Goal: Download file/media

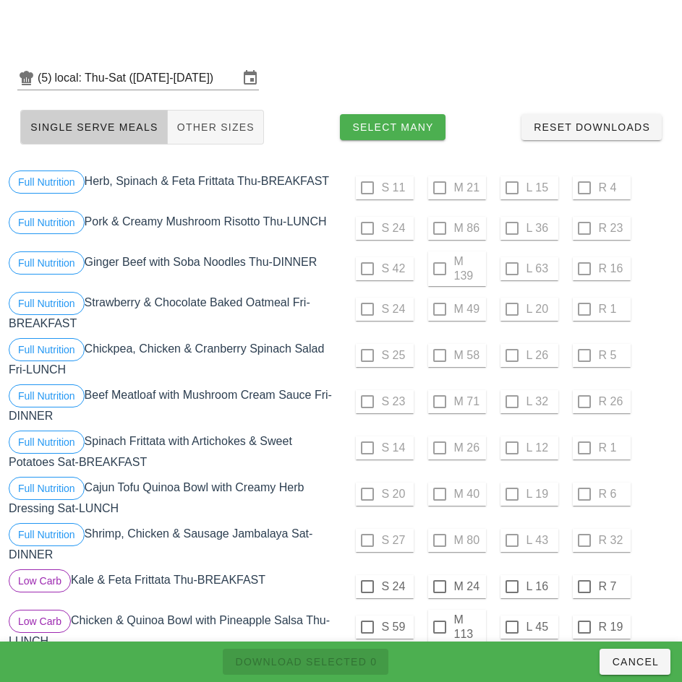
scroll to position [1724, 0]
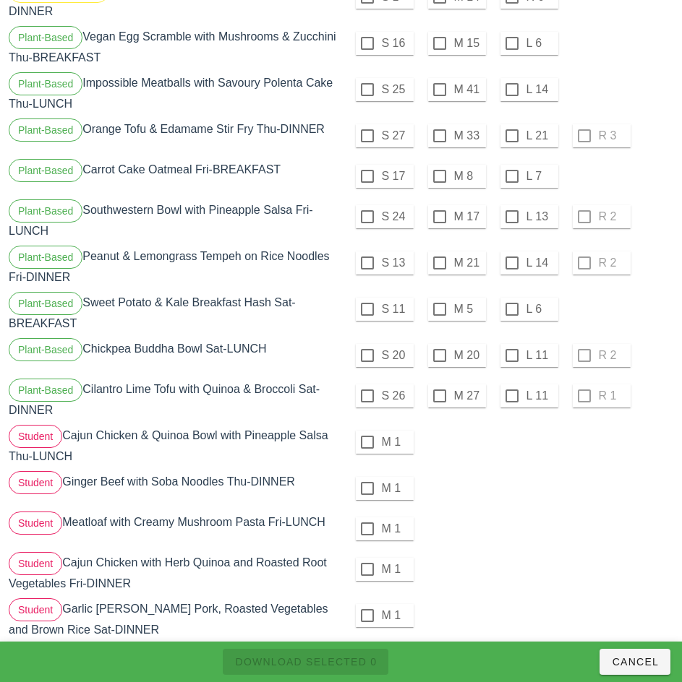
click at [549, 481] on div "M 1" at bounding box center [509, 488] width 330 height 35
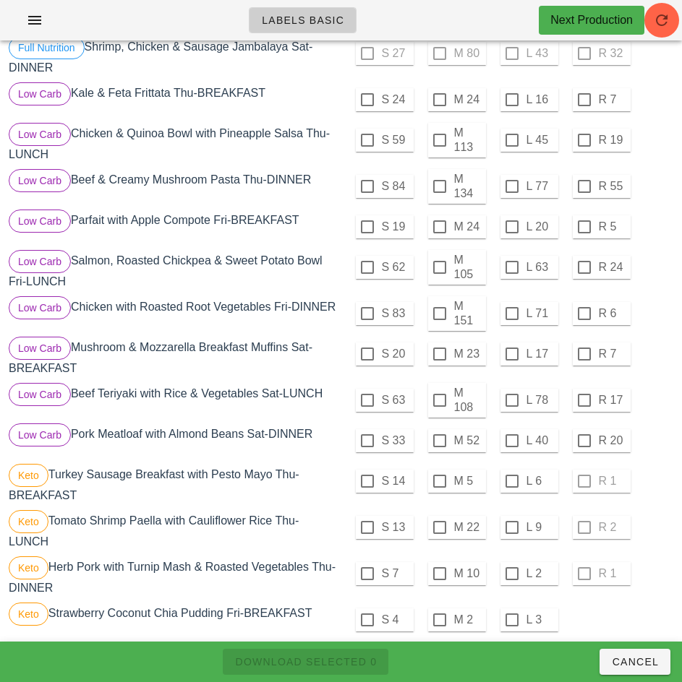
scroll to position [474, 0]
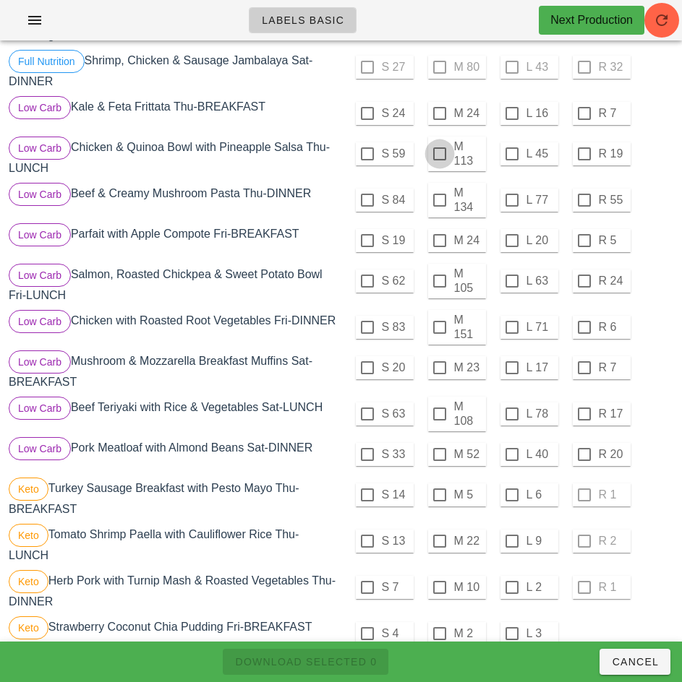
click at [439, 154] on div at bounding box center [439, 154] width 25 height 25
click at [337, 662] on span "Download Selected 1" at bounding box center [305, 662] width 142 height 12
checkbox input "false"
click at [367, 154] on div at bounding box center [367, 154] width 25 height 25
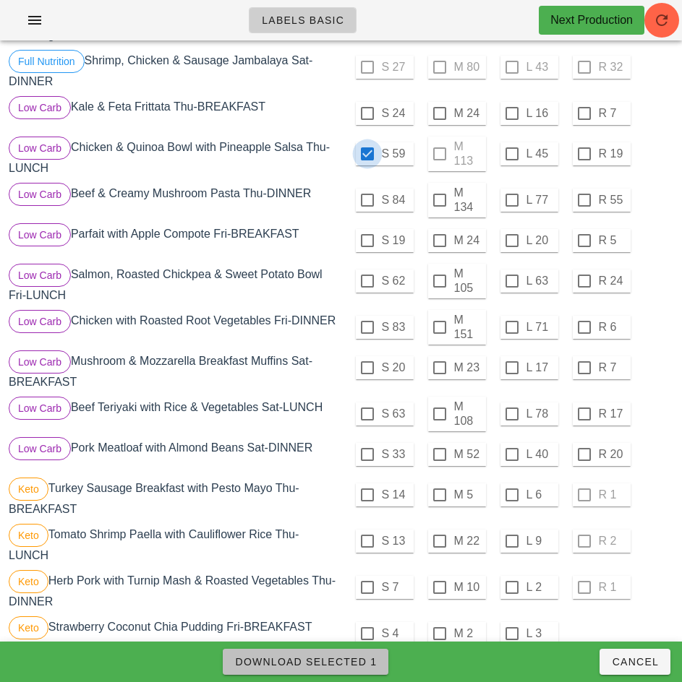
click at [358, 662] on span "Download Selected 1" at bounding box center [305, 662] width 142 height 12
checkbox input "false"
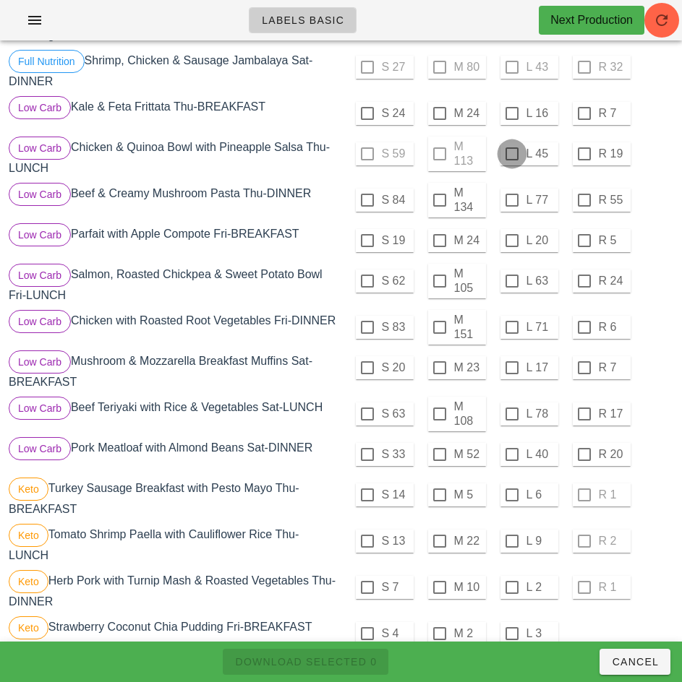
click at [511, 154] on div at bounding box center [512, 154] width 25 height 25
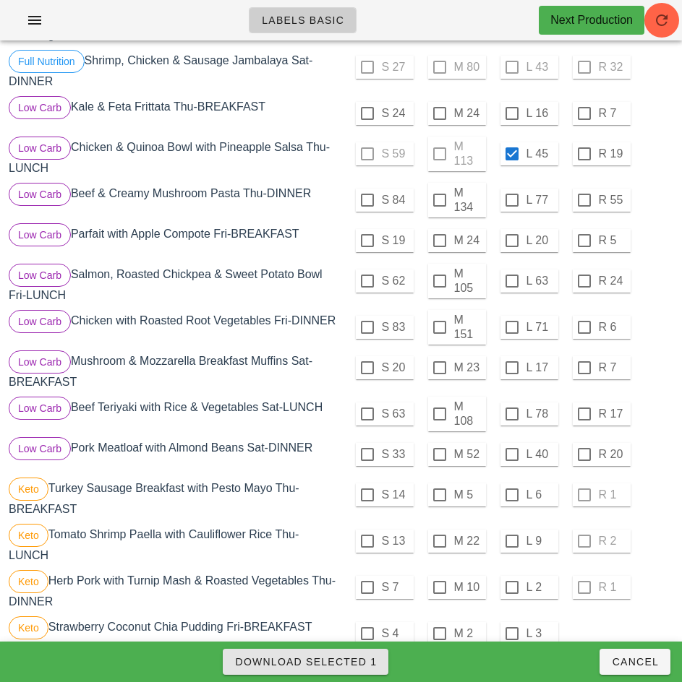
click at [355, 662] on span "Download Selected 1" at bounding box center [305, 662] width 142 height 12
checkbox input "false"
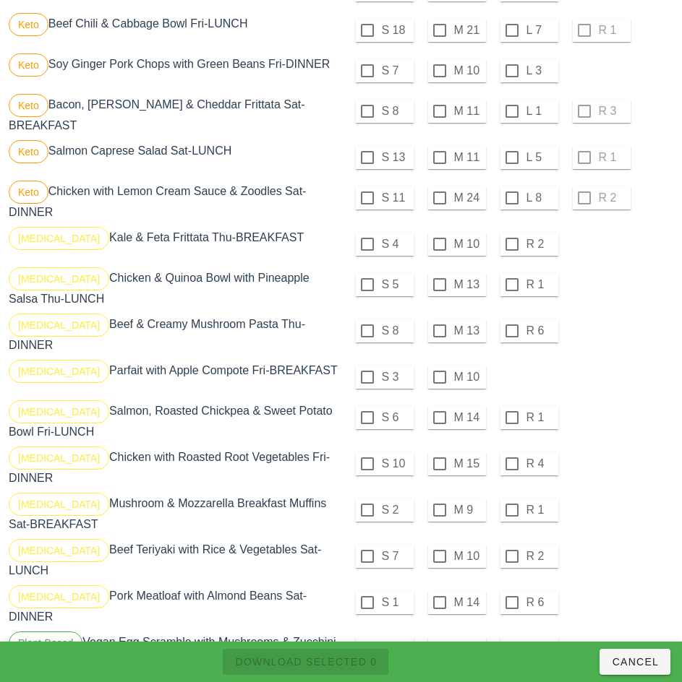
scroll to position [1118, 0]
click at [367, 284] on div at bounding box center [367, 284] width 25 height 25
click at [369, 245] on div at bounding box center [367, 243] width 25 height 25
checkbox input "true"
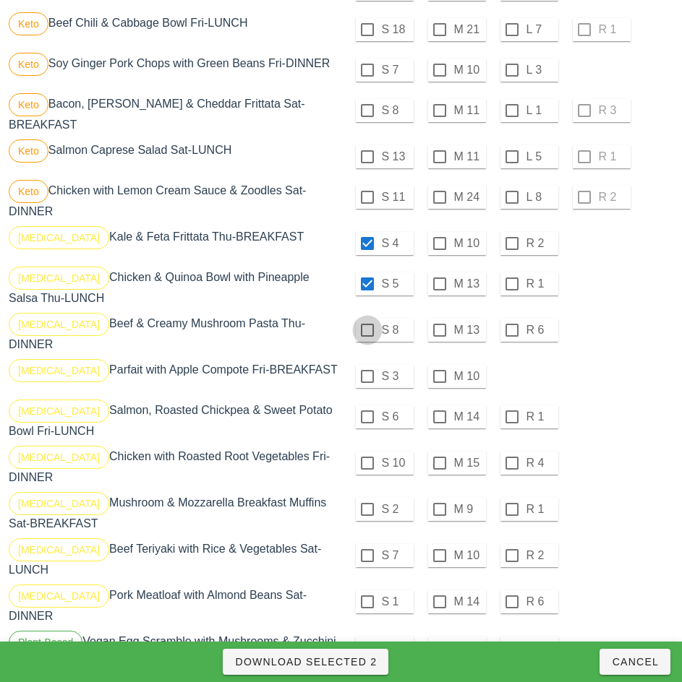
click at [366, 331] on div at bounding box center [367, 330] width 25 height 25
checkbox input "true"
click at [352, 672] on button "Download Selected 3" at bounding box center [306, 662] width 166 height 26
checkbox input "false"
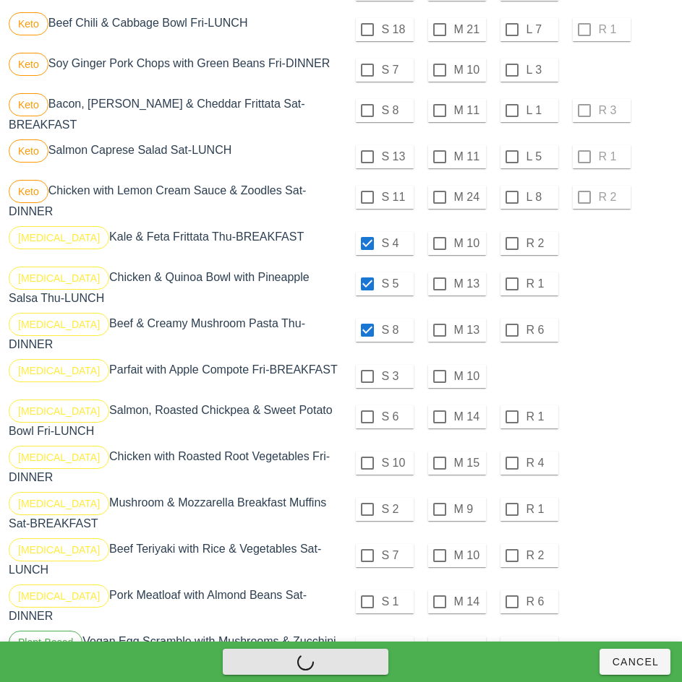
checkbox input "false"
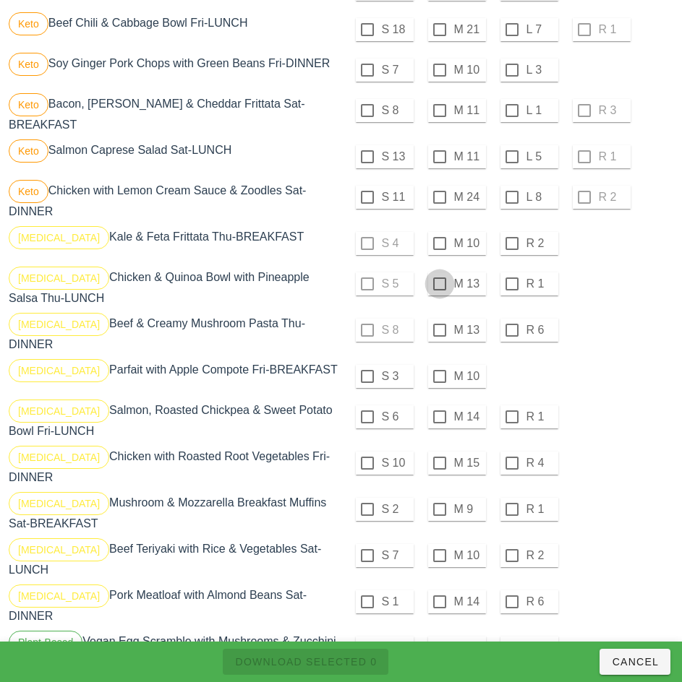
click at [439, 244] on div at bounding box center [439, 243] width 25 height 25
click at [437, 283] on div at bounding box center [439, 284] width 25 height 25
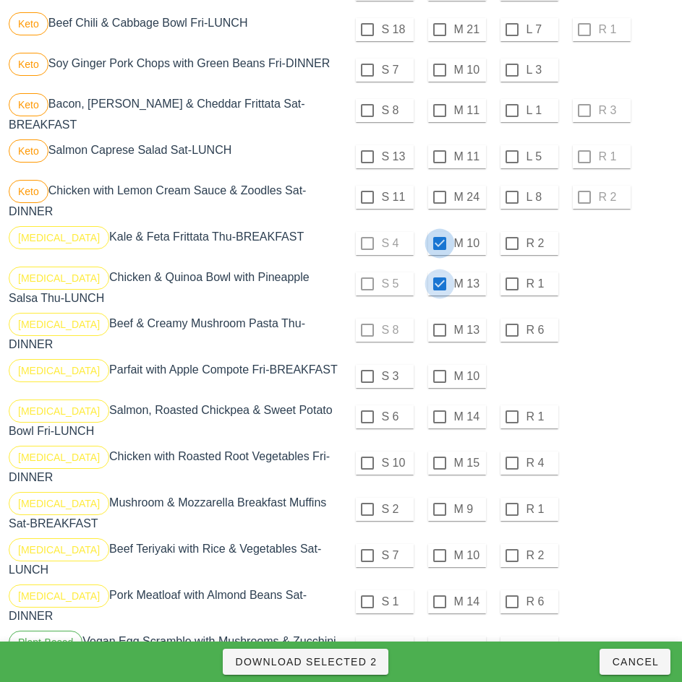
checkbox input "true"
click at [440, 330] on div at bounding box center [439, 330] width 25 height 25
checkbox input "true"
click at [365, 659] on span "Download Selected 3" at bounding box center [305, 662] width 142 height 12
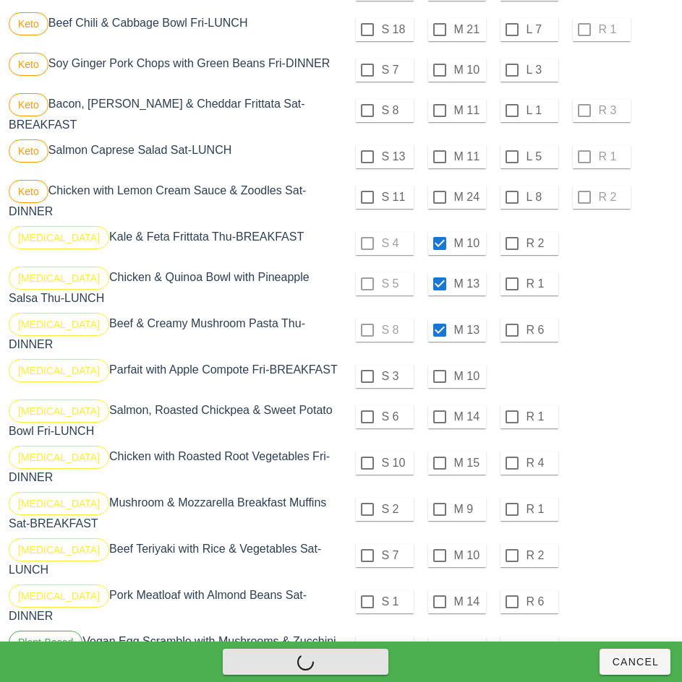
checkbox input "false"
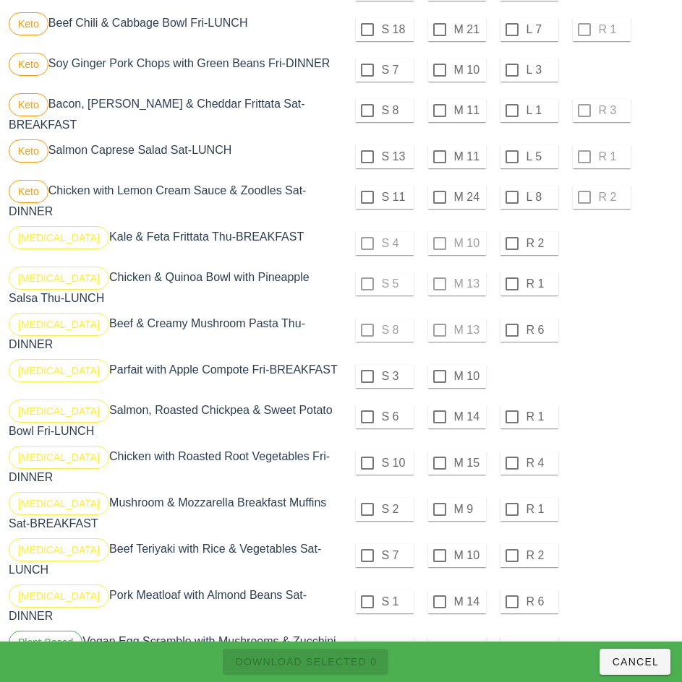
click at [607, 400] on div "S 6 M 14 R 1" at bounding box center [509, 417] width 330 height 35
click at [607, 443] on div "S 10 M 15 R 4" at bounding box center [508, 466] width 335 height 46
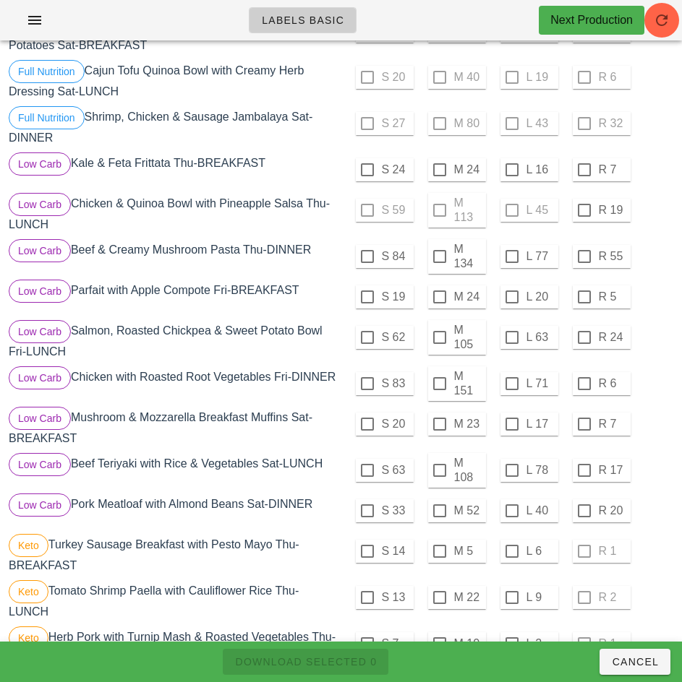
scroll to position [416, 0]
click at [437, 257] on div at bounding box center [439, 257] width 25 height 25
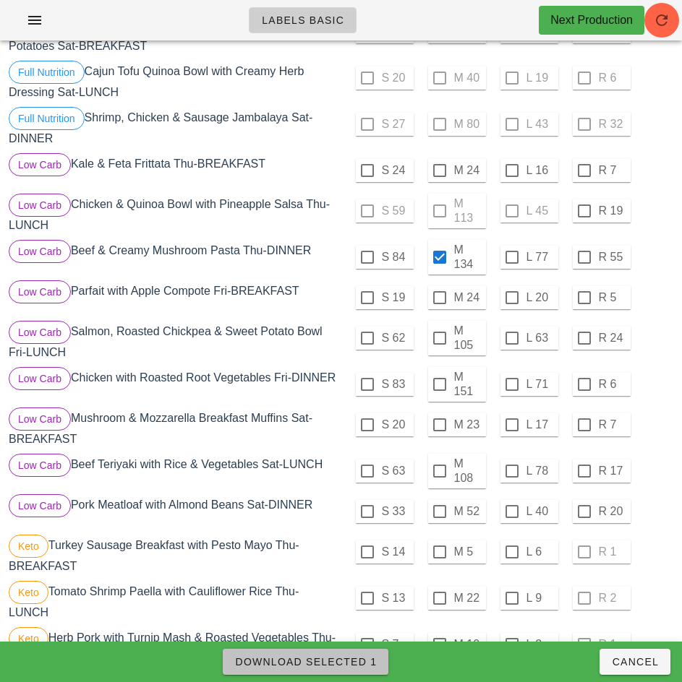
click at [347, 663] on span "Download Selected 1" at bounding box center [305, 662] width 142 height 12
checkbox input "false"
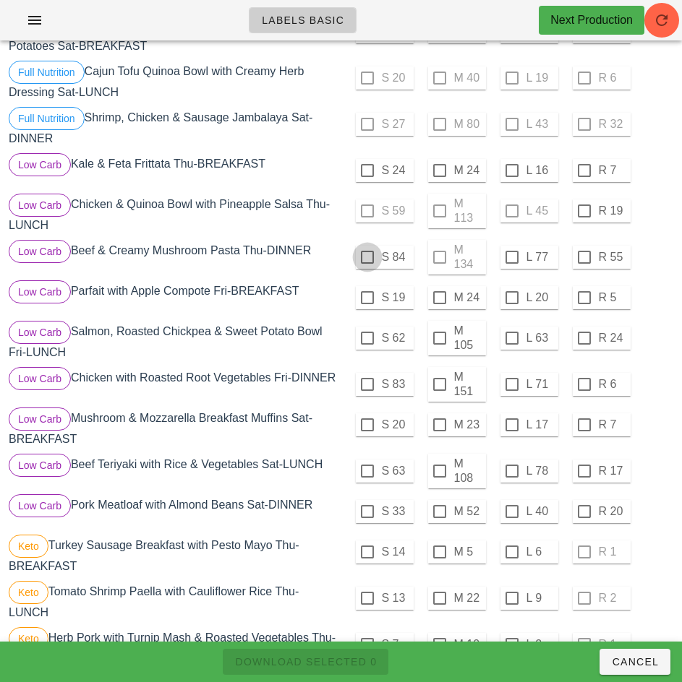
click at [367, 257] on div at bounding box center [367, 257] width 25 height 25
click at [340, 659] on span "Download Selected 1" at bounding box center [305, 662] width 142 height 12
checkbox input "false"
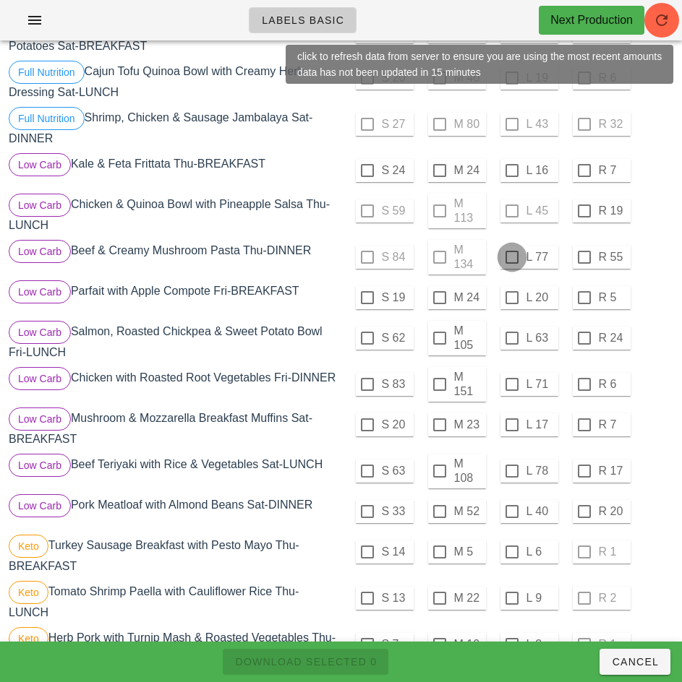
click at [513, 258] on div at bounding box center [512, 257] width 25 height 25
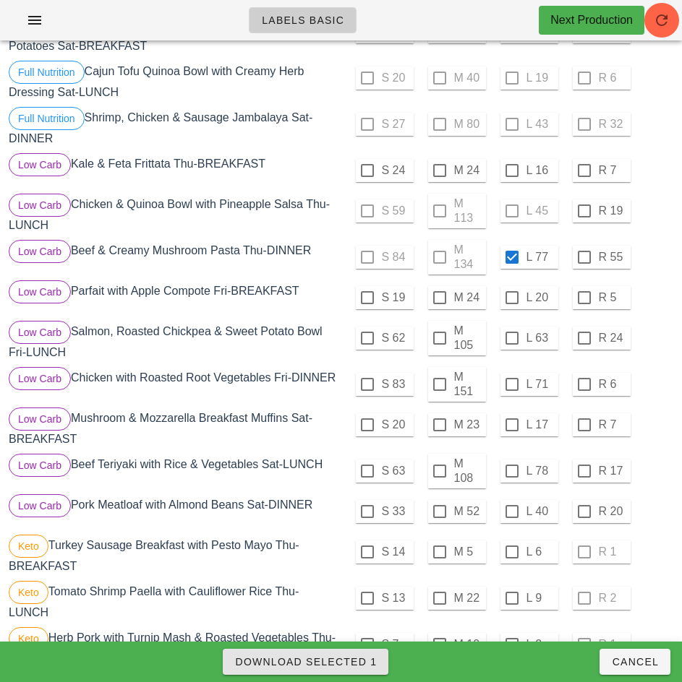
click at [354, 657] on span "Download Selected 1" at bounding box center [305, 662] width 142 height 12
checkbox input "false"
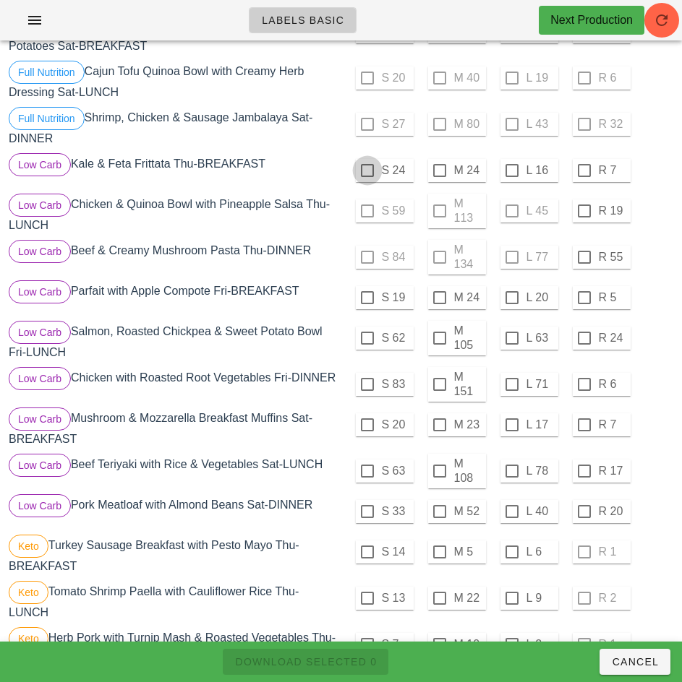
click at [367, 171] on div at bounding box center [367, 170] width 25 height 25
checkbox input "true"
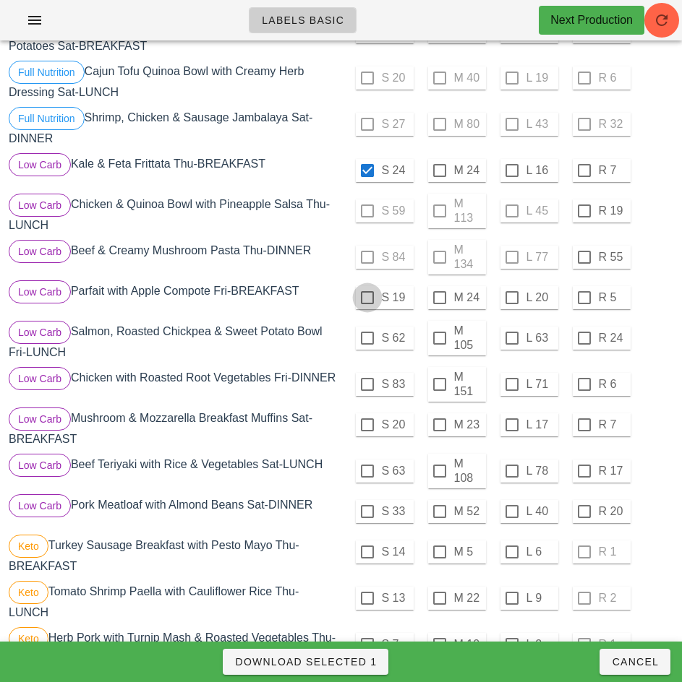
click at [367, 298] on div at bounding box center [367, 298] width 25 height 25
checkbox input "true"
click at [367, 431] on div at bounding box center [367, 425] width 25 height 25
checkbox input "true"
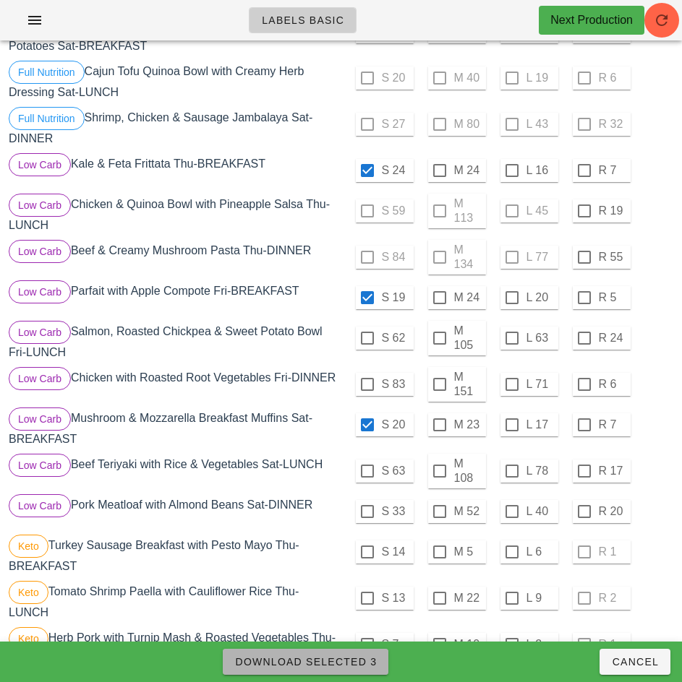
click at [354, 661] on span "Download Selected 3" at bounding box center [305, 662] width 142 height 12
checkbox input "false"
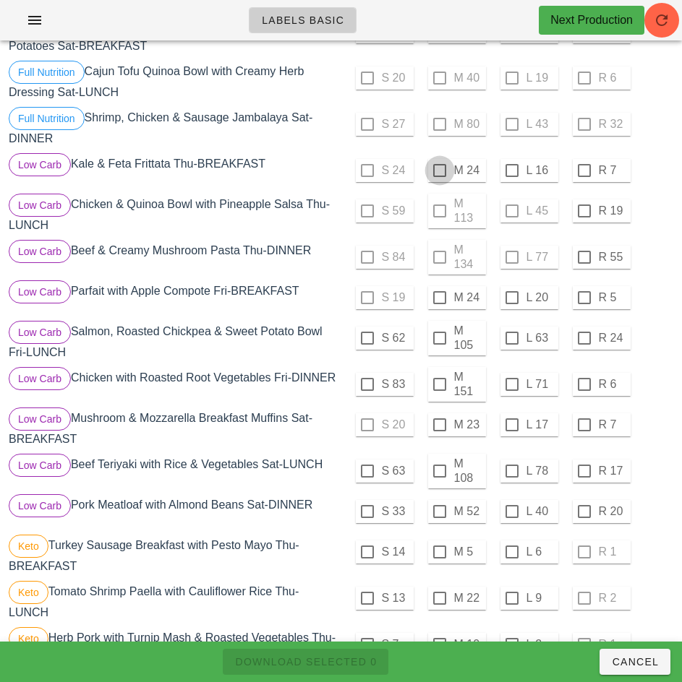
click at [439, 171] on div at bounding box center [439, 170] width 25 height 25
checkbox input "true"
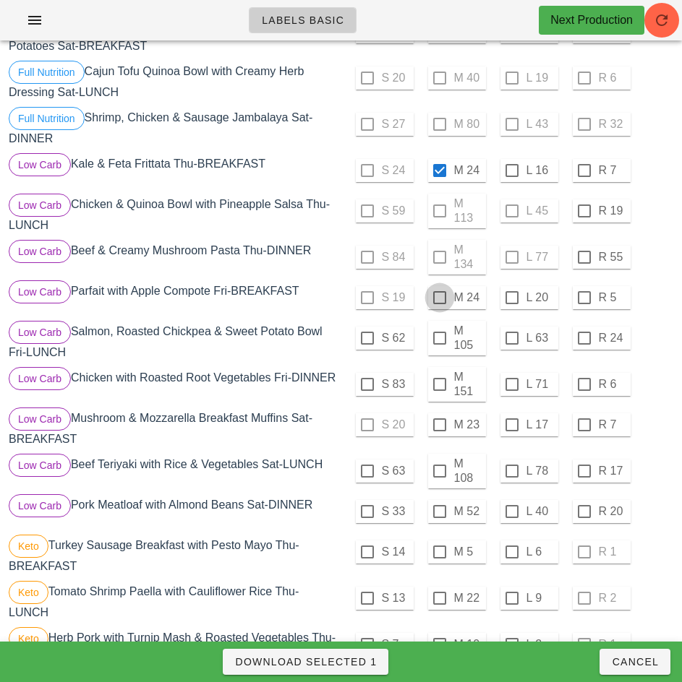
click at [439, 298] on div at bounding box center [439, 298] width 25 height 25
checkbox input "true"
click at [440, 431] on div at bounding box center [439, 425] width 25 height 25
checkbox input "true"
click at [343, 659] on span "Download Selected 3" at bounding box center [305, 662] width 142 height 12
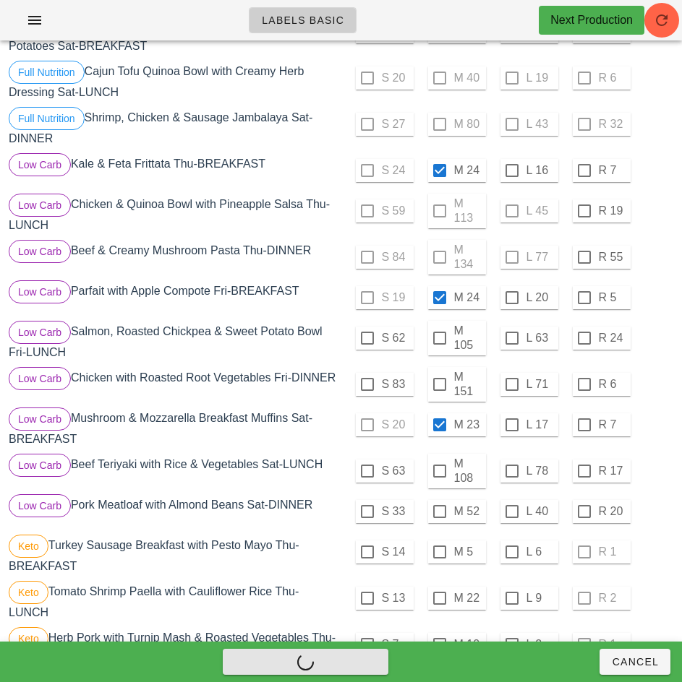
checkbox input "false"
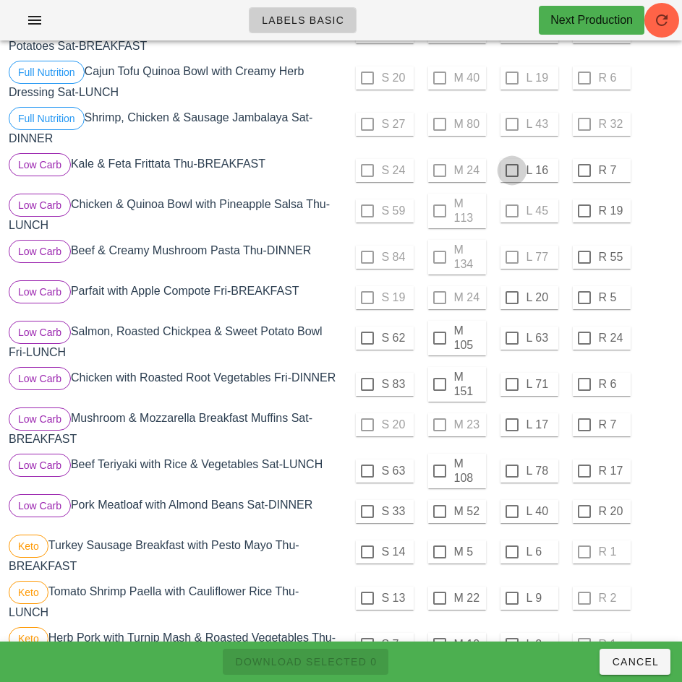
click at [511, 171] on div at bounding box center [512, 170] width 25 height 25
checkbox input "true"
click at [511, 298] on div at bounding box center [512, 298] width 25 height 25
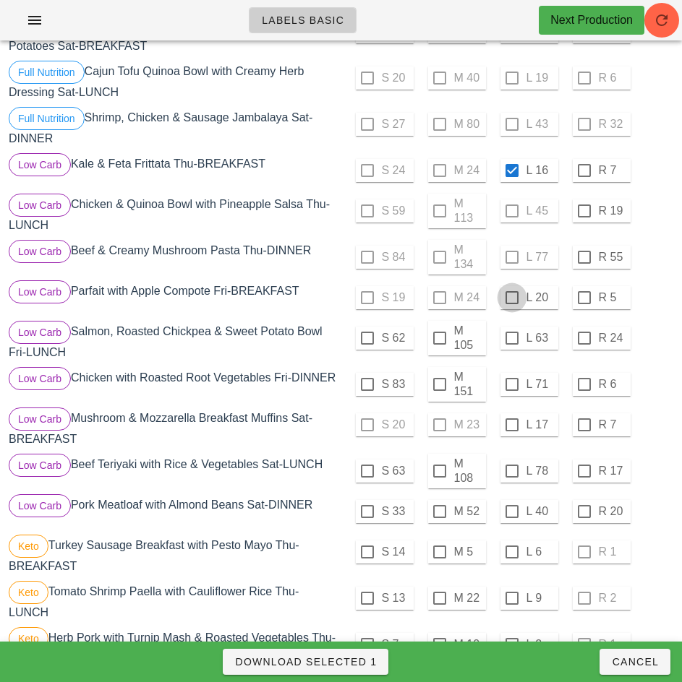
checkbox input "true"
click at [512, 433] on div at bounding box center [512, 425] width 25 height 25
checkbox input "true"
click at [349, 662] on span "Download Selected 3" at bounding box center [305, 662] width 142 height 12
checkbox input "false"
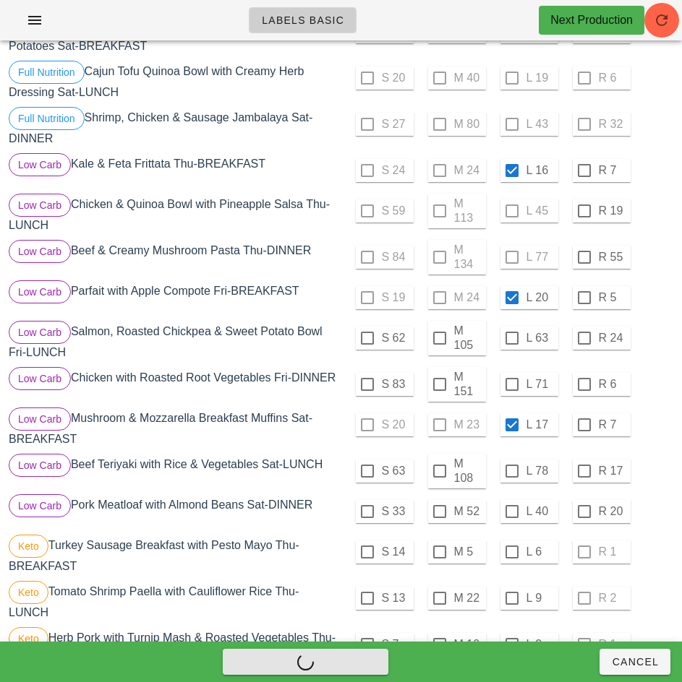
checkbox input "false"
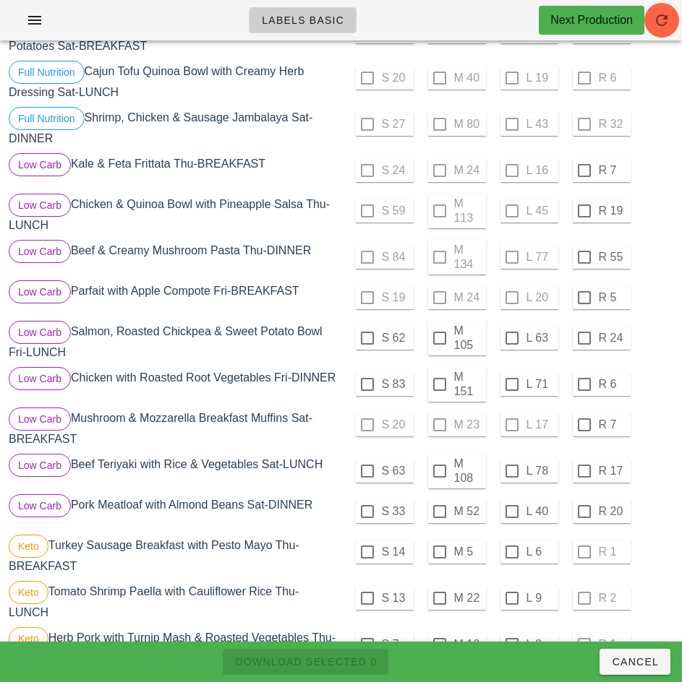
click at [317, 364] on div "Low Carb Chicken with Roasted Root Vegetables Fri-DINNER" at bounding box center [173, 384] width 335 height 40
click at [439, 338] on div at bounding box center [439, 338] width 25 height 25
click at [351, 662] on span "Download Selected 1" at bounding box center [305, 662] width 142 height 12
checkbox input "false"
click at [367, 338] on div at bounding box center [367, 338] width 25 height 25
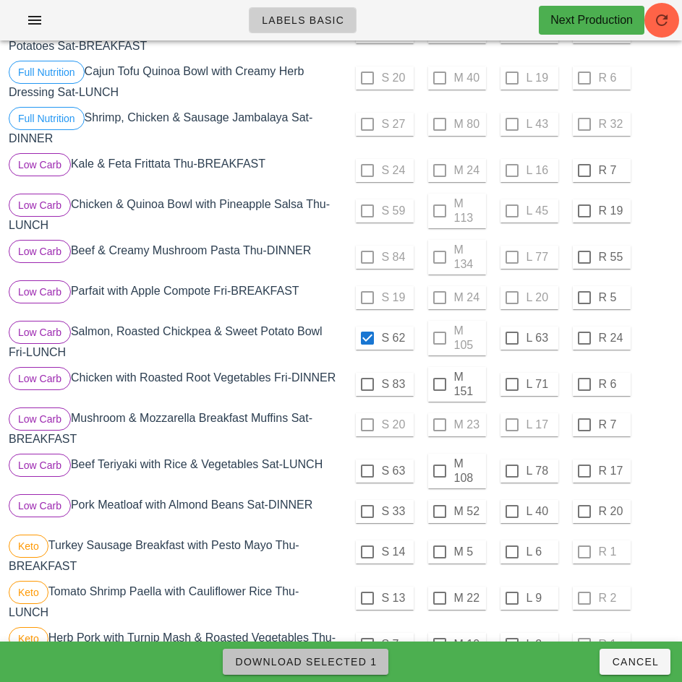
click at [361, 661] on span "Download Selected 1" at bounding box center [305, 662] width 142 height 12
checkbox input "false"
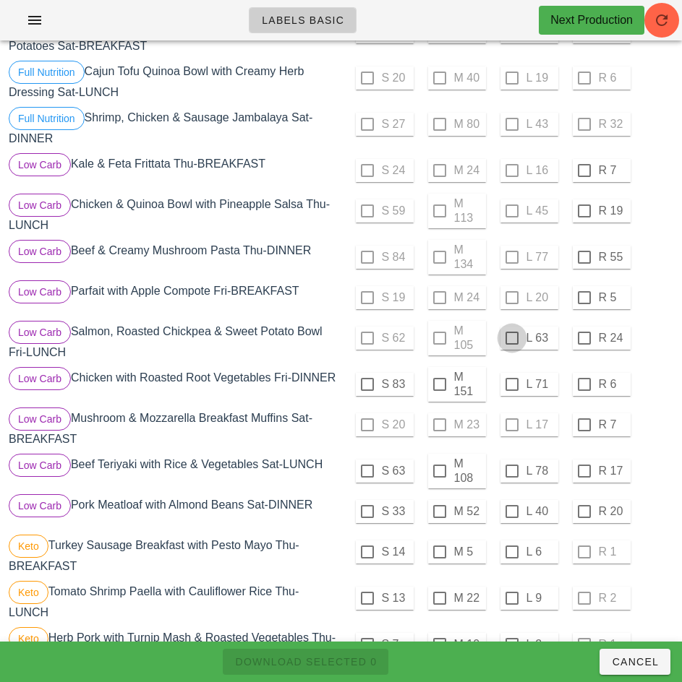
click at [511, 338] on div at bounding box center [512, 338] width 25 height 25
click at [354, 659] on span "Download Selected 1" at bounding box center [305, 662] width 142 height 12
checkbox input "false"
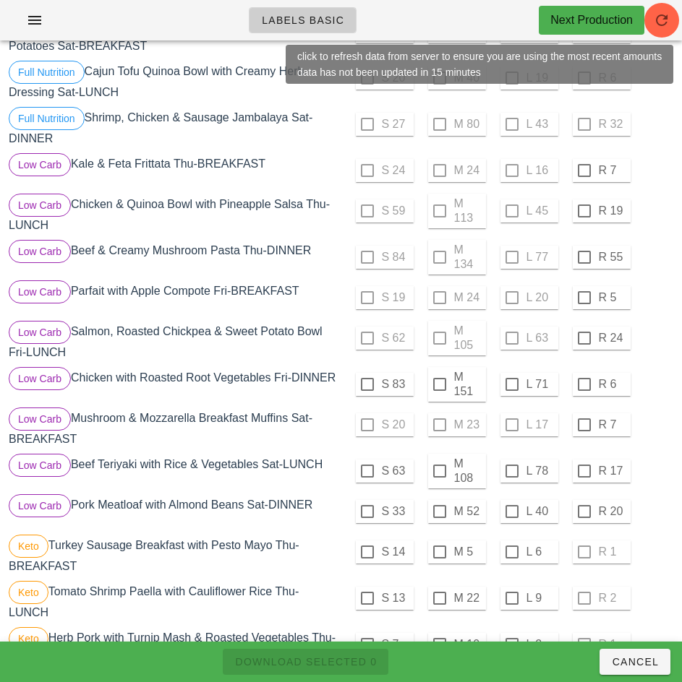
click at [656, 434] on div "S 20 M 23 L 17 R 7" at bounding box center [509, 425] width 330 height 35
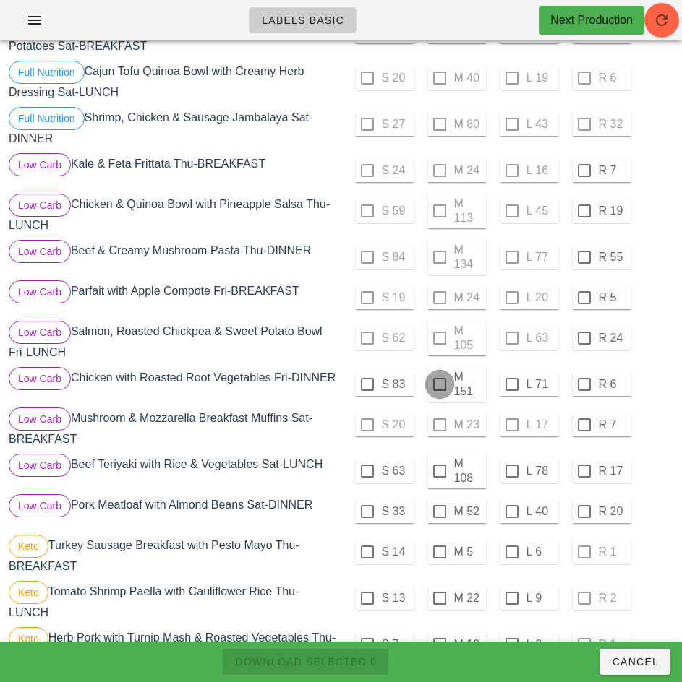
click at [439, 385] on div at bounding box center [439, 384] width 25 height 25
click at [356, 661] on span "Download Selected 1" at bounding box center [305, 662] width 142 height 12
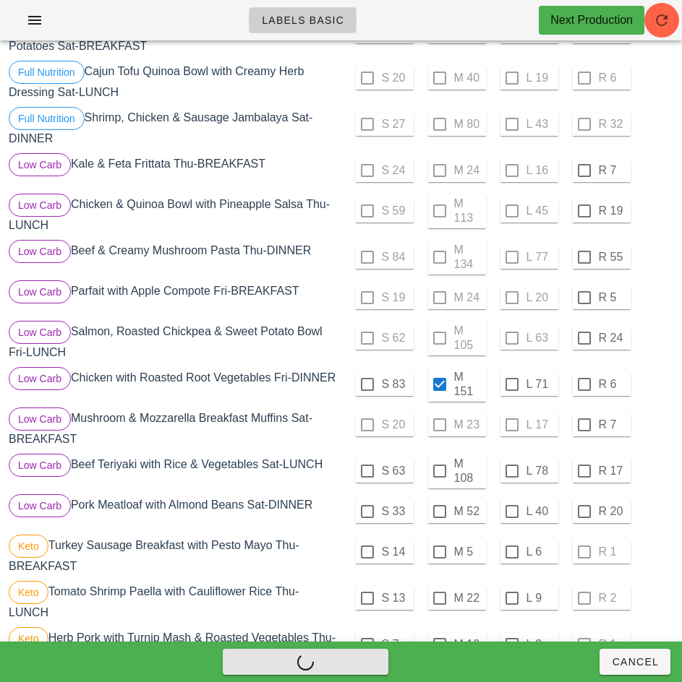
checkbox input "false"
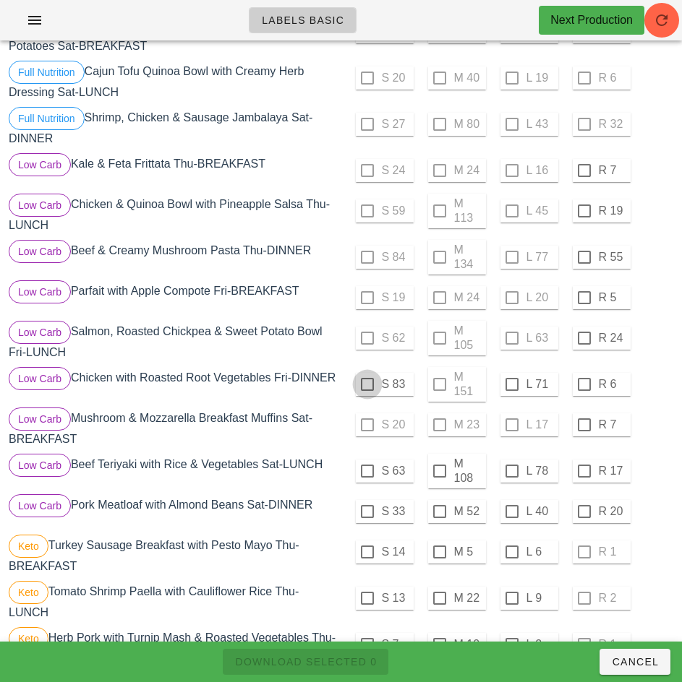
click at [367, 385] on div at bounding box center [367, 384] width 25 height 25
click at [359, 661] on span "Download Selected 1" at bounding box center [305, 662] width 142 height 12
checkbox input "false"
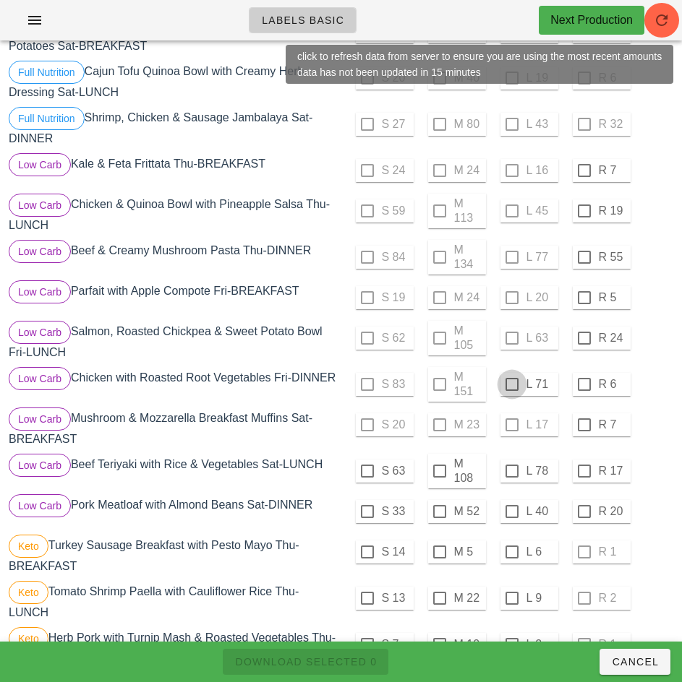
click at [510, 385] on div at bounding box center [512, 384] width 25 height 25
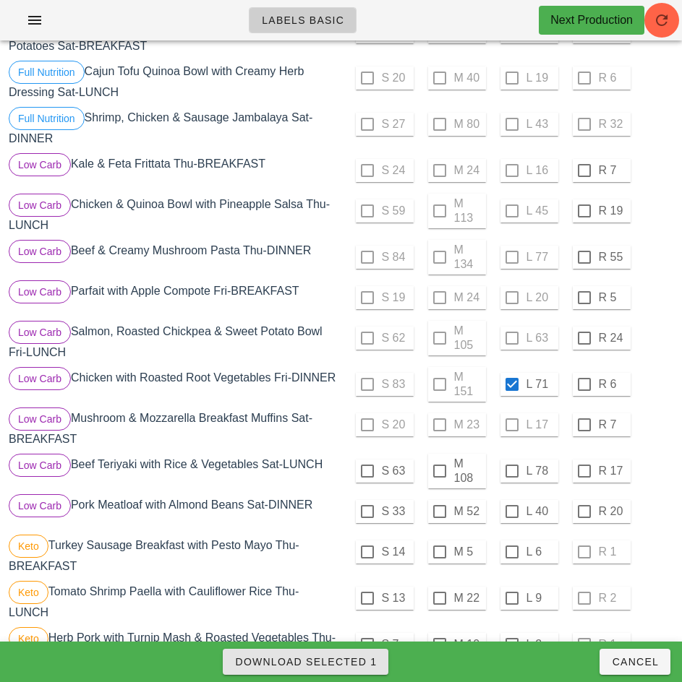
click at [366, 657] on span "Download Selected 1" at bounding box center [305, 662] width 142 height 12
checkbox input "false"
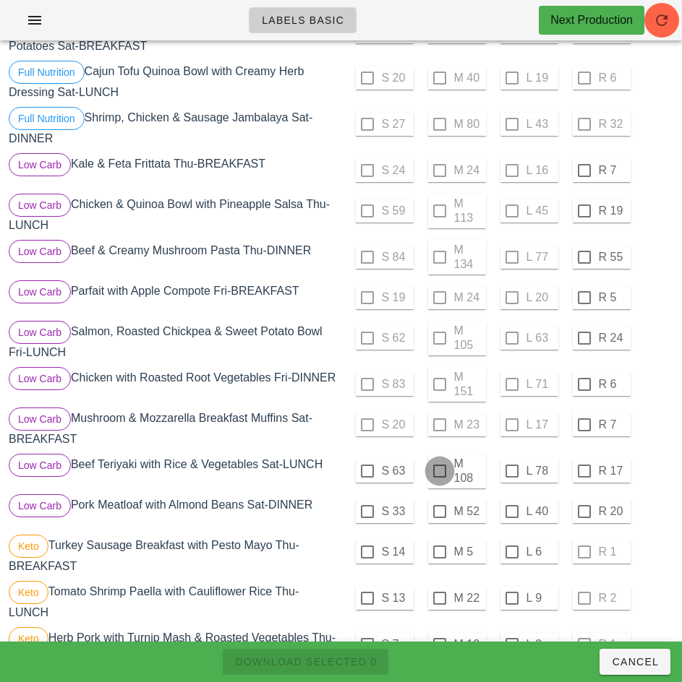
click at [439, 477] on div at bounding box center [439, 471] width 25 height 25
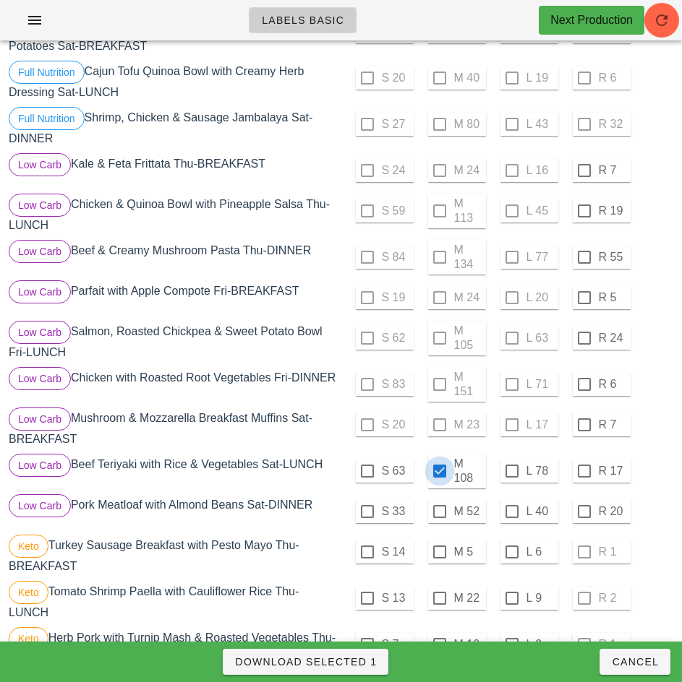
click at [351, 662] on span "Download Selected 1" at bounding box center [305, 662] width 142 height 12
checkbox input "false"
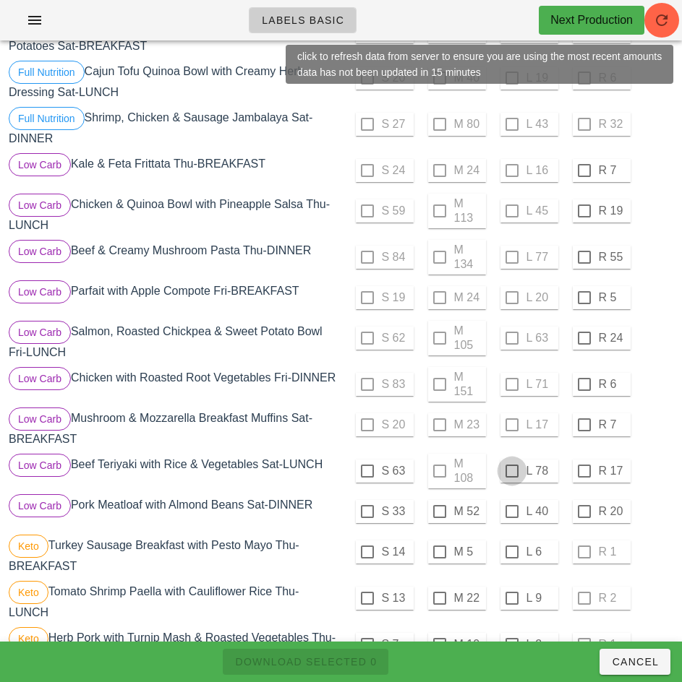
click at [513, 478] on div at bounding box center [512, 471] width 25 height 25
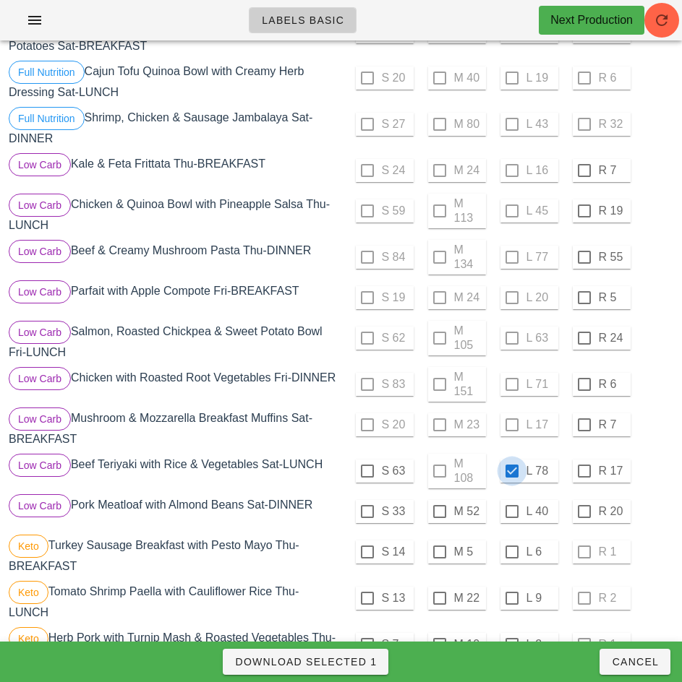
click at [359, 663] on span "Download Selected 1" at bounding box center [305, 662] width 142 height 12
checkbox input "false"
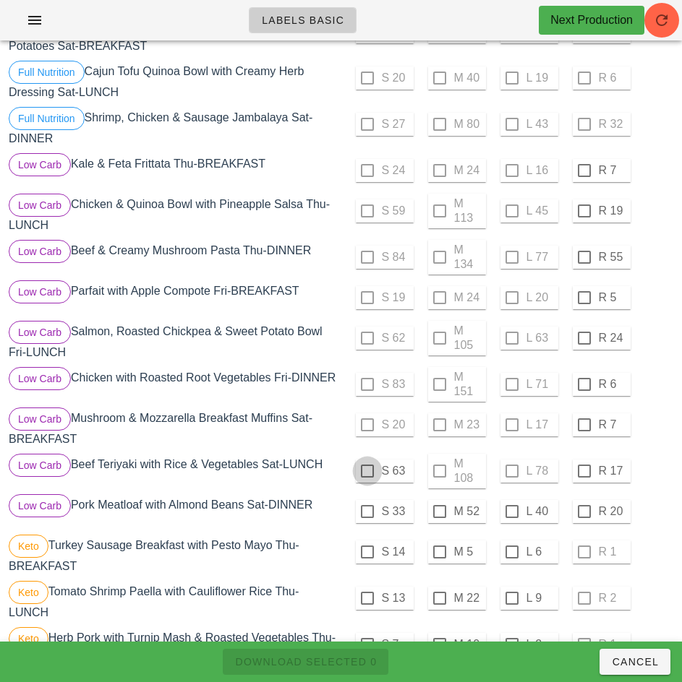
click at [367, 477] on div at bounding box center [367, 471] width 25 height 25
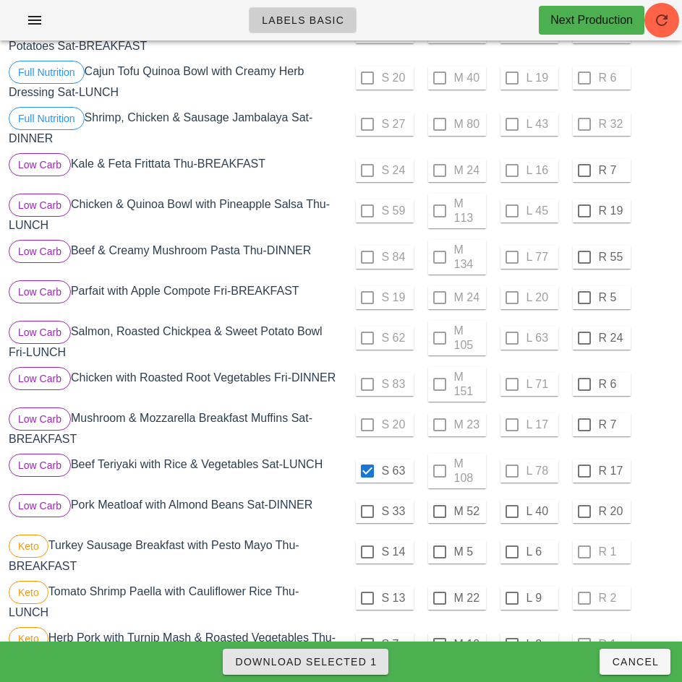
click at [365, 659] on span "Download Selected 1" at bounding box center [305, 662] width 142 height 12
checkbox input "false"
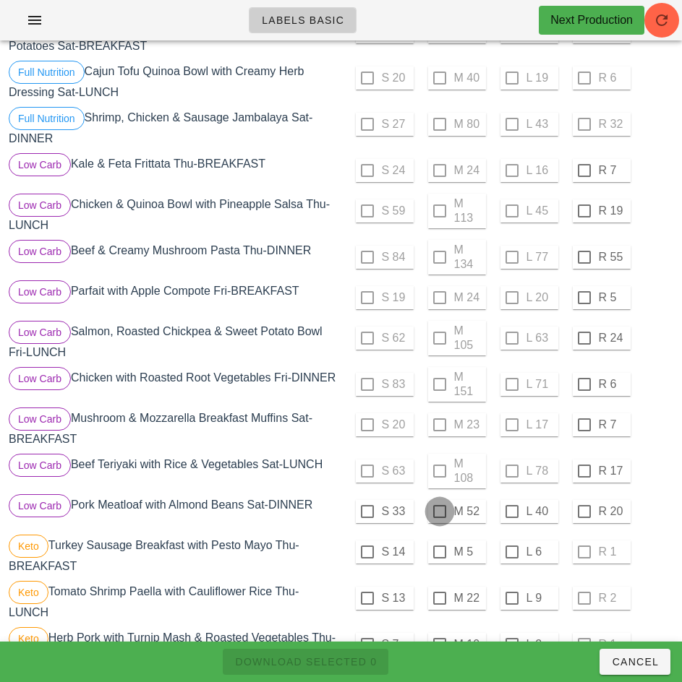
click at [439, 518] on div at bounding box center [439, 512] width 25 height 25
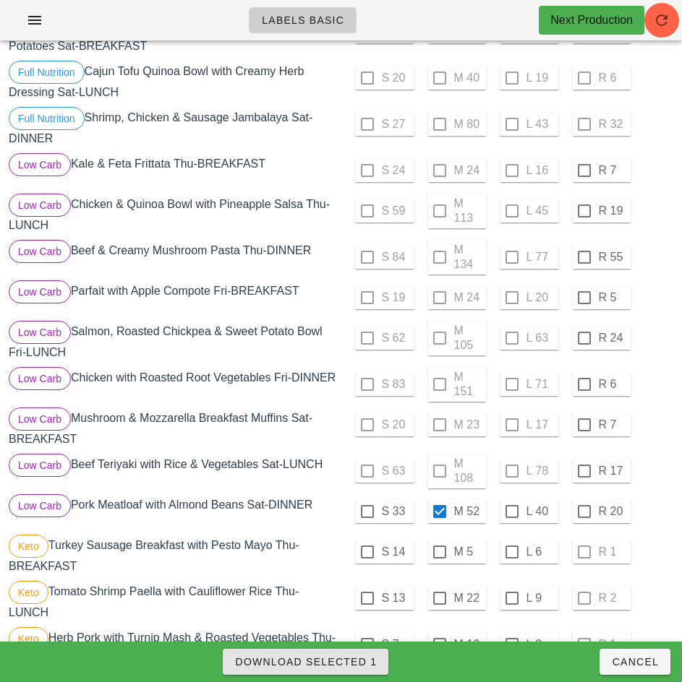
click at [357, 664] on span "Download Selected 1" at bounding box center [305, 662] width 142 height 12
checkbox input "false"
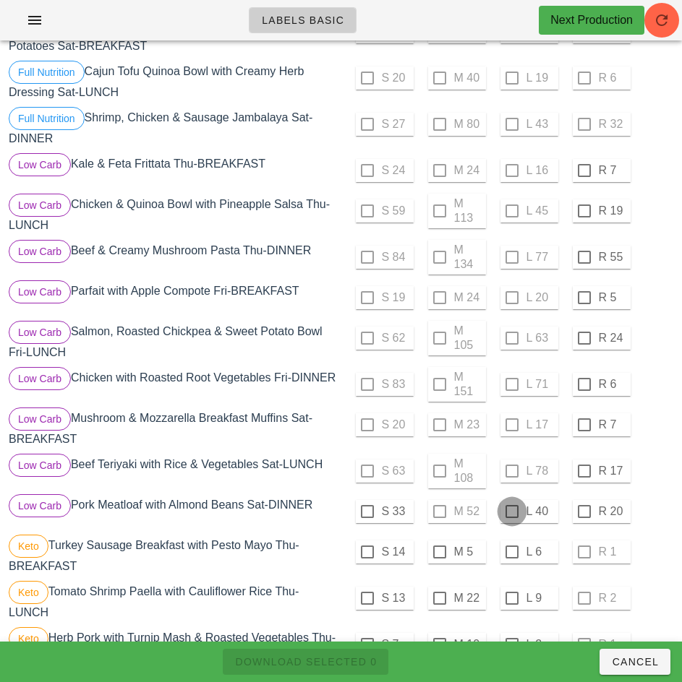
click at [511, 518] on div at bounding box center [512, 512] width 25 height 25
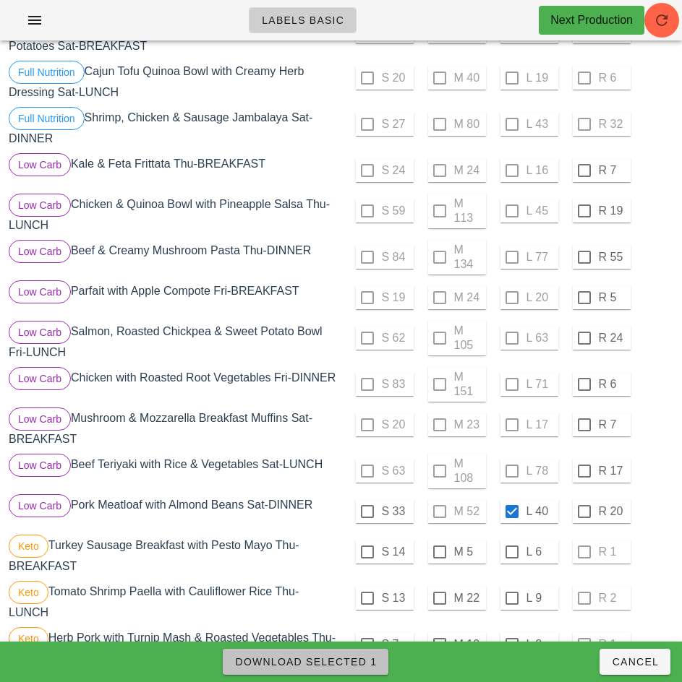
click at [354, 664] on span "Download Selected 1" at bounding box center [305, 662] width 142 height 12
checkbox input "false"
click at [367, 518] on div at bounding box center [367, 512] width 25 height 25
click at [354, 667] on span "Download Selected 1" at bounding box center [305, 662] width 142 height 12
checkbox input "false"
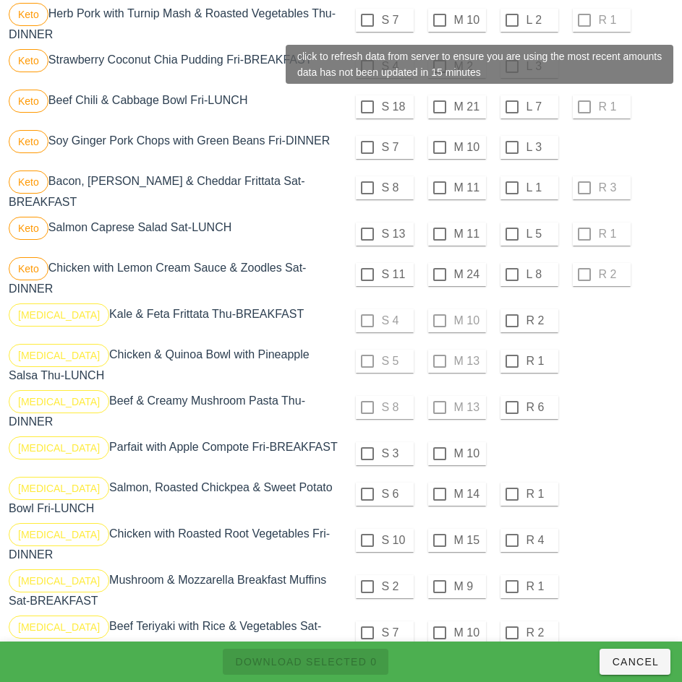
scroll to position [1046, 0]
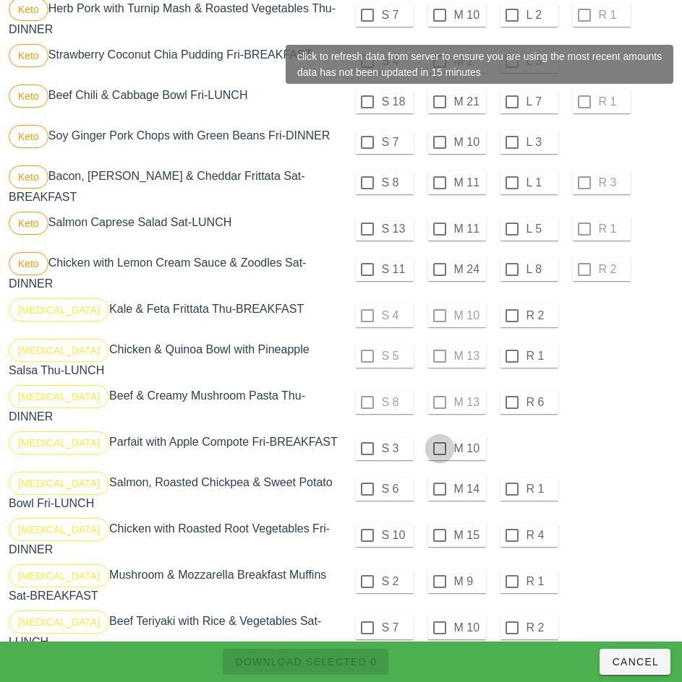
click at [440, 445] on div at bounding box center [439, 449] width 25 height 25
checkbox input "true"
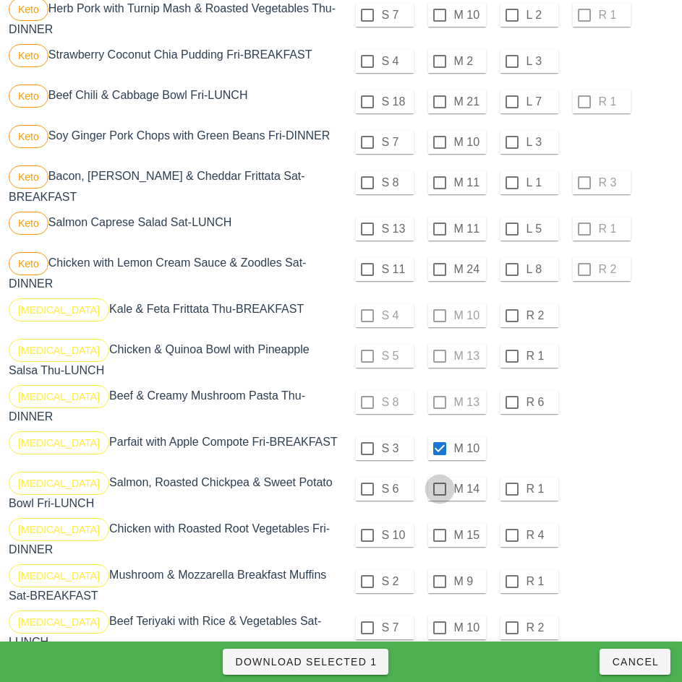
click at [439, 484] on div at bounding box center [439, 489] width 25 height 25
checkbox input "true"
click at [439, 530] on div at bounding box center [439, 535] width 25 height 25
checkbox input "true"
click at [367, 570] on div at bounding box center [367, 582] width 25 height 25
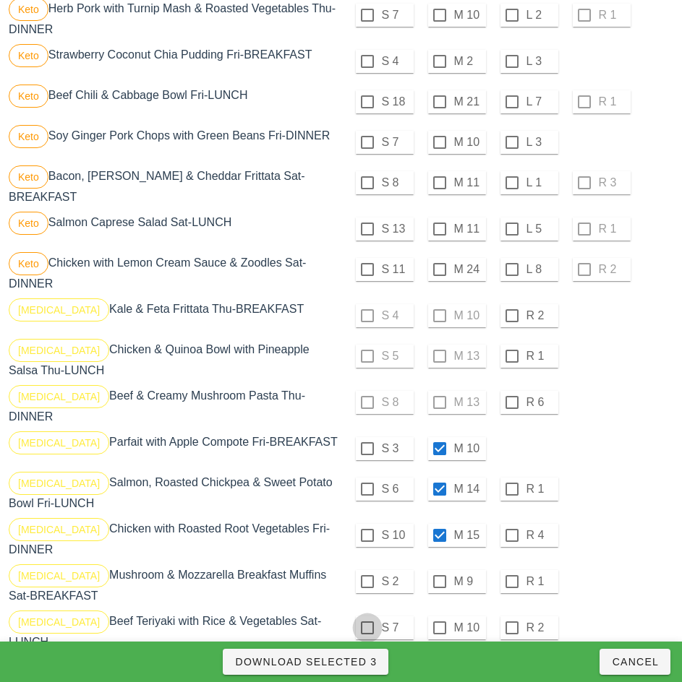
click at [366, 617] on div at bounding box center [367, 628] width 25 height 25
checkbox input "true"
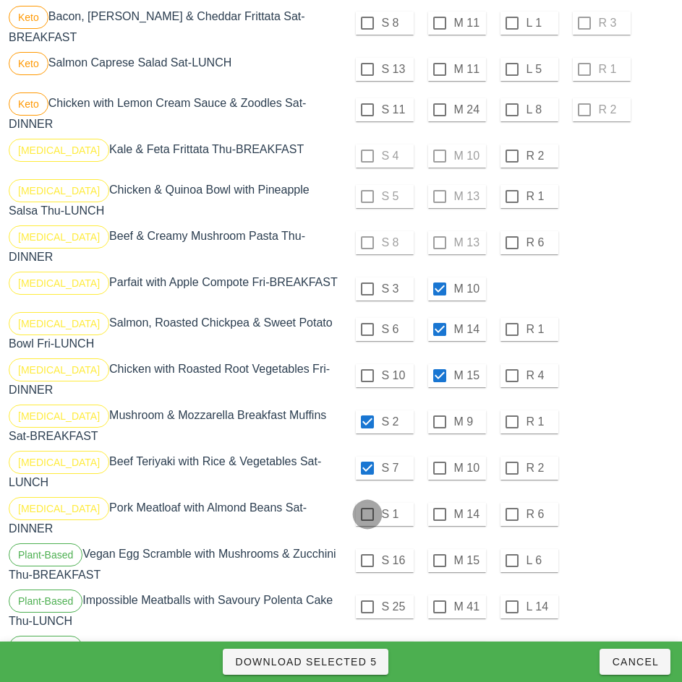
click at [367, 502] on div at bounding box center [367, 514] width 25 height 25
checkbox input "true"
click at [373, 663] on span "Download Selected 6" at bounding box center [305, 662] width 142 height 12
checkbox input "false"
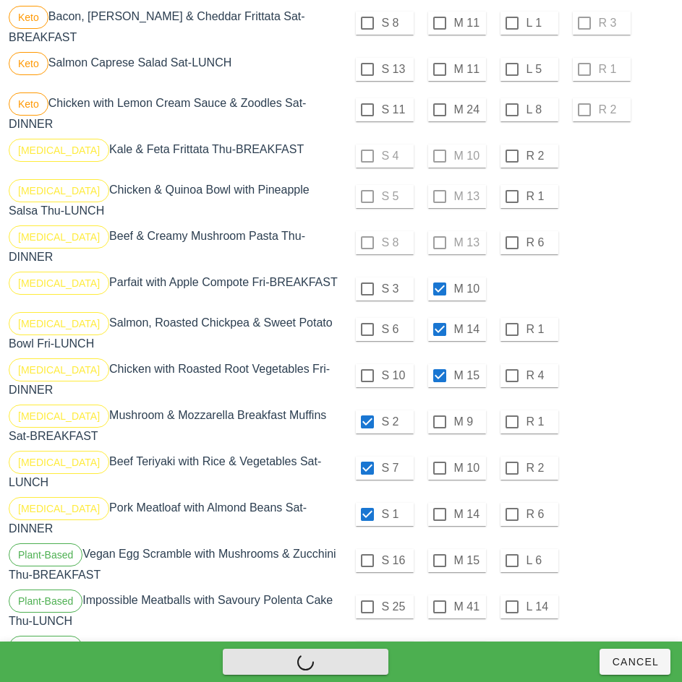
checkbox input "false"
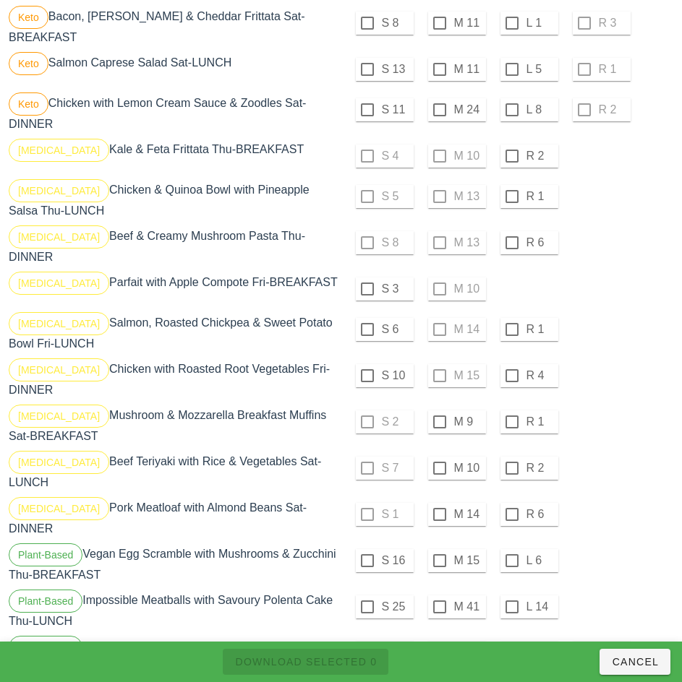
click at [439, 549] on div at bounding box center [439, 561] width 25 height 25
click at [438, 502] on div at bounding box center [439, 514] width 25 height 25
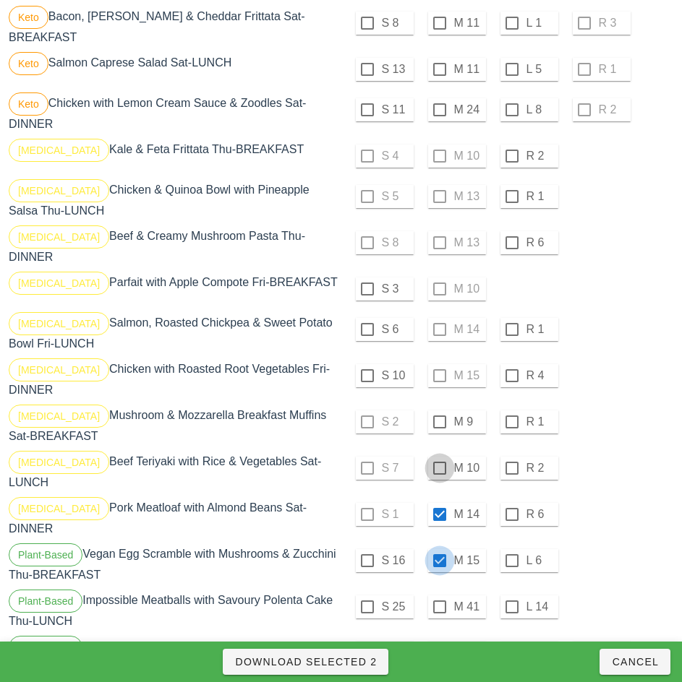
click at [439, 457] on div at bounding box center [439, 468] width 25 height 25
checkbox input "true"
click at [367, 370] on div at bounding box center [367, 376] width 25 height 25
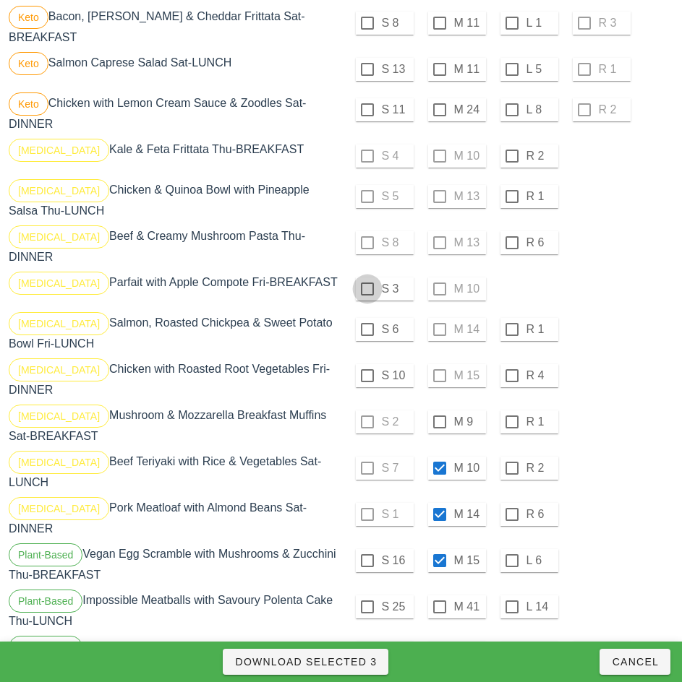
click at [366, 324] on div at bounding box center [367, 329] width 25 height 25
click at [366, 281] on div at bounding box center [367, 289] width 25 height 25
checkbox input "true"
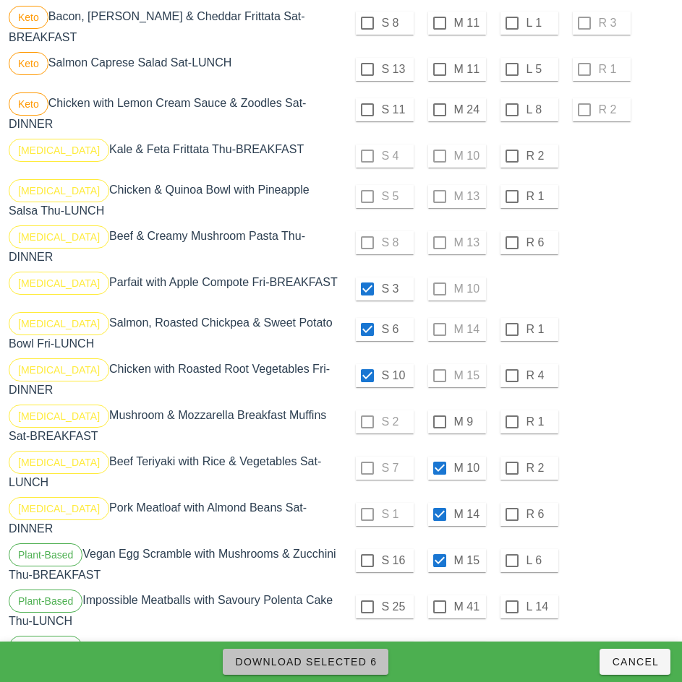
click at [357, 662] on span "Download Selected 6" at bounding box center [305, 662] width 142 height 12
checkbox input "false"
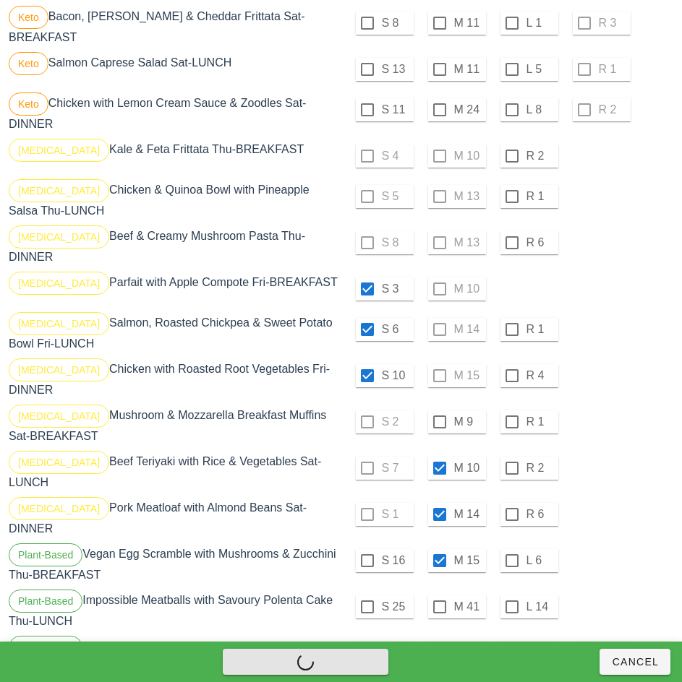
checkbox input "false"
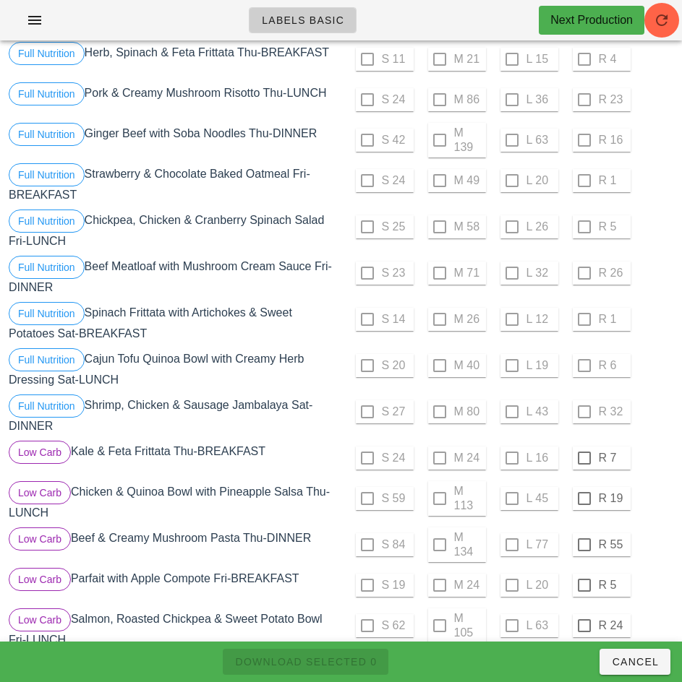
scroll to position [0, 0]
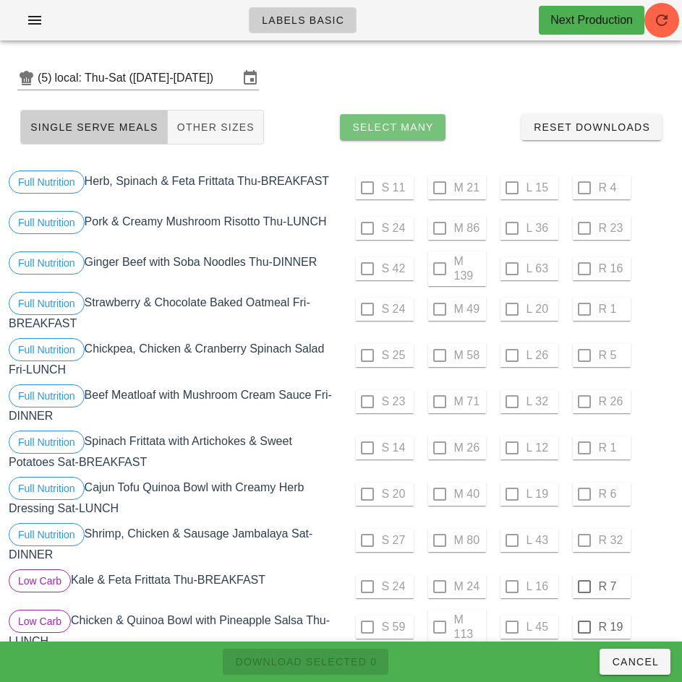
click at [408, 129] on span "Select Many" at bounding box center [392, 127] width 82 height 12
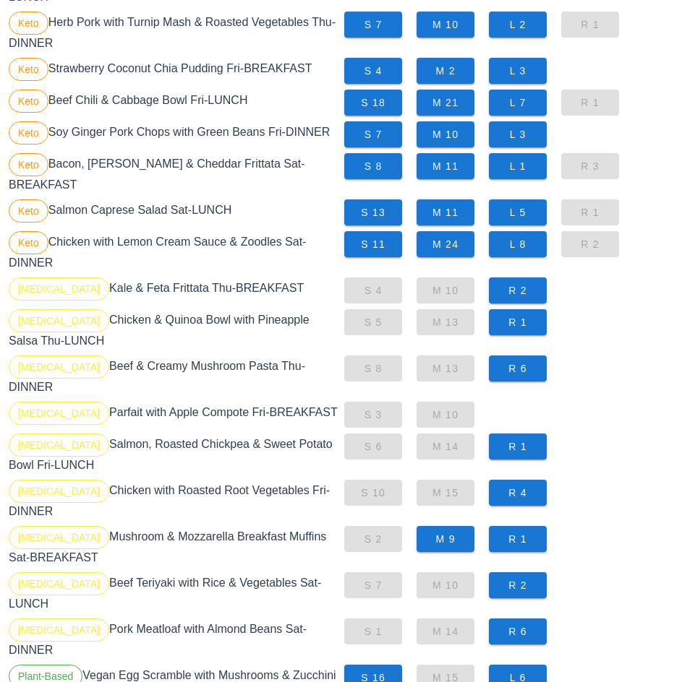
scroll to position [955, 0]
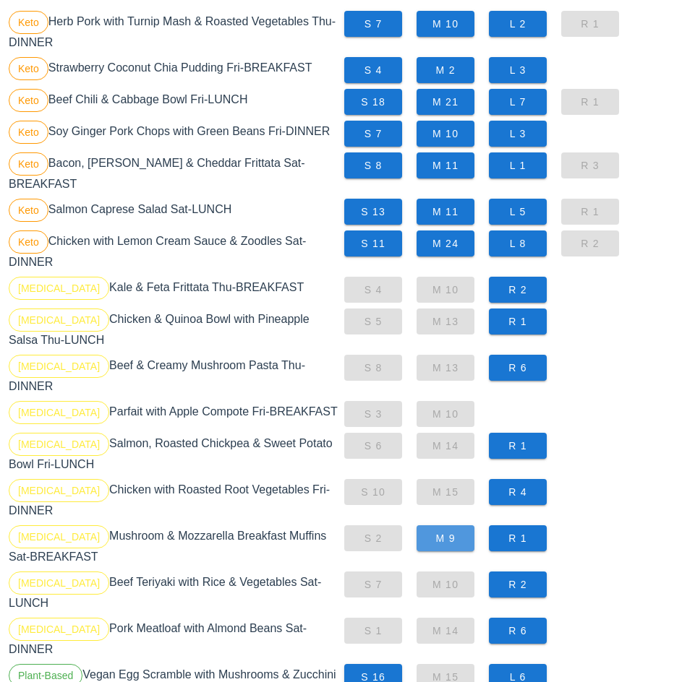
click at [455, 533] on span "M 9" at bounding box center [445, 539] width 35 height 12
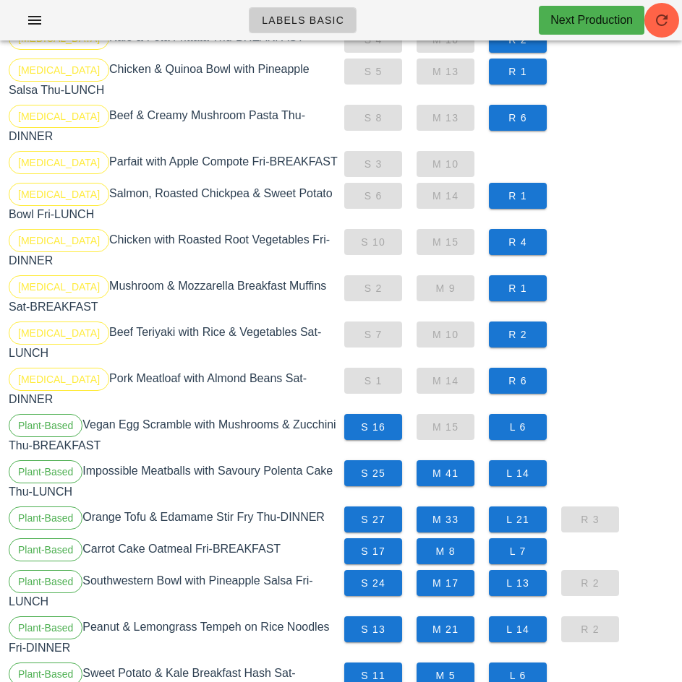
scroll to position [1189, 0]
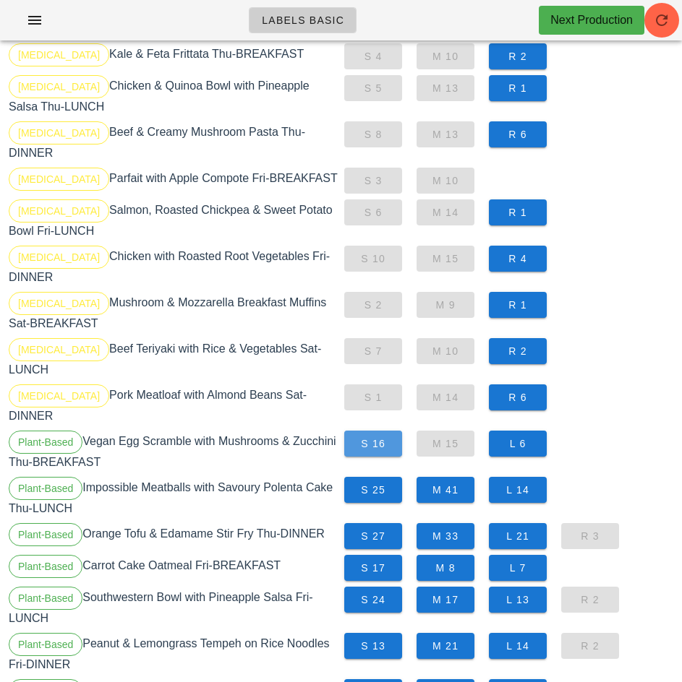
click at [369, 438] on span "S 16" at bounding box center [373, 444] width 35 height 12
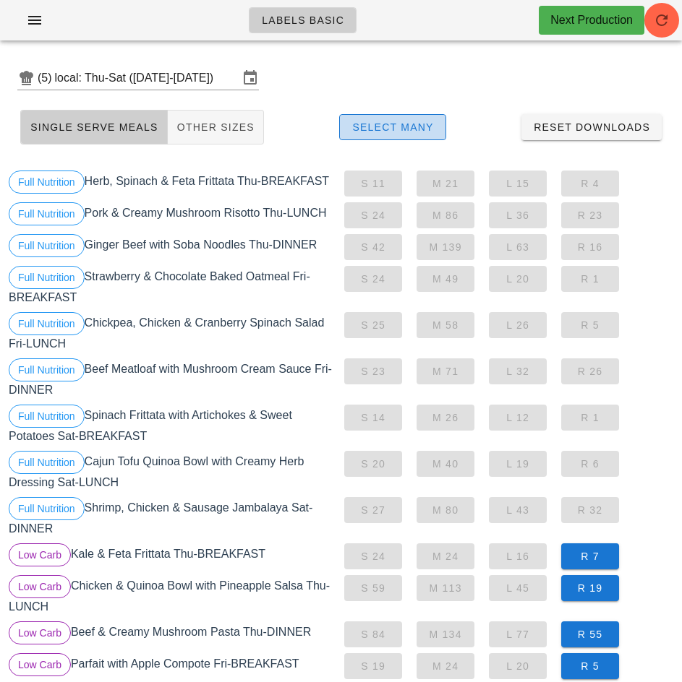
click at [415, 127] on span "Select Many" at bounding box center [392, 127] width 82 height 12
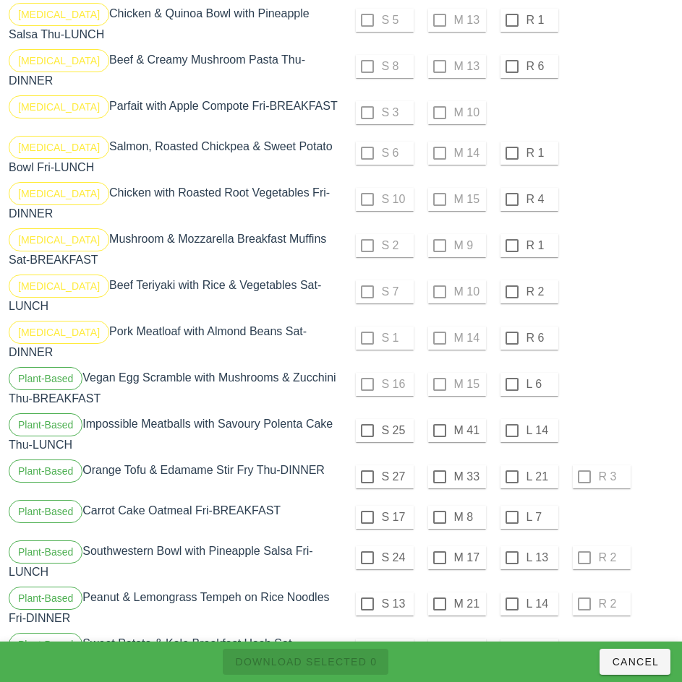
scroll to position [1387, 0]
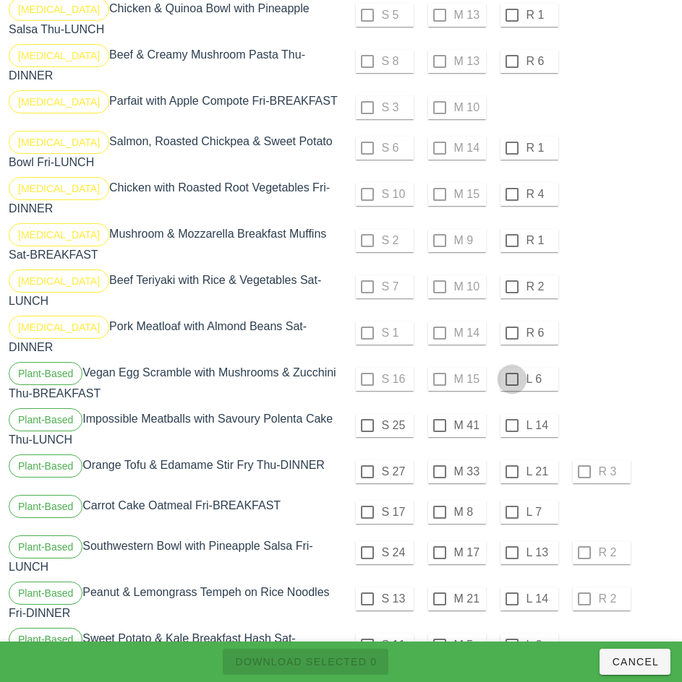
click at [511, 367] on div at bounding box center [512, 379] width 25 height 25
checkbox input "true"
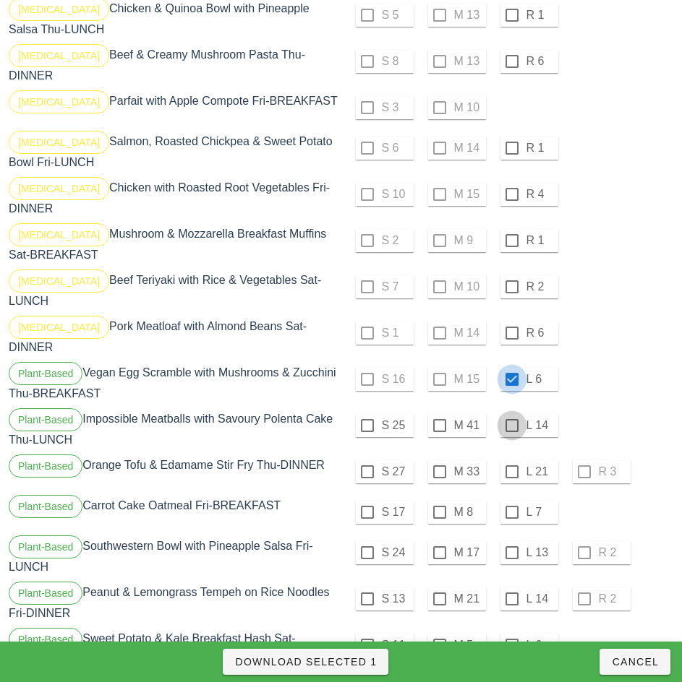
click at [511, 414] on div at bounding box center [512, 426] width 25 height 25
checkbox input "true"
click at [511, 460] on div at bounding box center [512, 472] width 25 height 25
click at [511, 500] on div at bounding box center [512, 512] width 25 height 25
click at [509, 541] on div at bounding box center [512, 553] width 25 height 25
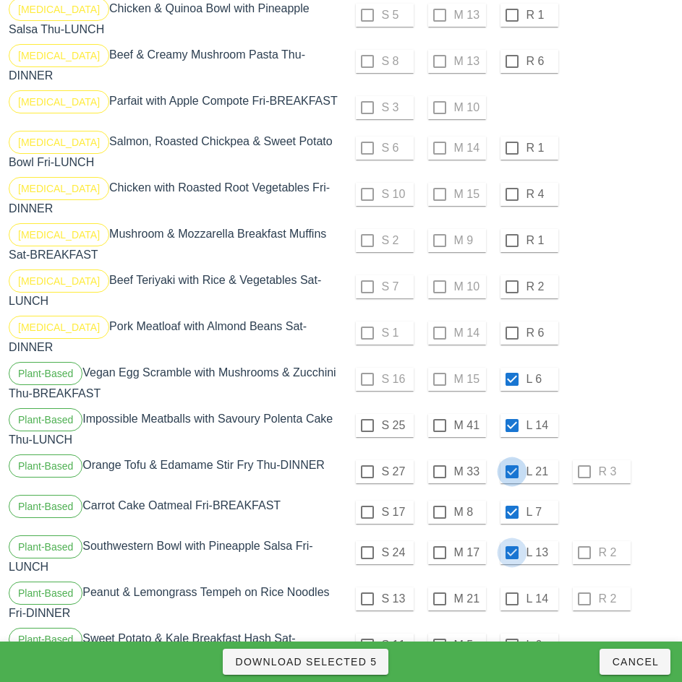
checkbox input "true"
click at [511, 587] on div at bounding box center [512, 599] width 25 height 25
click at [511, 633] on div at bounding box center [512, 645] width 25 height 25
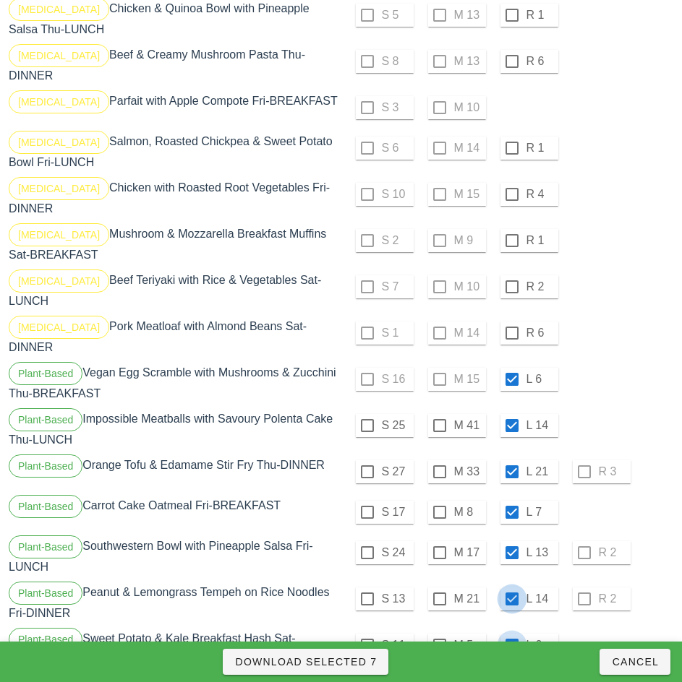
checkbox input "true"
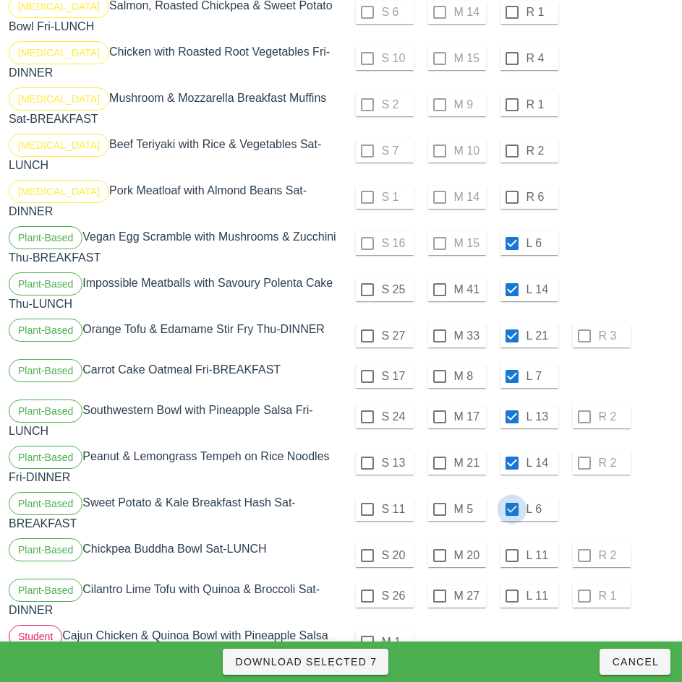
scroll to position [1524, 0]
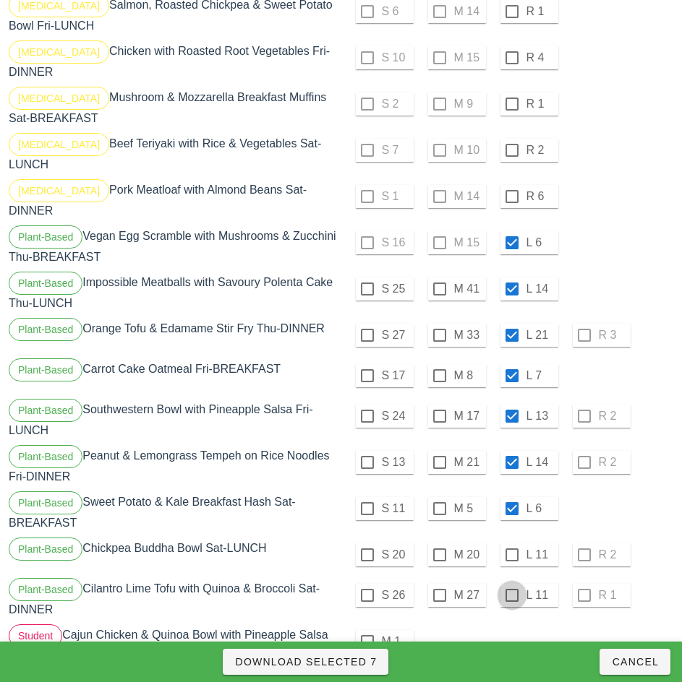
click at [511, 543] on div at bounding box center [512, 555] width 25 height 25
click at [511, 583] on div at bounding box center [512, 595] width 25 height 25
checkbox input "true"
click at [354, 667] on span "Download Selected 9" at bounding box center [305, 662] width 142 height 12
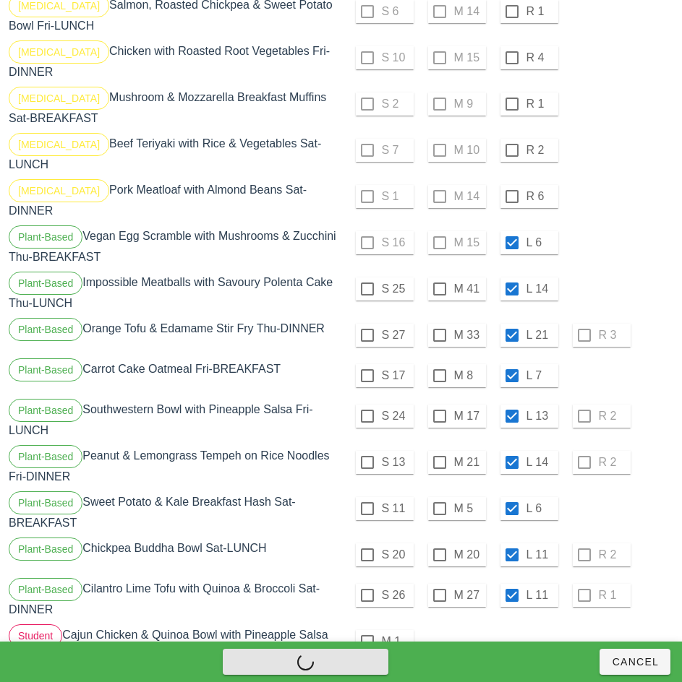
checkbox input "false"
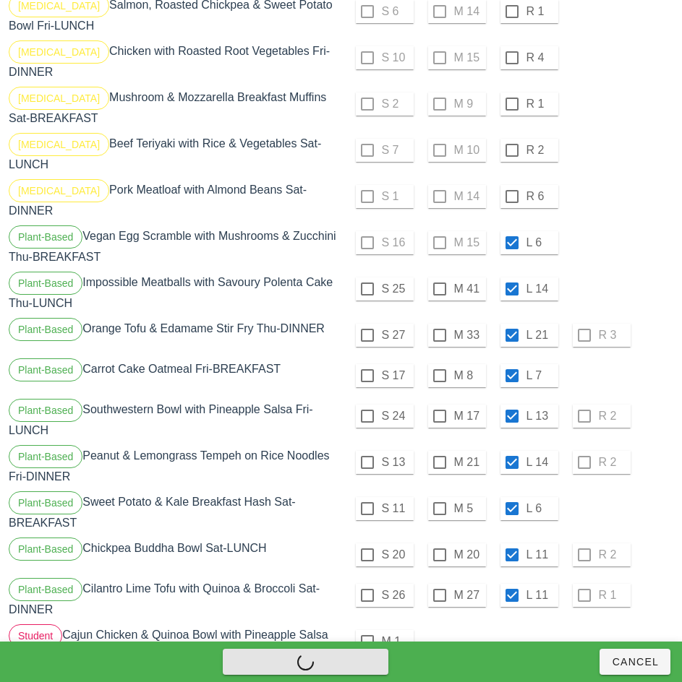
checkbox input "false"
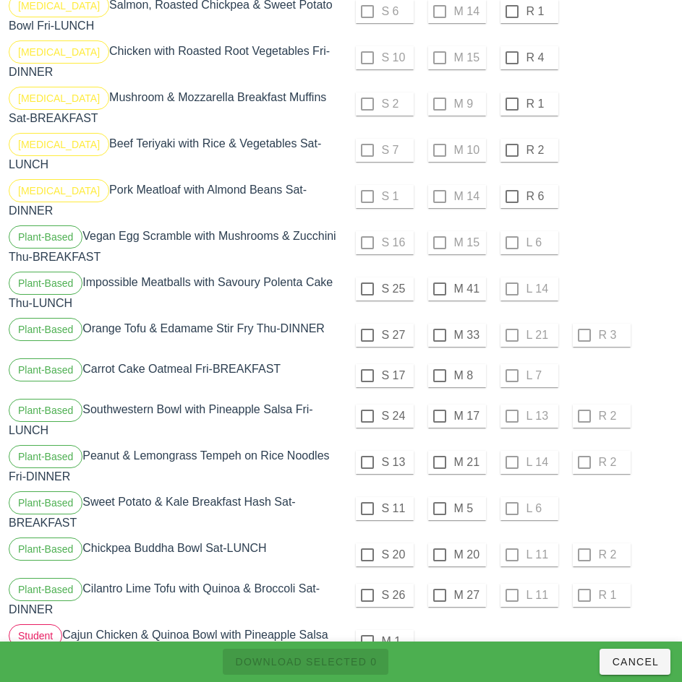
click at [367, 277] on div at bounding box center [367, 289] width 25 height 25
checkbox input "true"
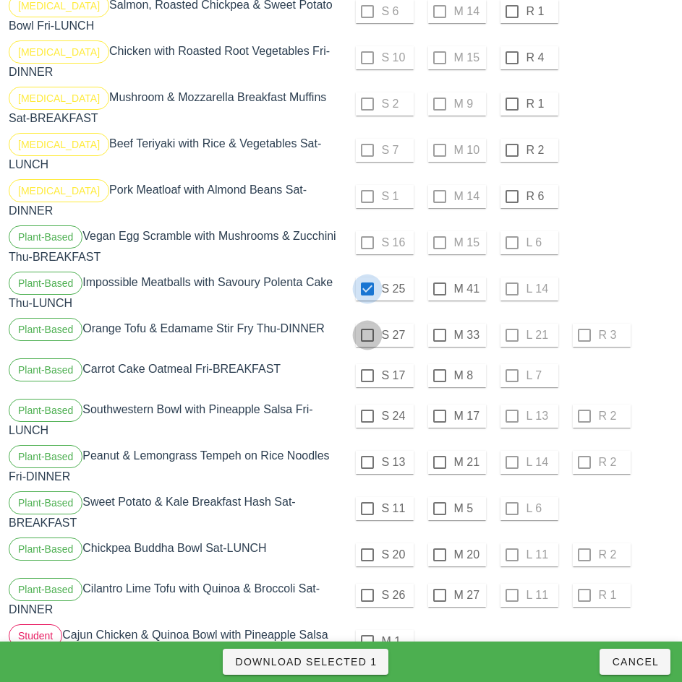
click at [367, 323] on div at bounding box center [367, 335] width 25 height 25
checkbox input "true"
click at [367, 364] on div at bounding box center [367, 376] width 25 height 25
checkbox input "true"
click at [364, 404] on div at bounding box center [367, 416] width 25 height 25
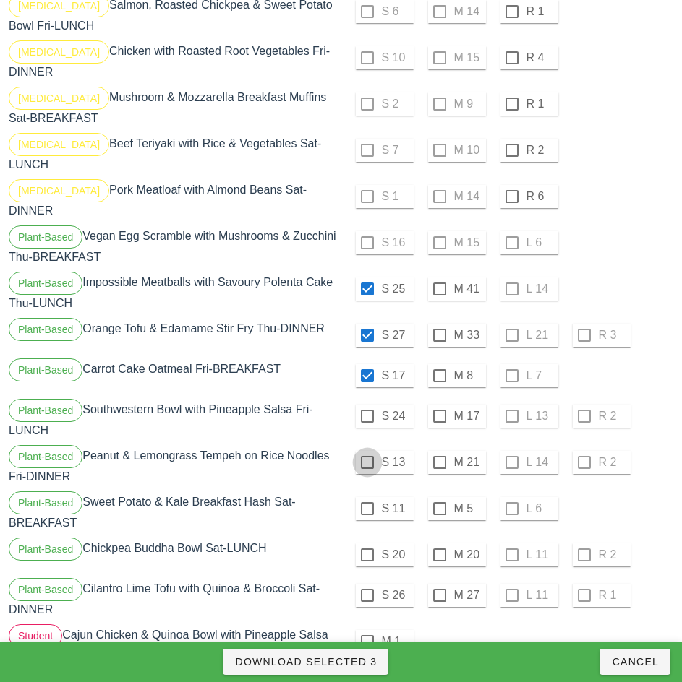
click at [366, 450] on div at bounding box center [367, 462] width 25 height 25
checkbox input "true"
click at [367, 497] on div at bounding box center [367, 509] width 25 height 25
checkbox input "true"
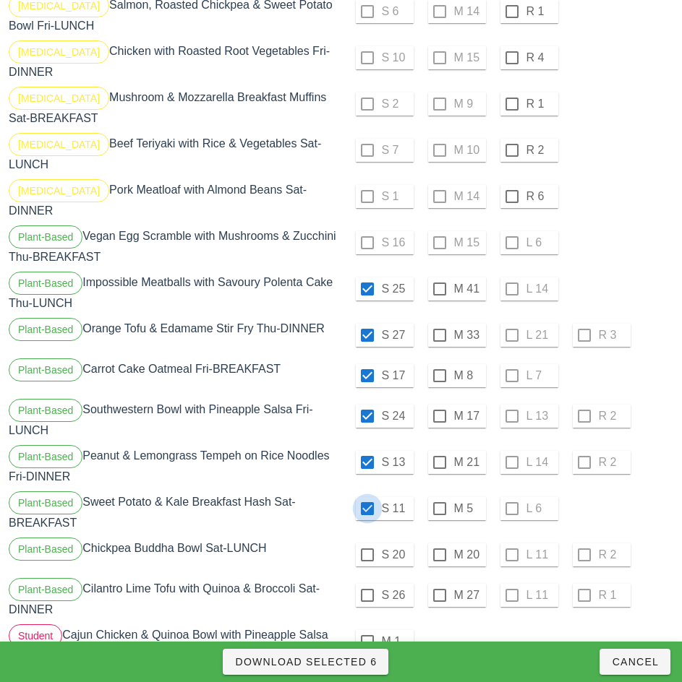
click at [367, 543] on div at bounding box center [367, 555] width 25 height 25
checkbox input "true"
click at [366, 583] on div at bounding box center [367, 595] width 25 height 25
checkbox input "true"
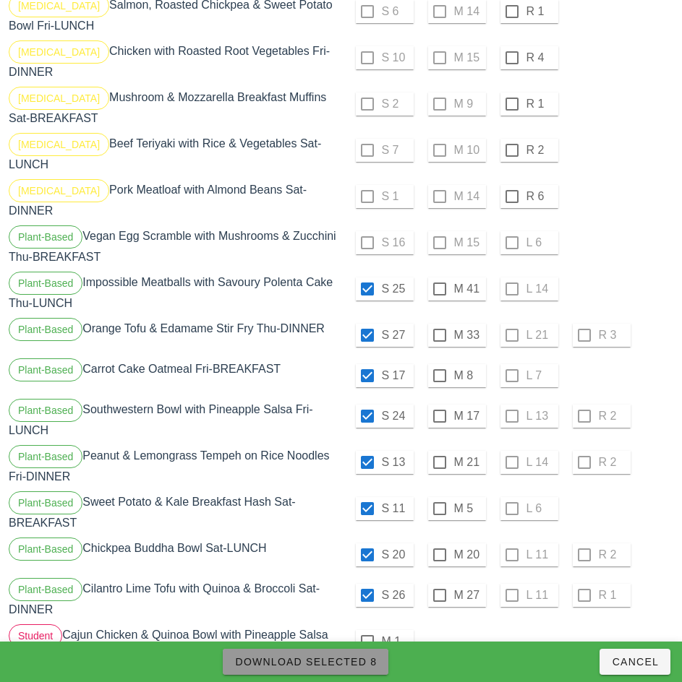
click at [363, 650] on button "Download Selected 8" at bounding box center [306, 662] width 166 height 26
checkbox input "false"
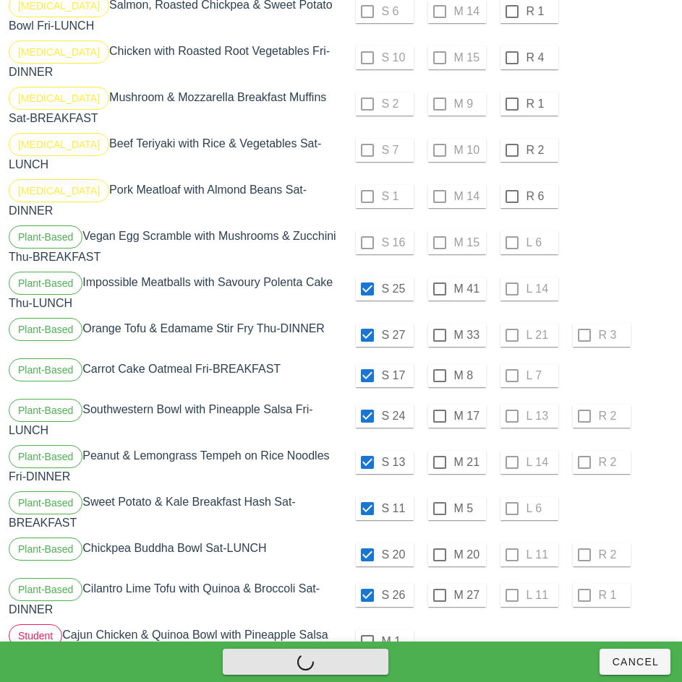
checkbox input "false"
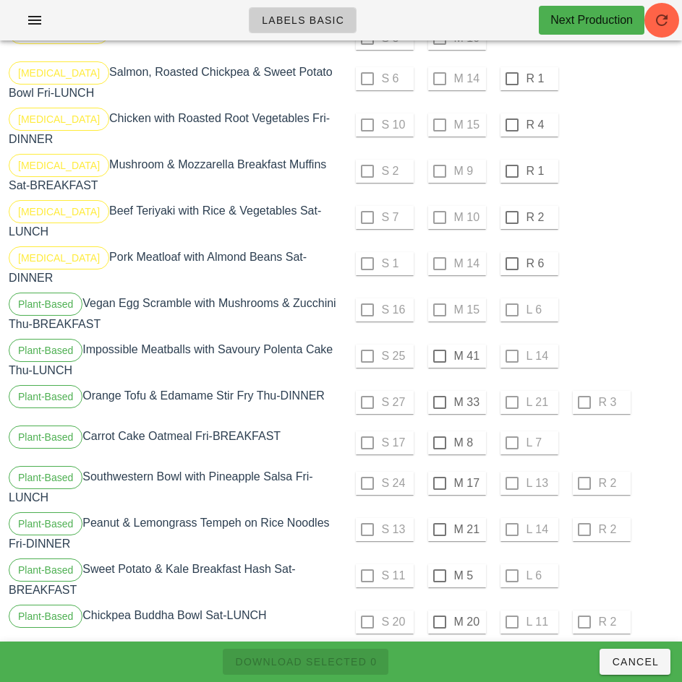
scroll to position [1456, 0]
click at [440, 345] on div at bounding box center [439, 357] width 25 height 25
click at [439, 391] on div at bounding box center [439, 403] width 25 height 25
click at [439, 432] on div at bounding box center [439, 444] width 25 height 25
checkbox input "true"
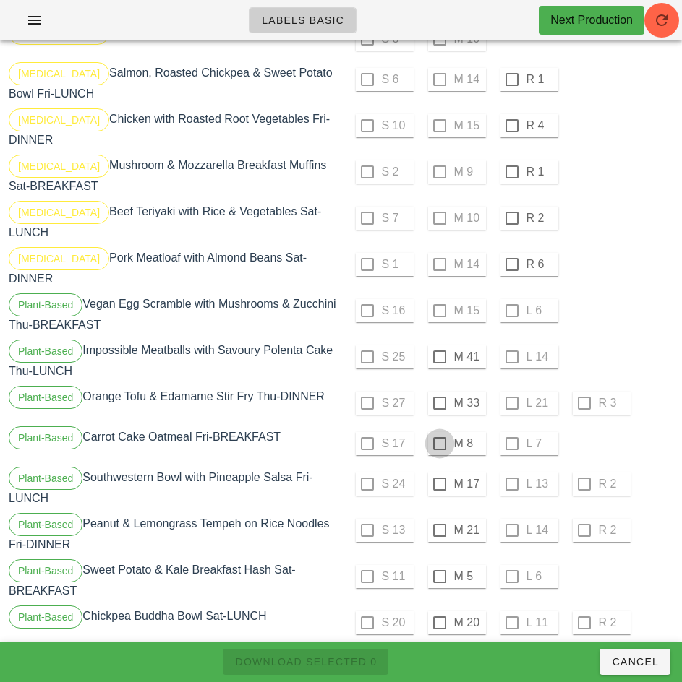
checkbox input "true"
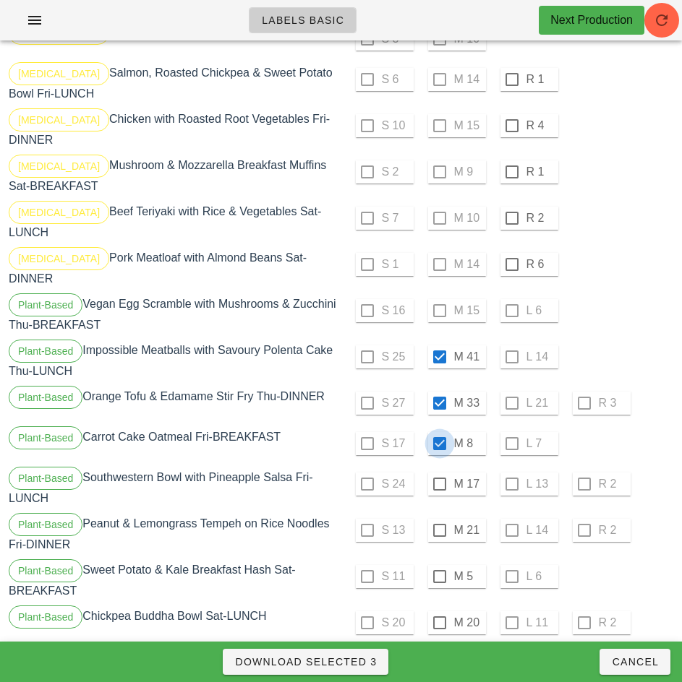
click at [438, 472] on div at bounding box center [439, 484] width 25 height 25
checkbox input "true"
click at [438, 518] on div at bounding box center [439, 530] width 25 height 25
checkbox input "true"
click at [440, 565] on div at bounding box center [439, 577] width 25 height 25
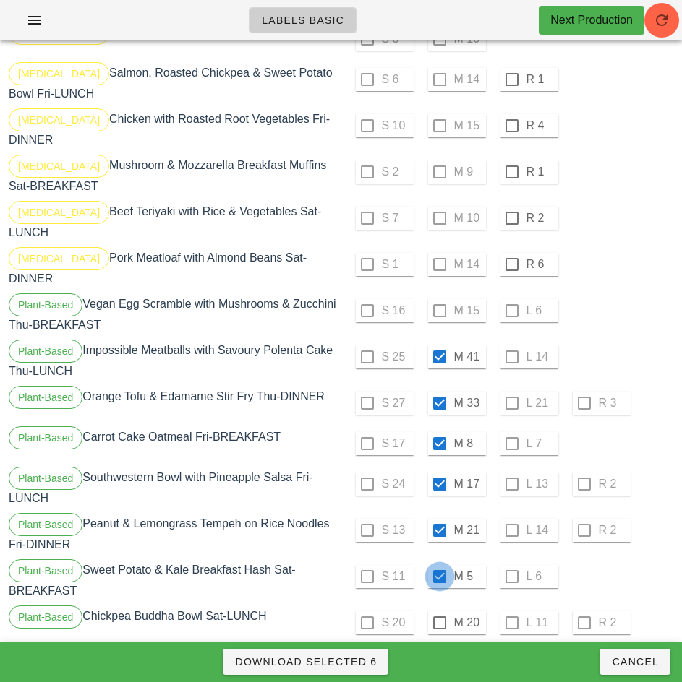
checkbox input "true"
click at [439, 611] on div at bounding box center [439, 623] width 25 height 25
checkbox input "true"
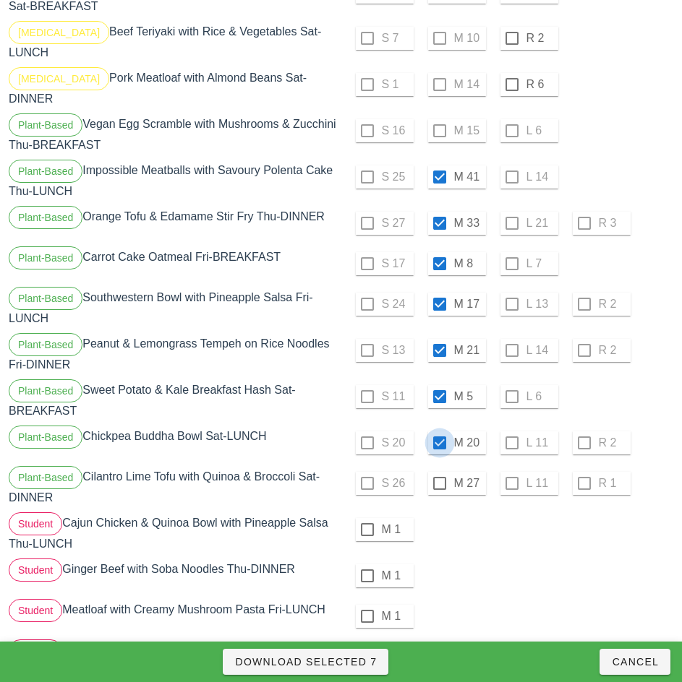
scroll to position [1640, 0]
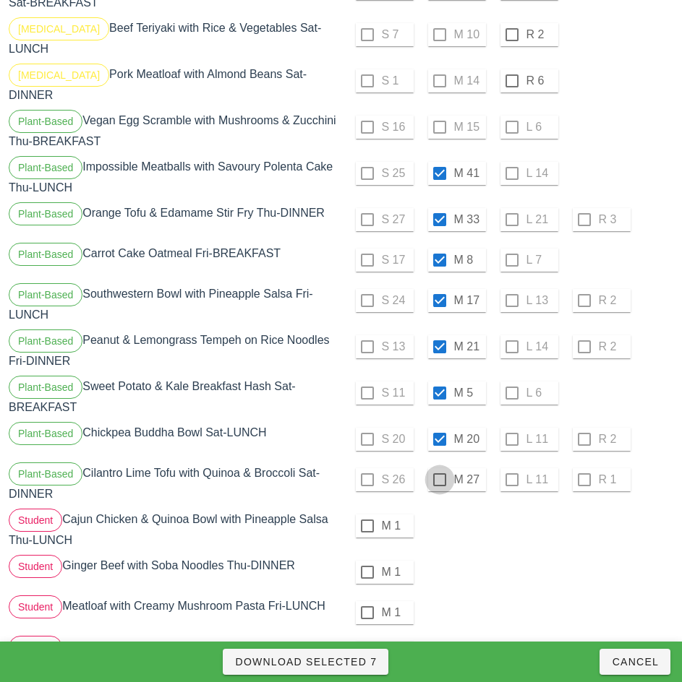
click at [439, 468] on div at bounding box center [439, 480] width 25 height 25
checkbox input "true"
click at [359, 665] on span "Download Selected 8" at bounding box center [305, 662] width 142 height 12
checkbox input "false"
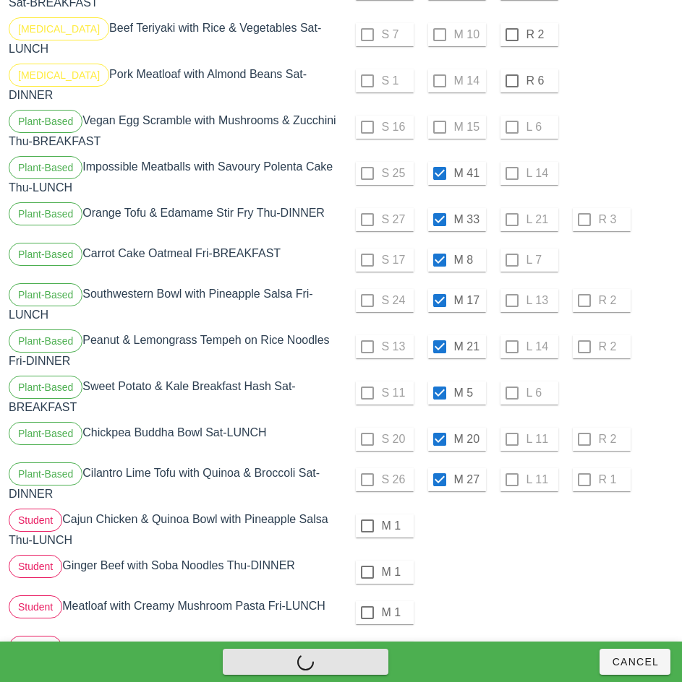
checkbox input "false"
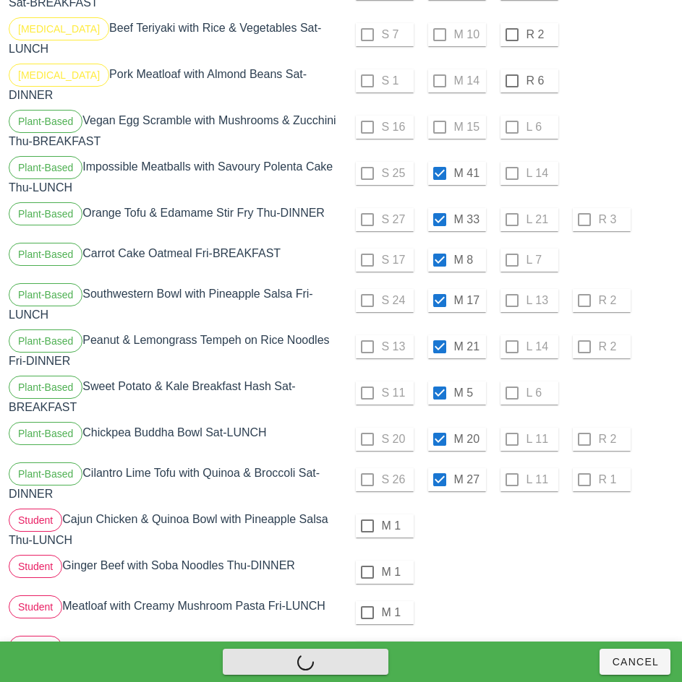
checkbox input "false"
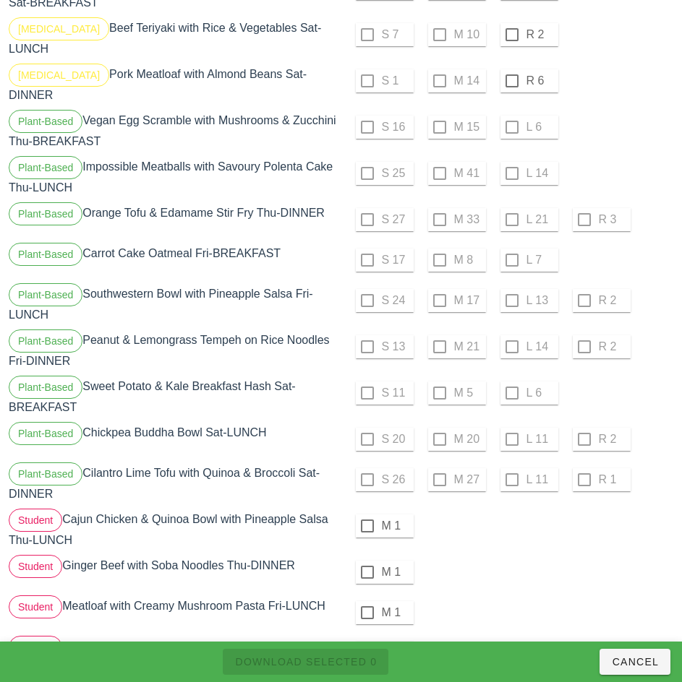
click at [550, 559] on div "M 1" at bounding box center [509, 572] width 330 height 35
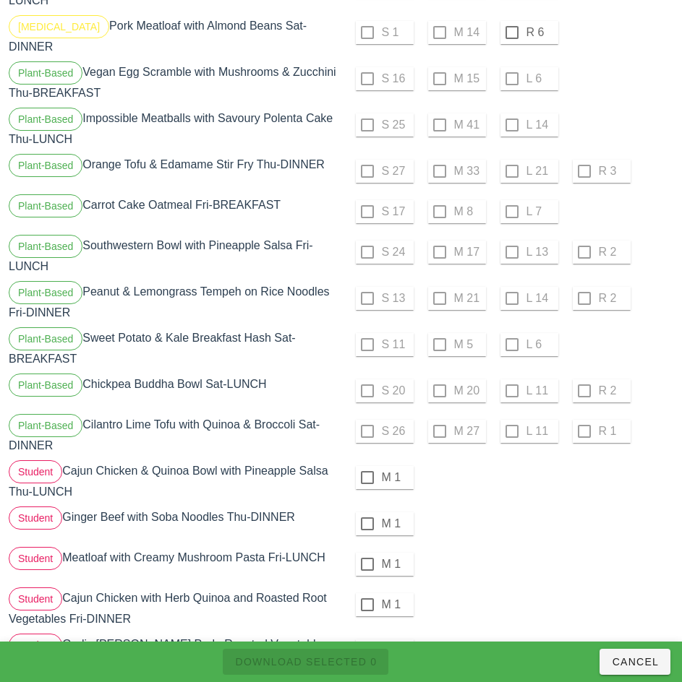
scroll to position [1724, 0]
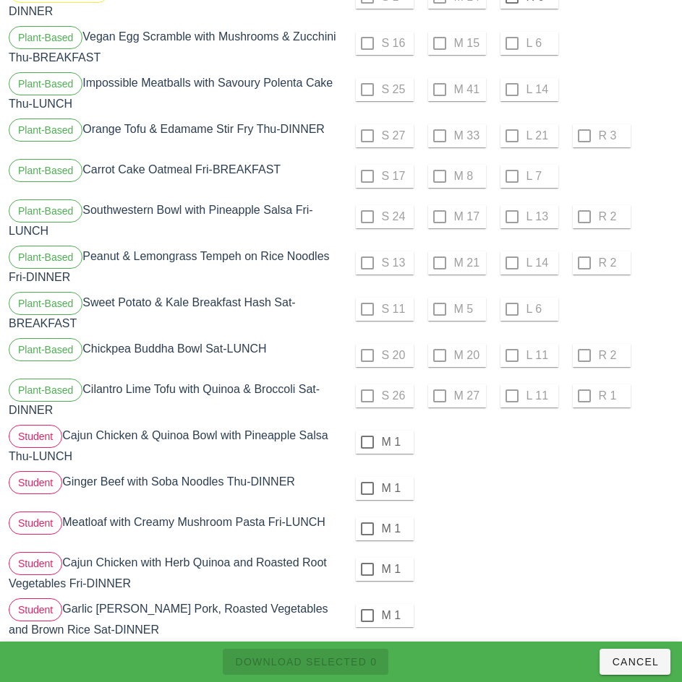
click at [367, 430] on div at bounding box center [367, 442] width 25 height 25
click at [367, 476] on div at bounding box center [367, 488] width 25 height 25
checkbox input "true"
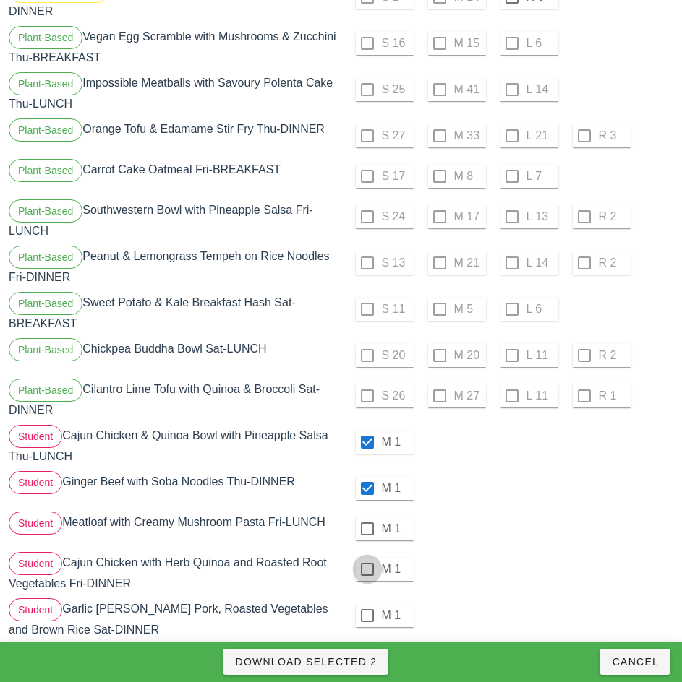
click at [369, 517] on div at bounding box center [367, 529] width 25 height 25
click at [367, 557] on div at bounding box center [367, 569] width 25 height 25
checkbox input "true"
click at [365, 604] on div at bounding box center [367, 616] width 25 height 25
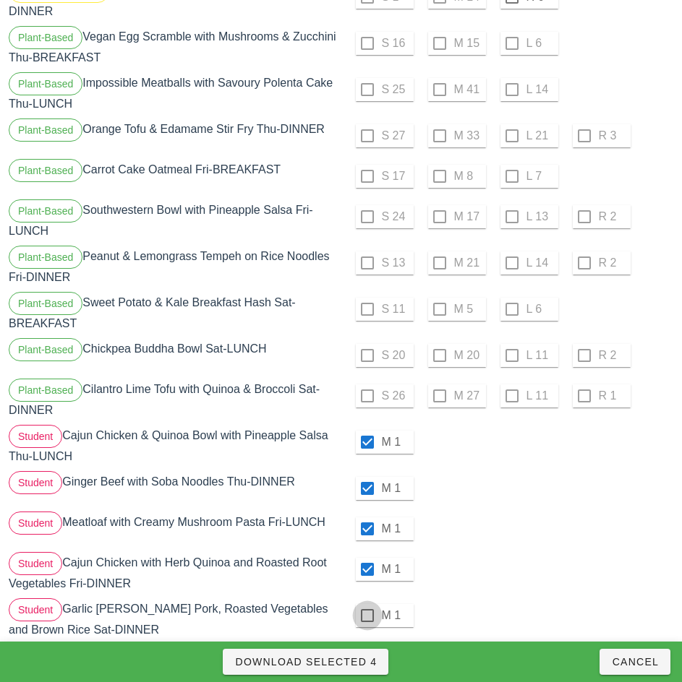
checkbox input "true"
click at [361, 662] on span "Download Selected 5" at bounding box center [305, 662] width 142 height 12
checkbox input "false"
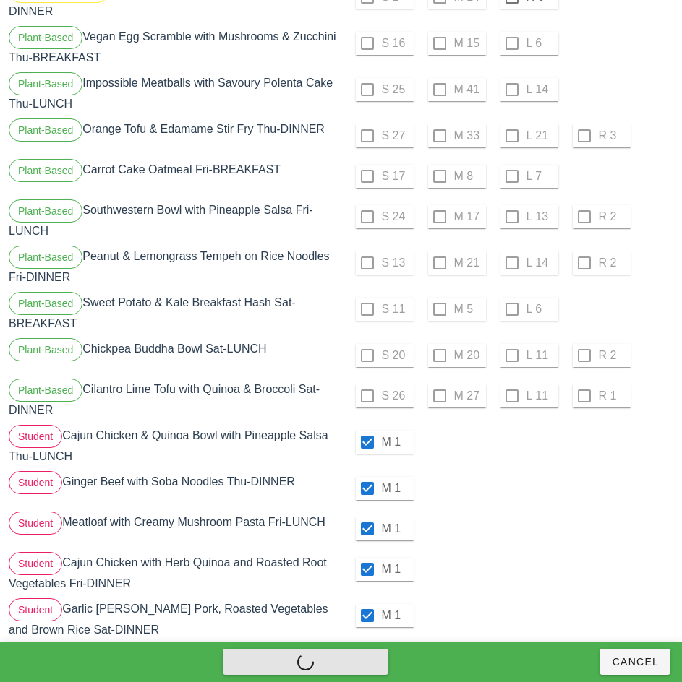
checkbox input "false"
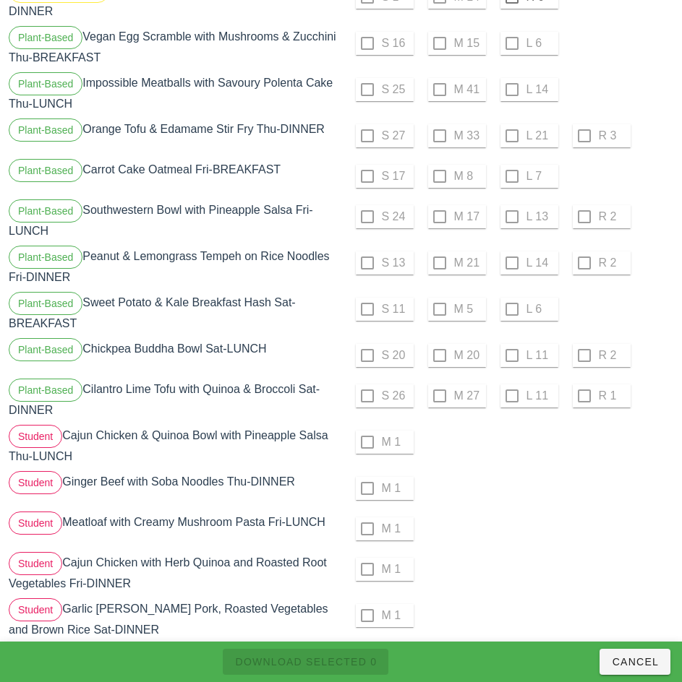
click at [586, 483] on div "M 1" at bounding box center [508, 488] width 335 height 40
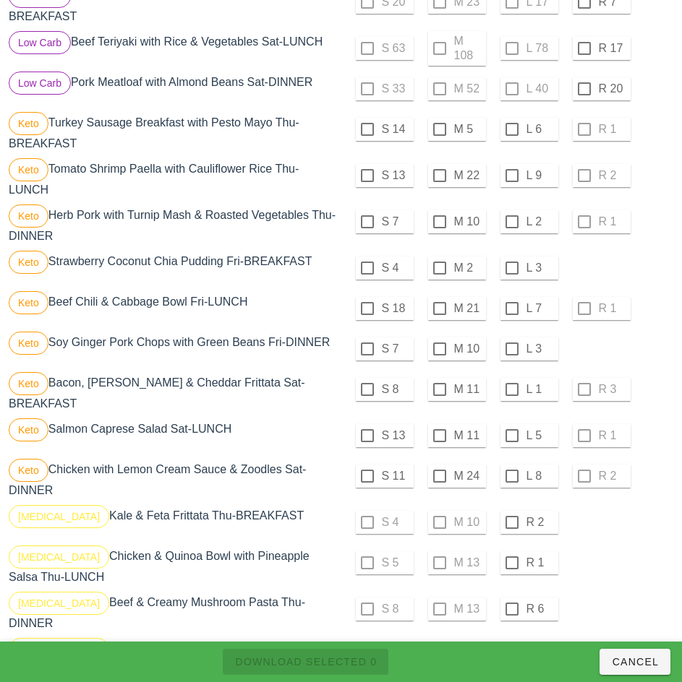
scroll to position [840, 0]
click at [367, 134] on div at bounding box center [367, 128] width 25 height 25
click at [367, 181] on div at bounding box center [367, 175] width 25 height 25
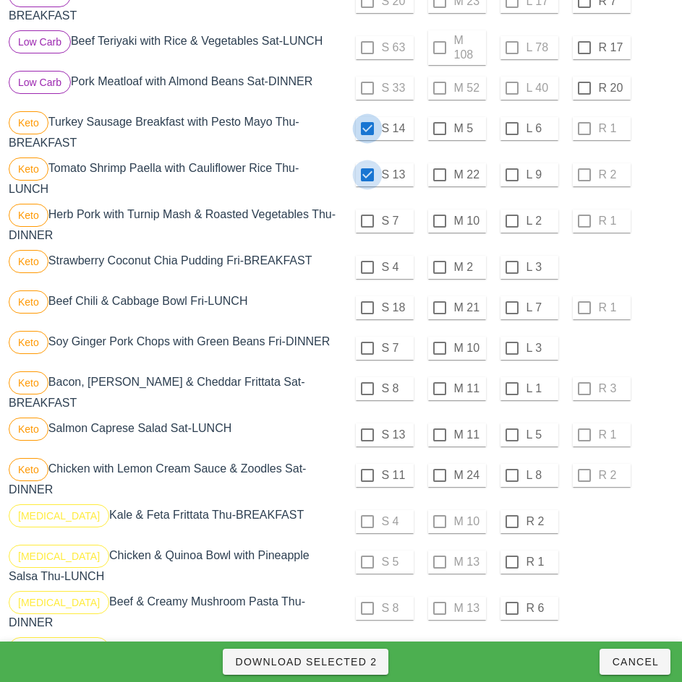
checkbox input "true"
click at [367, 227] on div at bounding box center [367, 221] width 25 height 25
checkbox input "true"
click at [367, 274] on div at bounding box center [367, 267] width 25 height 25
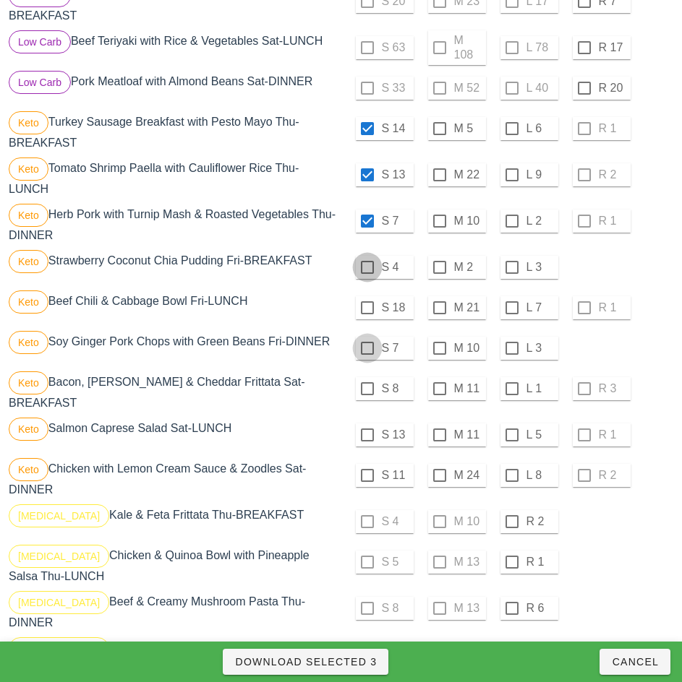
click at [366, 314] on div at bounding box center [367, 308] width 25 height 25
click at [367, 354] on div at bounding box center [367, 348] width 25 height 25
checkbox input "true"
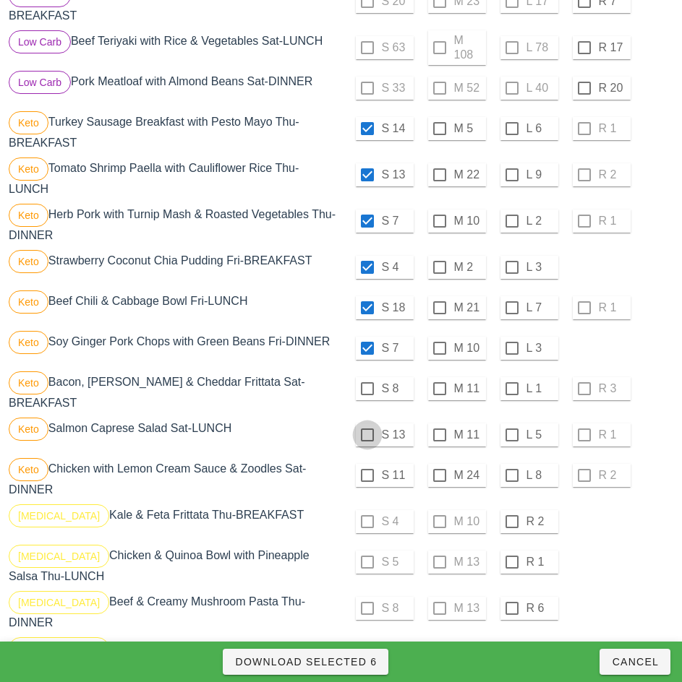
click at [367, 395] on div at bounding box center [367, 389] width 25 height 25
click at [367, 435] on div at bounding box center [367, 435] width 25 height 25
checkbox input "true"
click at [367, 476] on div at bounding box center [367, 475] width 25 height 25
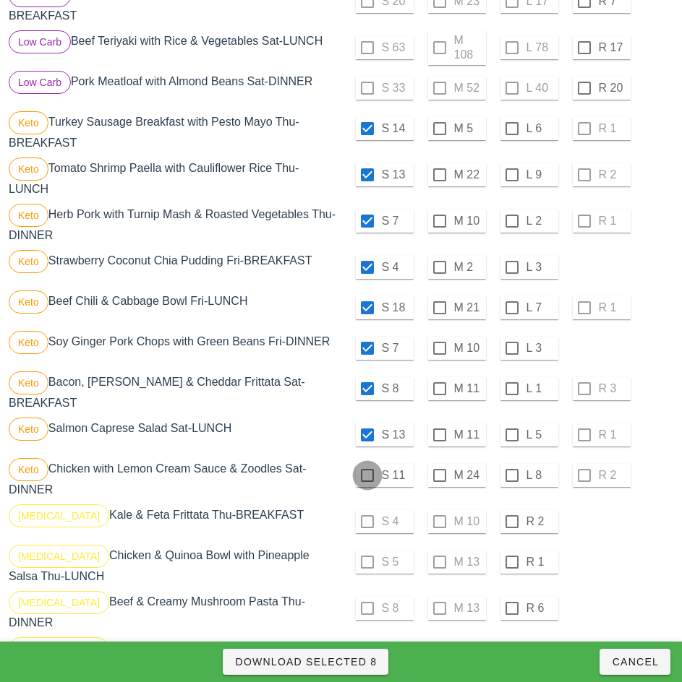
checkbox input "true"
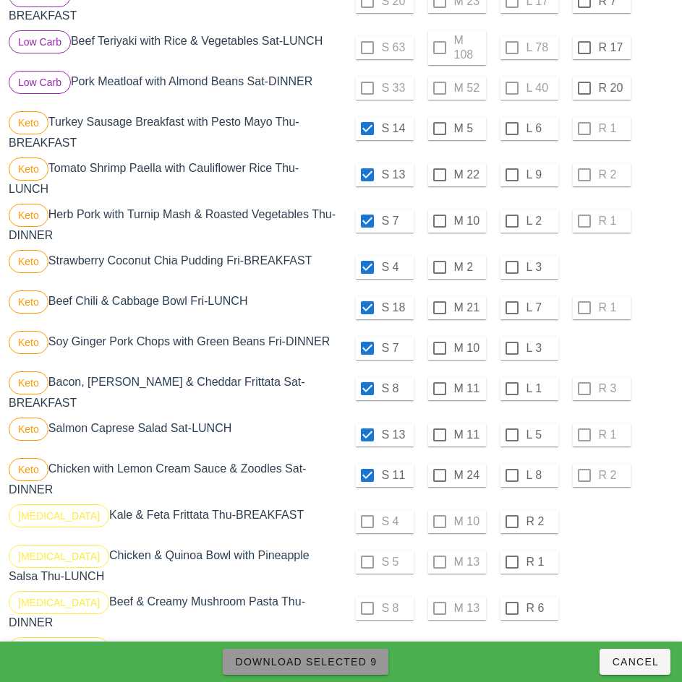
click at [357, 664] on span "Download Selected 9" at bounding box center [305, 662] width 142 height 12
checkbox input "false"
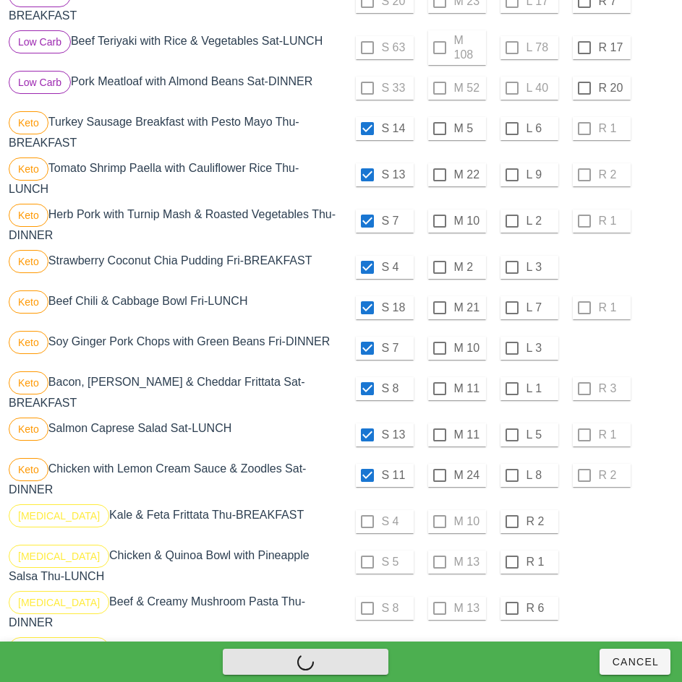
checkbox input "false"
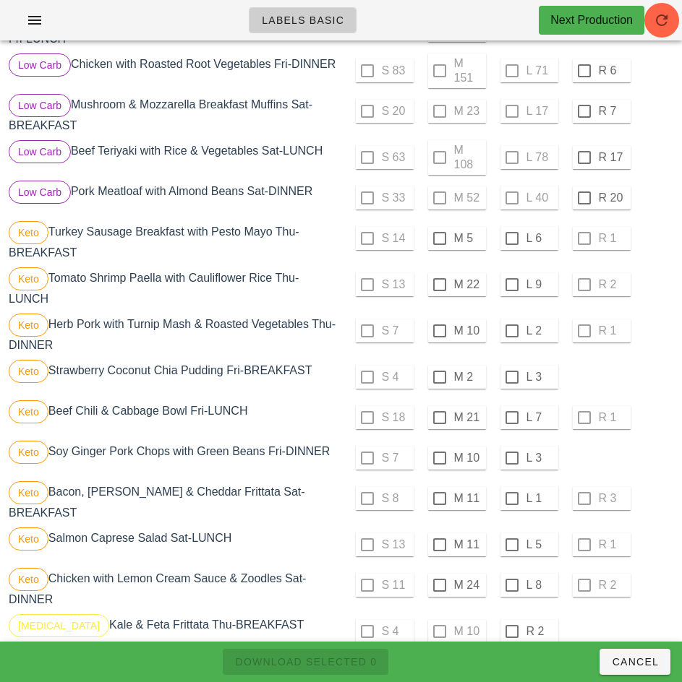
scroll to position [729, 0]
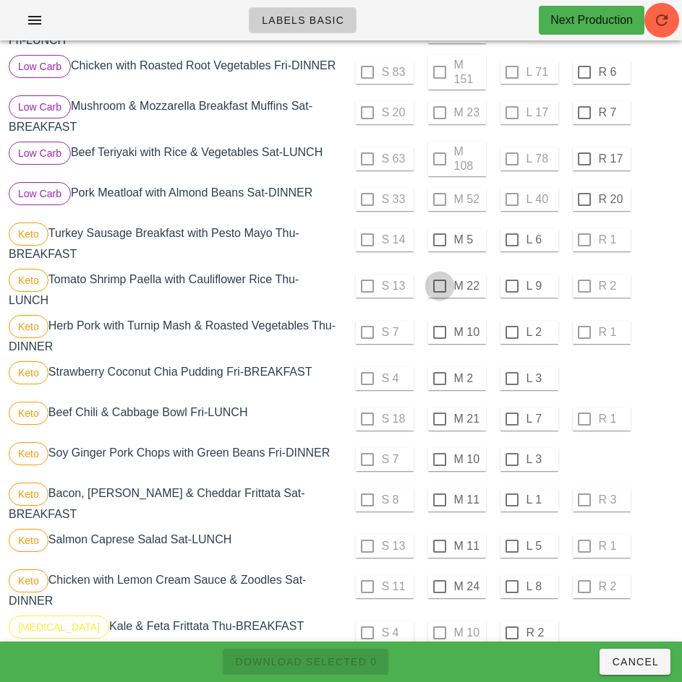
click at [439, 246] on div at bounding box center [439, 240] width 25 height 25
click at [439, 292] on div at bounding box center [439, 286] width 25 height 25
checkbox input "true"
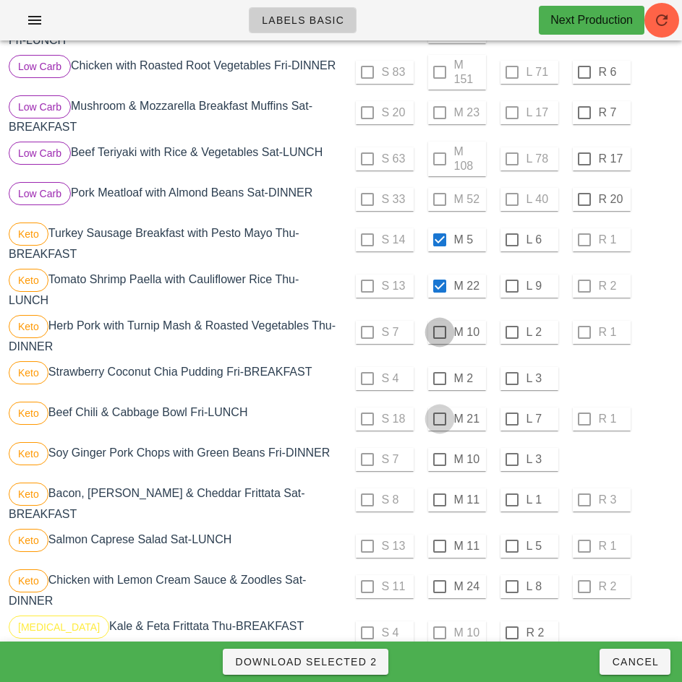
click at [439, 338] on div at bounding box center [439, 332] width 25 height 25
click at [437, 386] on div at bounding box center [439, 379] width 25 height 25
click at [440, 424] on div at bounding box center [439, 419] width 25 height 25
checkbox input "true"
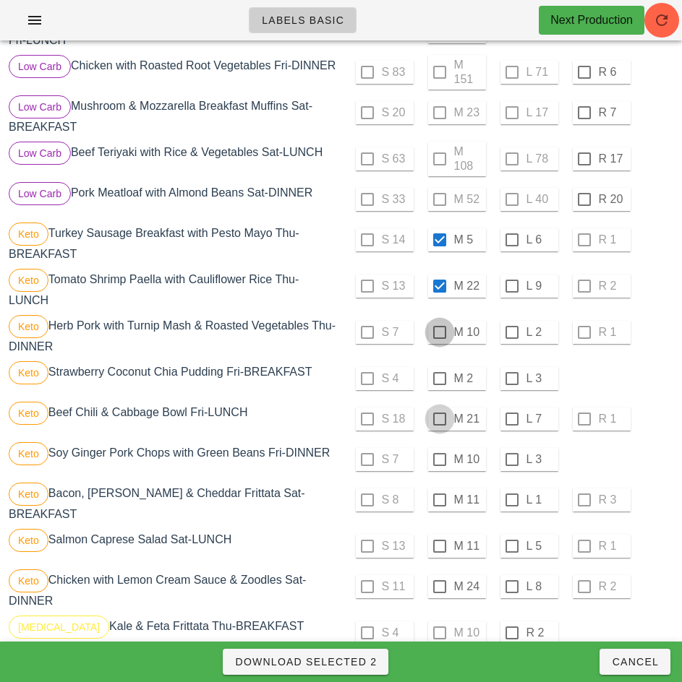
checkbox input "true"
click at [512, 466] on div at bounding box center [512, 460] width 25 height 25
checkbox input "true"
click at [510, 503] on div at bounding box center [512, 500] width 25 height 25
checkbox input "true"
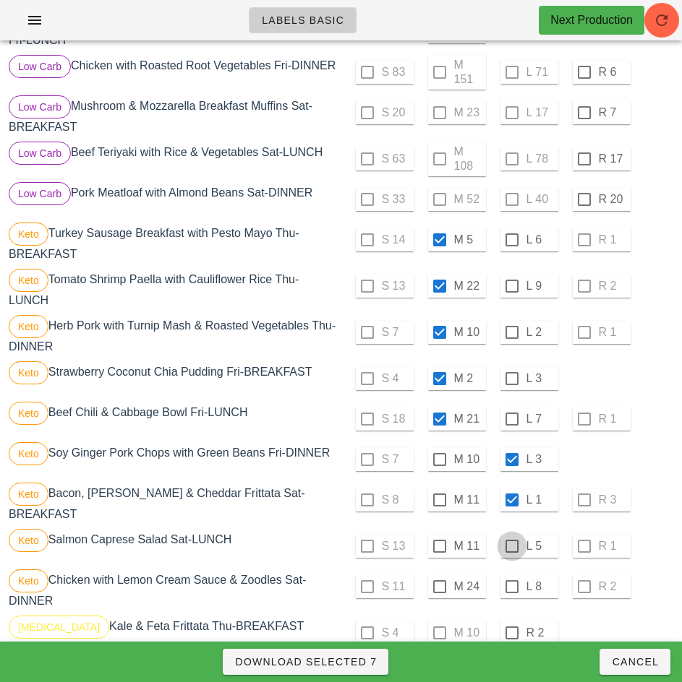
click at [511, 547] on div at bounding box center [512, 546] width 25 height 25
checkbox input "true"
click at [511, 587] on div at bounding box center [512, 587] width 25 height 25
checkbox input "true"
click at [362, 662] on span "Download Selected 9" at bounding box center [305, 662] width 142 height 12
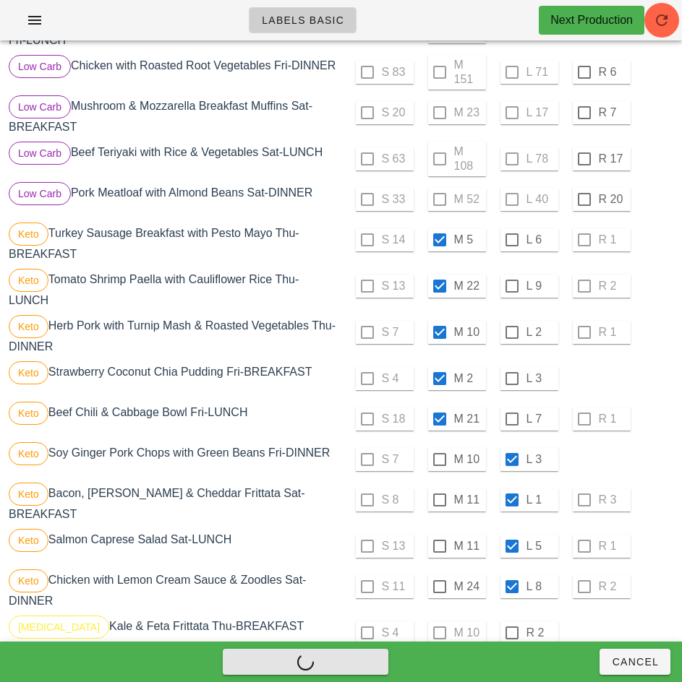
checkbox input "false"
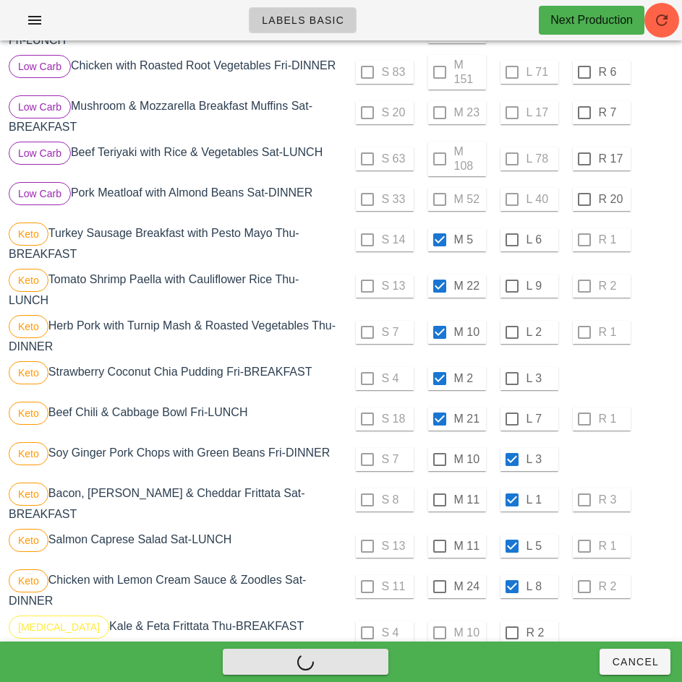
checkbox input "false"
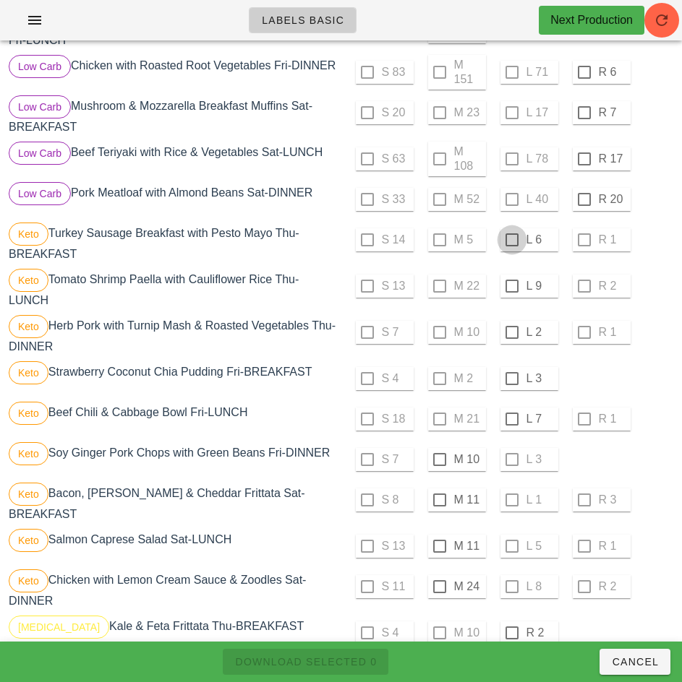
click at [510, 247] on div at bounding box center [512, 240] width 25 height 25
checkbox input "true"
click at [511, 292] on div at bounding box center [512, 286] width 25 height 25
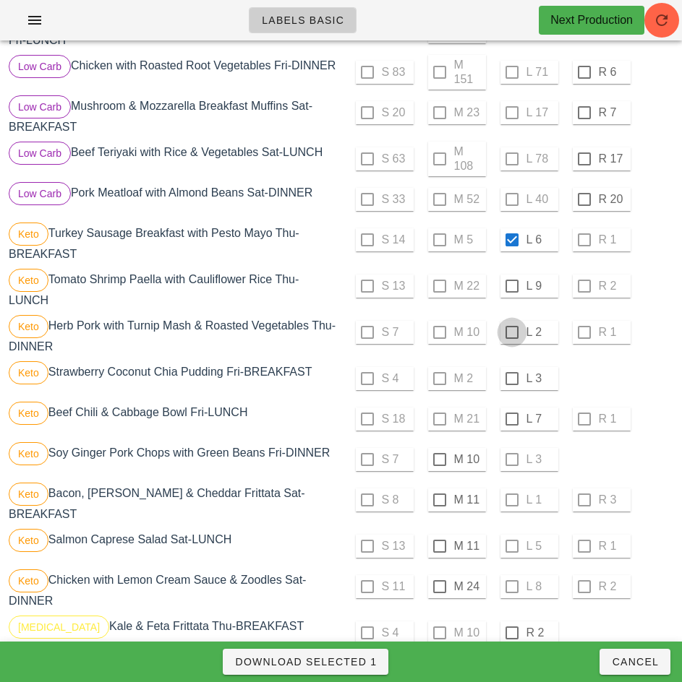
click at [511, 338] on div at bounding box center [512, 332] width 25 height 25
checkbox input "true"
click at [511, 385] on div at bounding box center [512, 379] width 25 height 25
checkbox input "true"
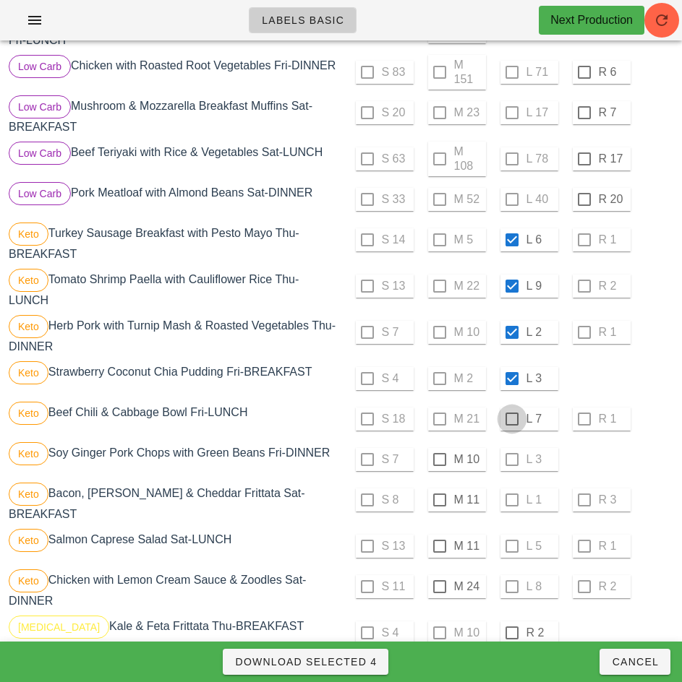
click at [512, 424] on div at bounding box center [512, 419] width 25 height 25
checkbox input "true"
click at [439, 466] on div at bounding box center [439, 460] width 25 height 25
click at [439, 506] on div at bounding box center [439, 500] width 25 height 25
click at [439, 547] on div at bounding box center [439, 546] width 25 height 25
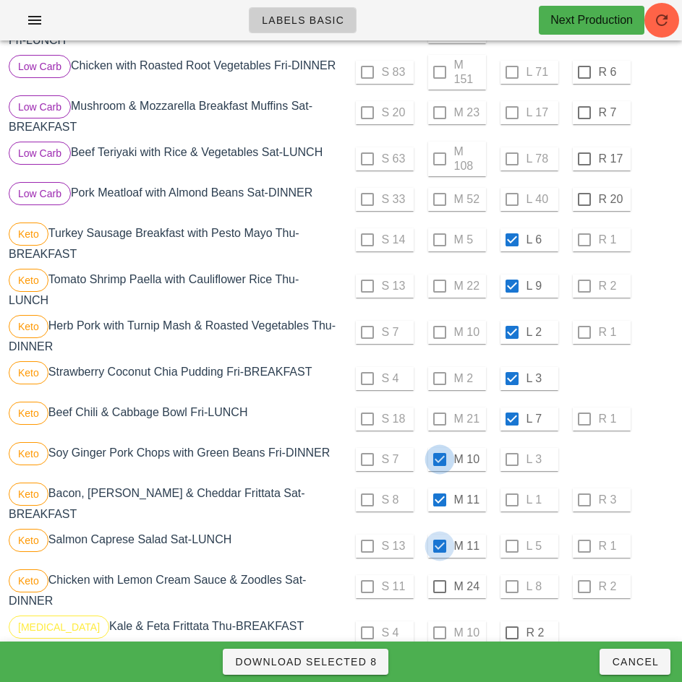
checkbox input "true"
click at [437, 588] on div at bounding box center [439, 587] width 25 height 25
checkbox input "true"
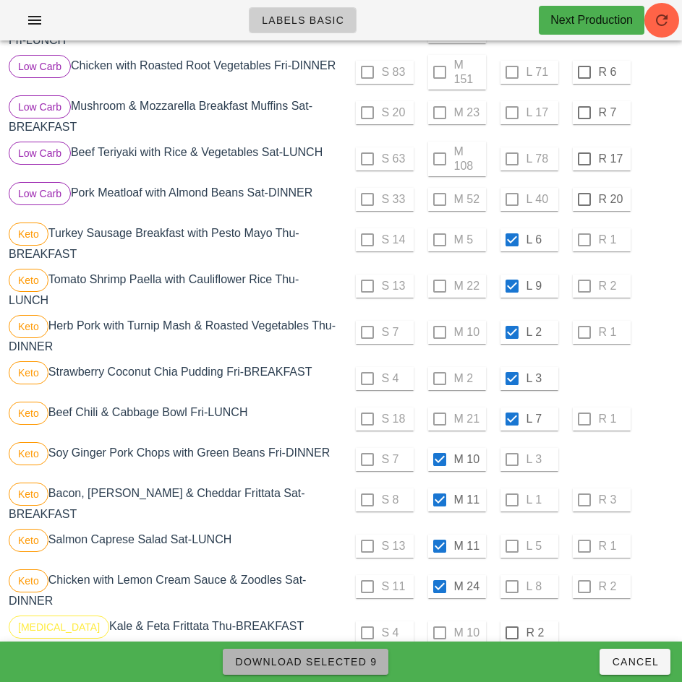
click at [361, 662] on span "Download Selected 9" at bounding box center [305, 662] width 142 height 12
checkbox input "false"
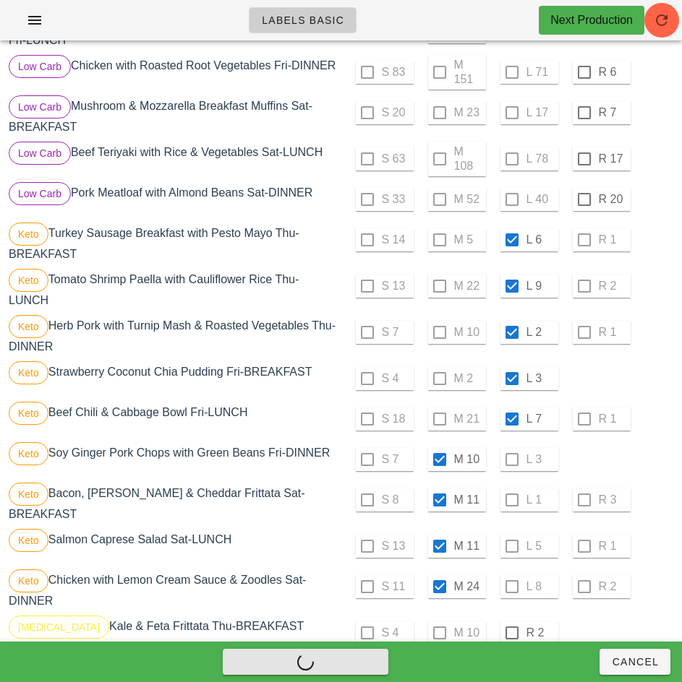
checkbox input "false"
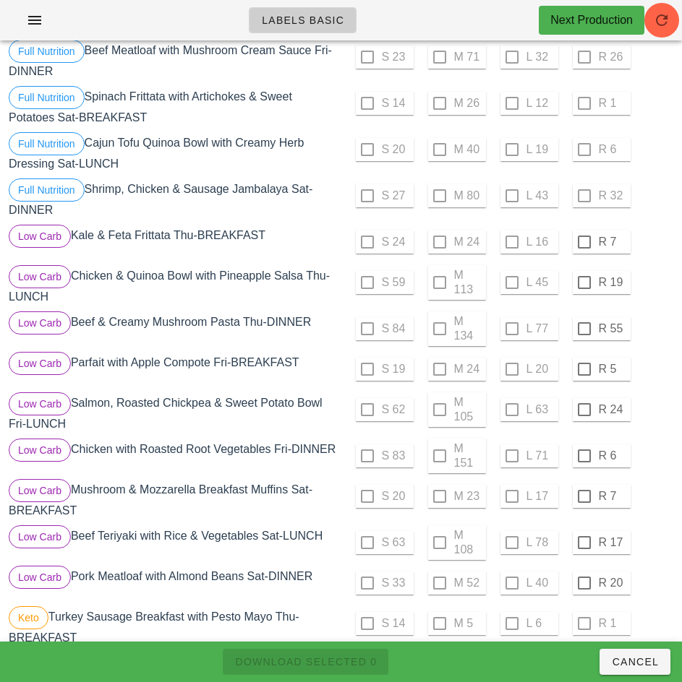
scroll to position [344, 0]
click at [583, 243] on div at bounding box center [584, 243] width 25 height 25
checkbox input "true"
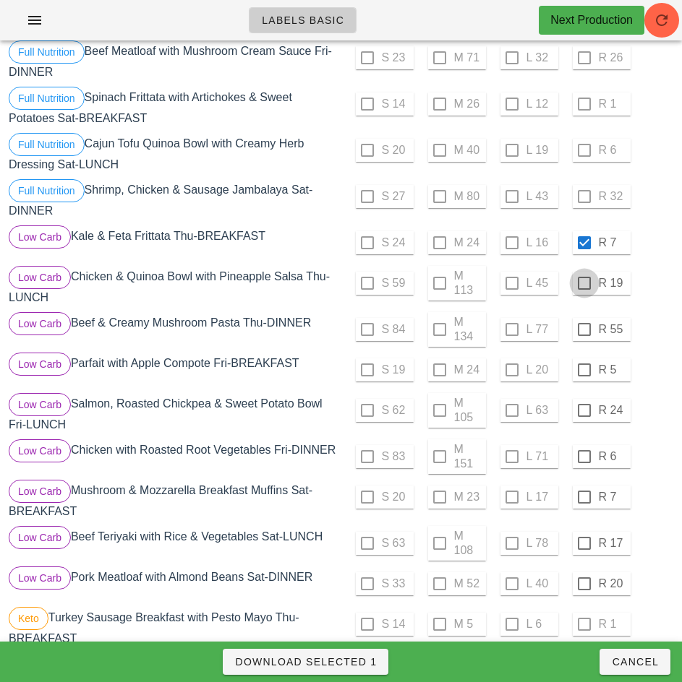
click at [583, 286] on div at bounding box center [584, 283] width 25 height 25
checkbox input "true"
click at [583, 330] on div at bounding box center [584, 329] width 25 height 25
checkbox input "true"
click at [583, 370] on div at bounding box center [584, 370] width 25 height 25
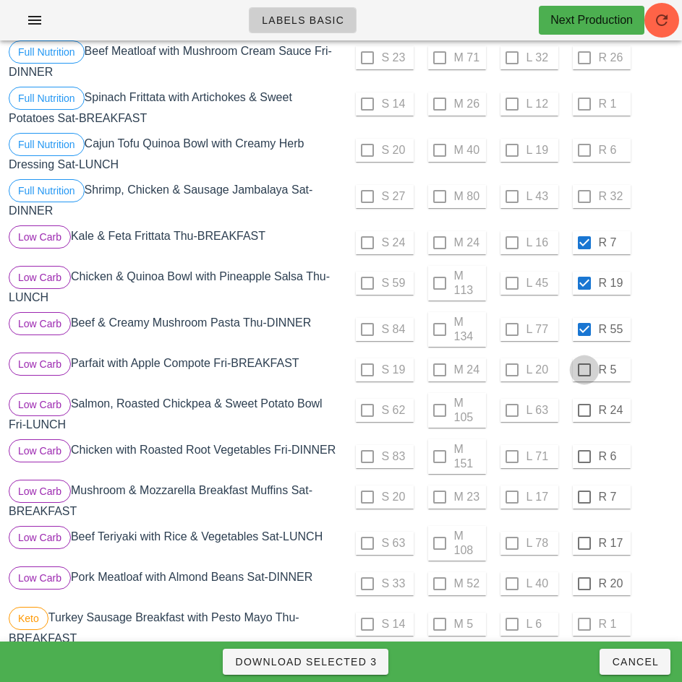
checkbox input "true"
click at [583, 411] on div at bounding box center [584, 410] width 25 height 25
checkbox input "true"
click at [583, 455] on div at bounding box center [584, 457] width 25 height 25
checkbox input "true"
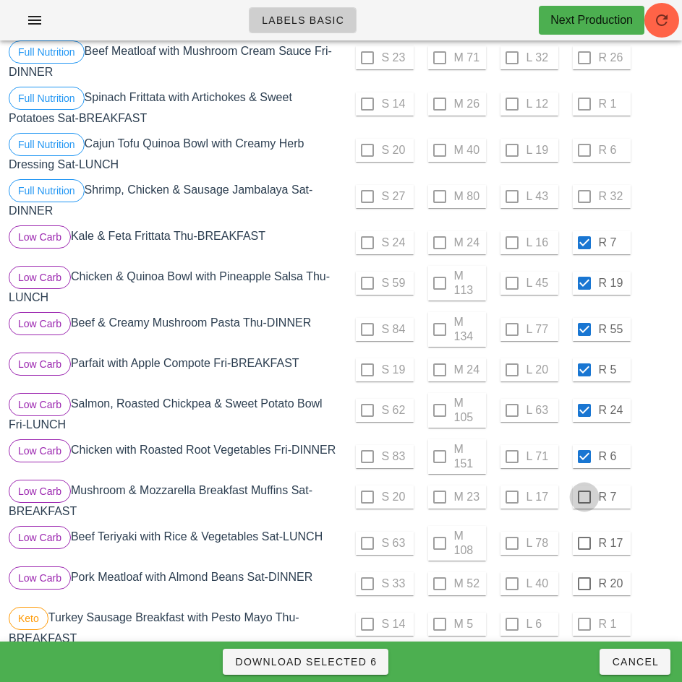
click at [583, 503] on div at bounding box center [584, 497] width 25 height 25
checkbox input "true"
click at [586, 549] on div at bounding box center [584, 543] width 25 height 25
checkbox input "true"
click at [583, 592] on div at bounding box center [584, 584] width 25 height 25
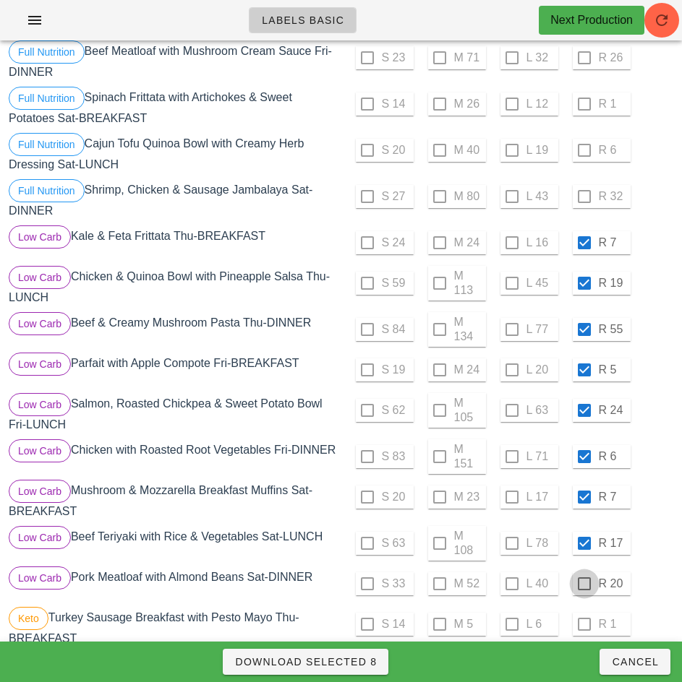
checkbox input "true"
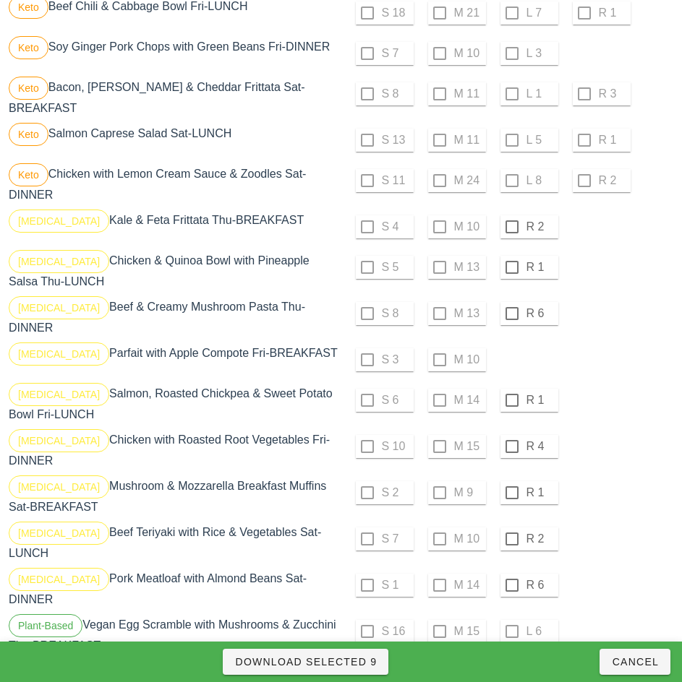
scroll to position [1138, 0]
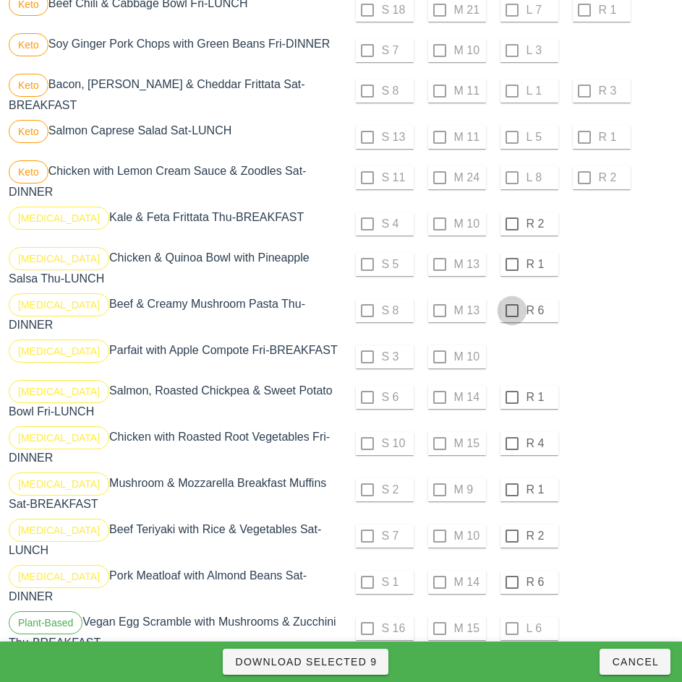
click at [511, 224] on div at bounding box center [512, 224] width 25 height 25
click at [511, 265] on div at bounding box center [512, 264] width 25 height 25
click at [511, 311] on div at bounding box center [512, 311] width 25 height 25
checkbox input "true"
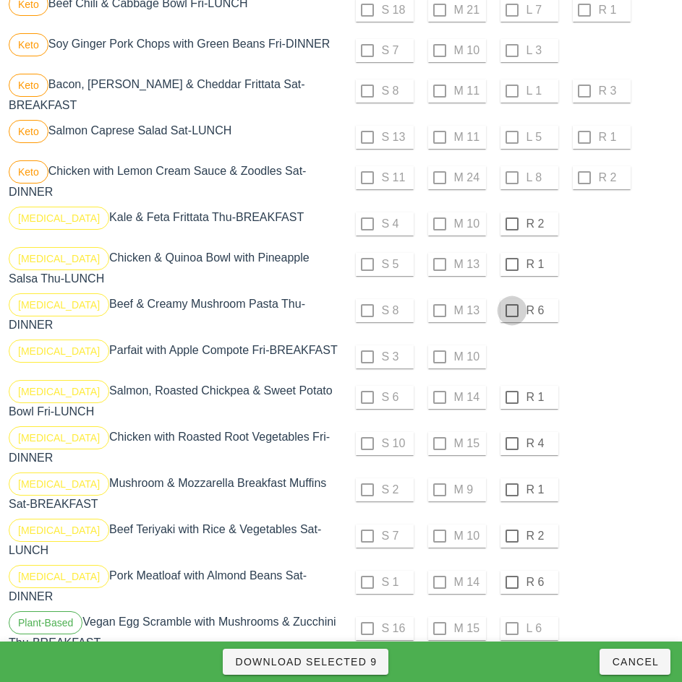
checkbox input "true"
click at [511, 392] on div at bounding box center [512, 397] width 25 height 25
click at [510, 436] on div at bounding box center [512, 444] width 25 height 25
checkbox input "true"
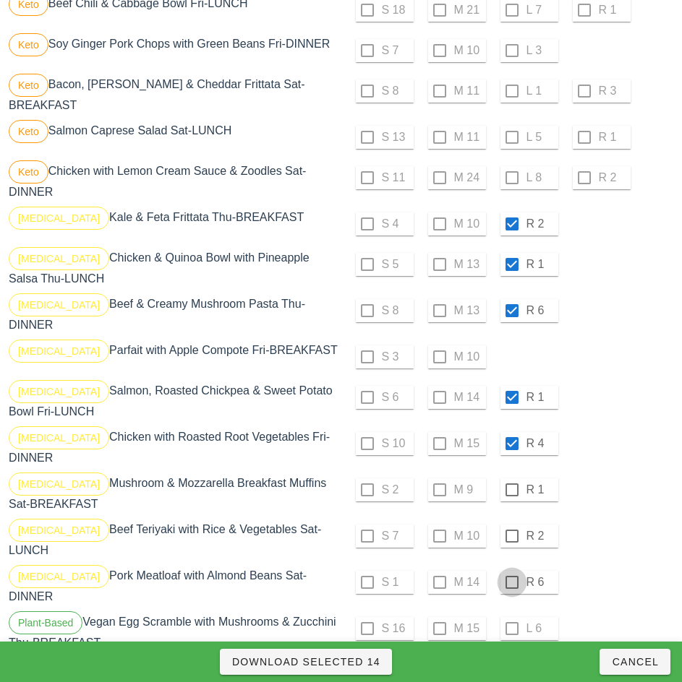
click at [511, 479] on div at bounding box center [512, 490] width 25 height 25
click at [511, 524] on div at bounding box center [512, 536] width 25 height 25
click at [511, 570] on div at bounding box center [512, 582] width 25 height 25
click at [368, 664] on span "Download Selected 17" at bounding box center [305, 662] width 149 height 12
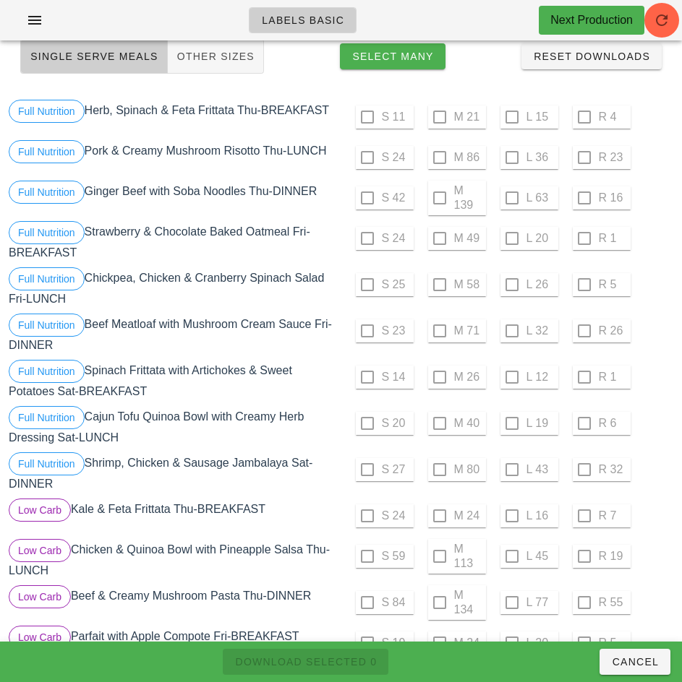
scroll to position [0, 0]
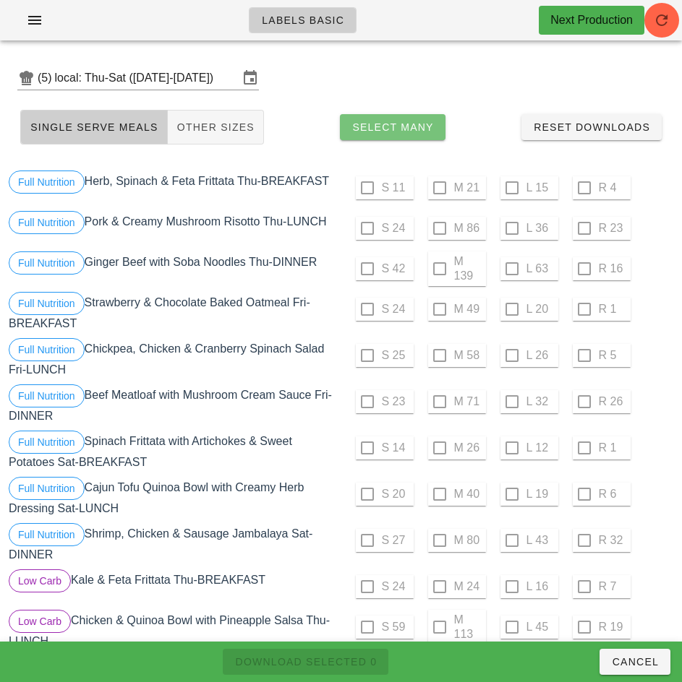
click at [414, 131] on span "Select Many" at bounding box center [392, 127] width 82 height 12
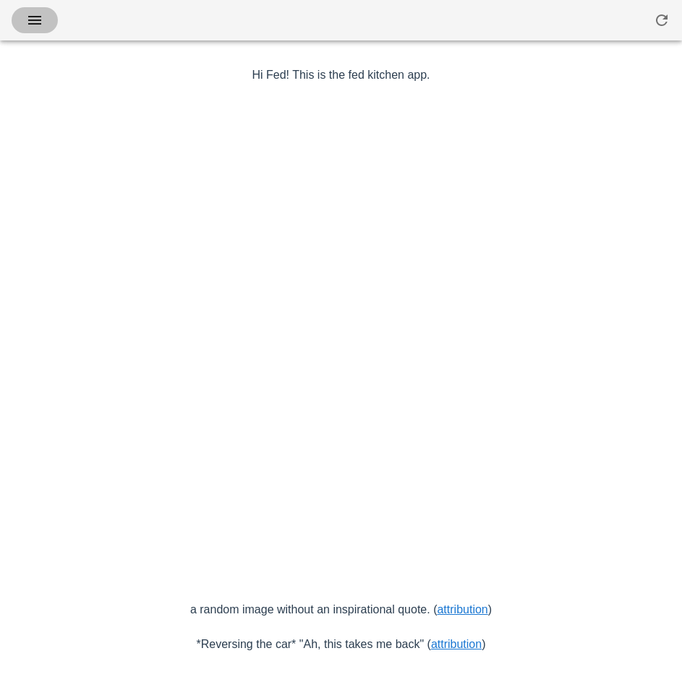
click at [38, 26] on icon "button" at bounding box center [34, 20] width 17 height 17
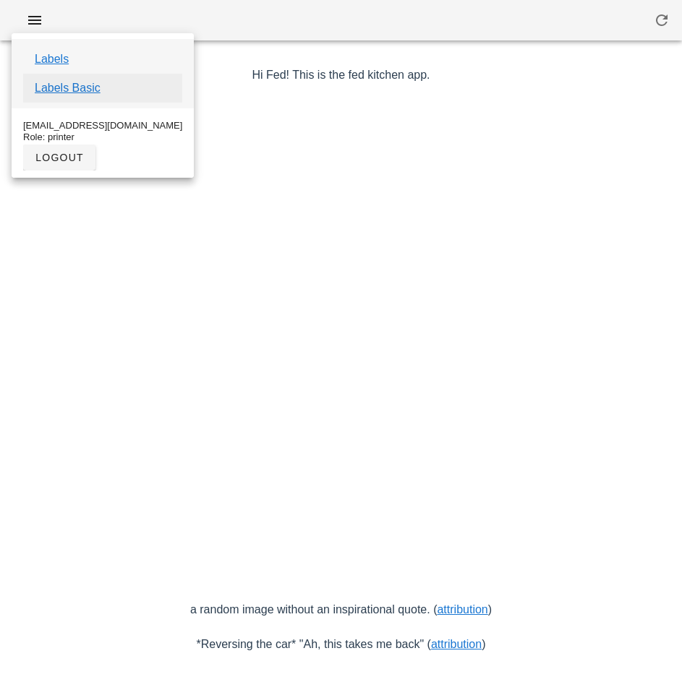
click at [86, 90] on link "Labels Basic" at bounding box center [68, 88] width 66 height 17
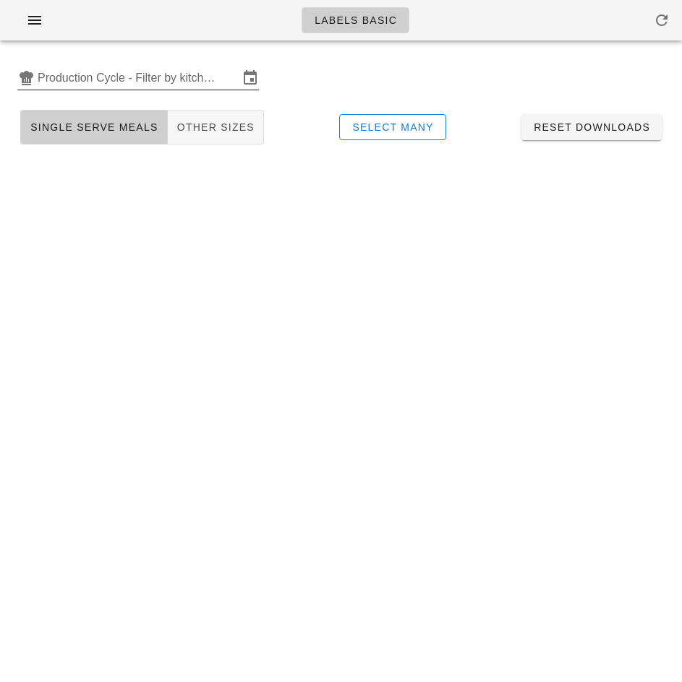
click at [115, 74] on input "Production Cycle - Filter by kitchen production schedules" at bounding box center [138, 78] width 201 height 23
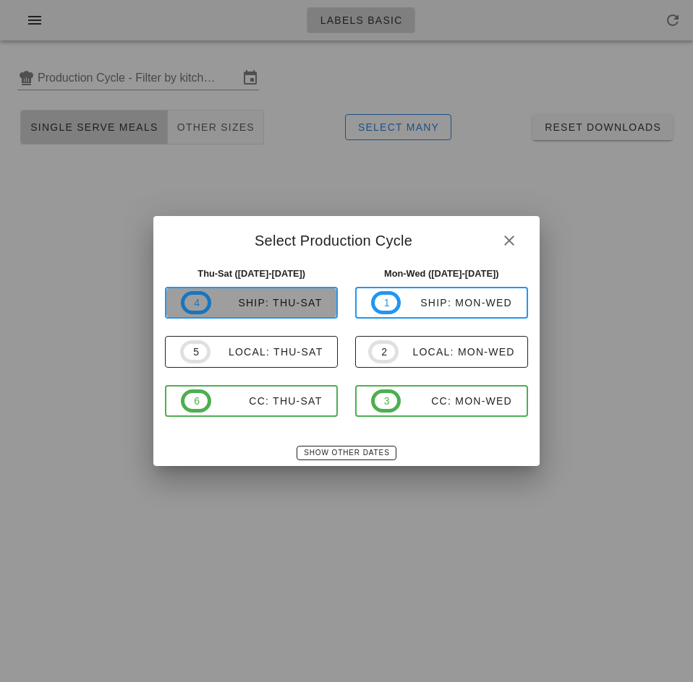
click at [244, 303] on div "ship: Thu-Sat" at bounding box center [266, 303] width 111 height 12
type input "ship: Thu-Sat (Sep 25-Sep 27)"
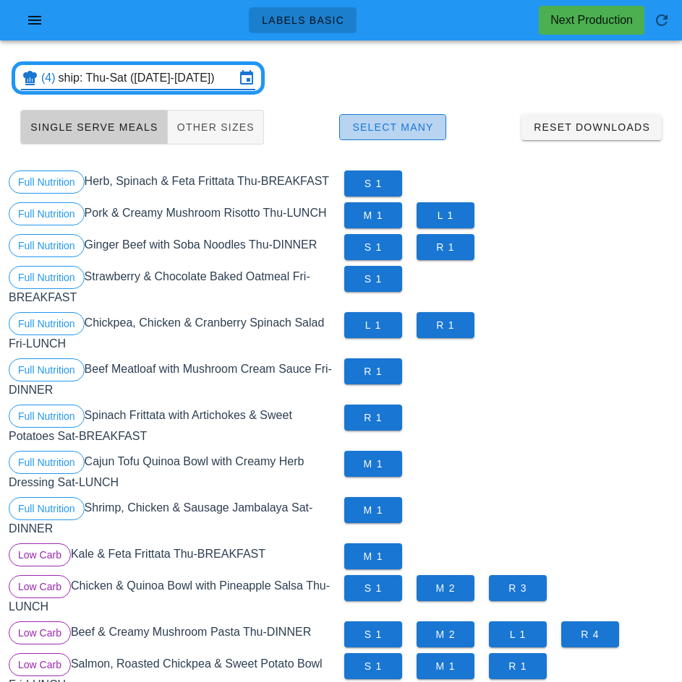
click at [417, 127] on span "Select Many" at bounding box center [392, 127] width 82 height 12
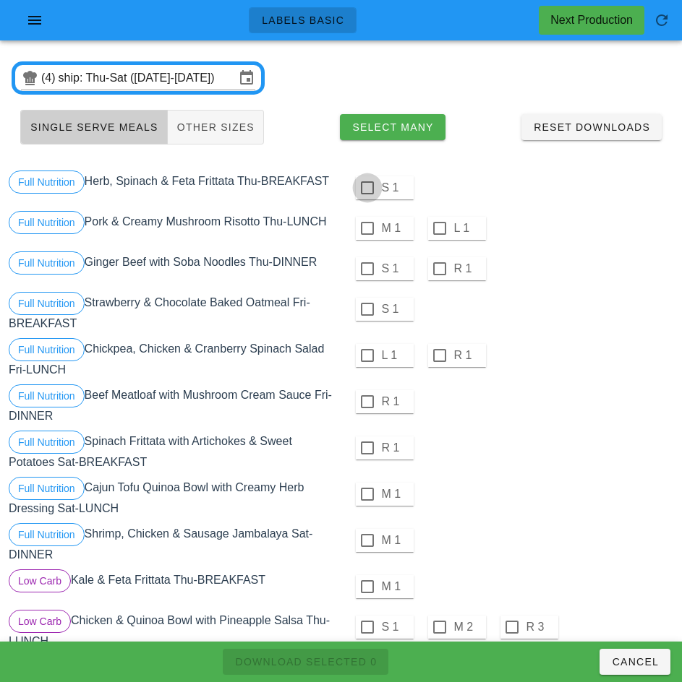
click at [367, 188] on div at bounding box center [367, 188] width 25 height 25
checkbox input "true"
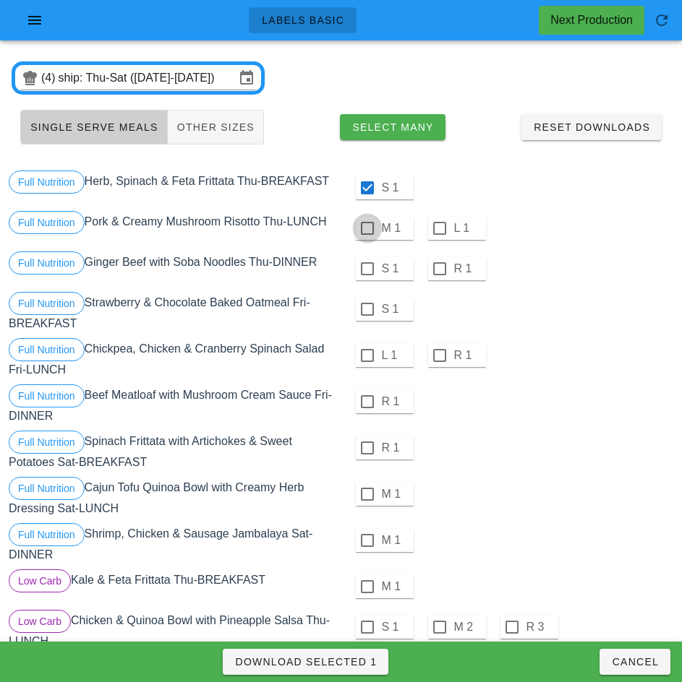
click at [367, 228] on div at bounding box center [367, 228] width 25 height 25
checkbox input "true"
click at [366, 266] on div at bounding box center [367, 269] width 25 height 25
checkbox input "true"
click at [367, 309] on div at bounding box center [367, 309] width 25 height 25
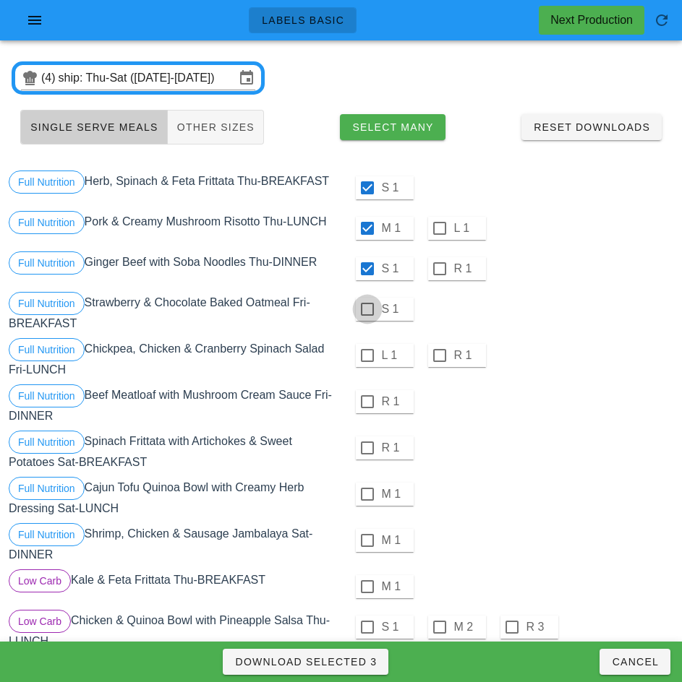
checkbox input "true"
click at [367, 356] on div at bounding box center [367, 355] width 25 height 25
checkbox input "true"
click at [367, 401] on div at bounding box center [367, 402] width 25 height 25
checkbox input "true"
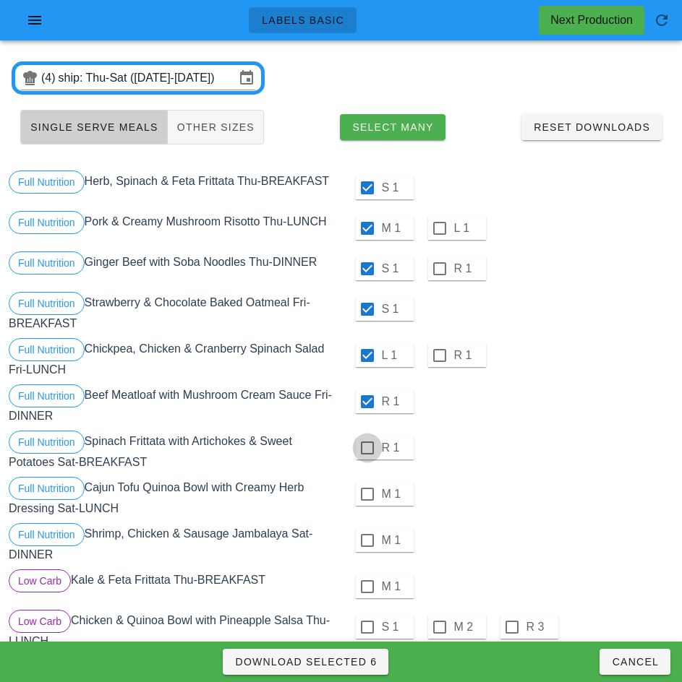
click at [364, 449] on div at bounding box center [367, 448] width 25 height 25
checkbox input "true"
click at [369, 495] on div at bounding box center [367, 494] width 25 height 25
checkbox input "true"
click at [367, 541] on div at bounding box center [367, 540] width 25 height 25
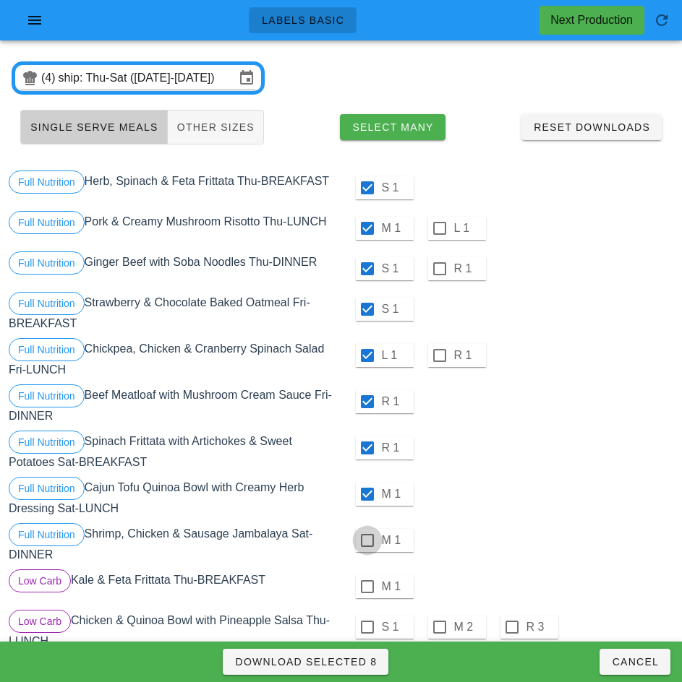
checkbox input "true"
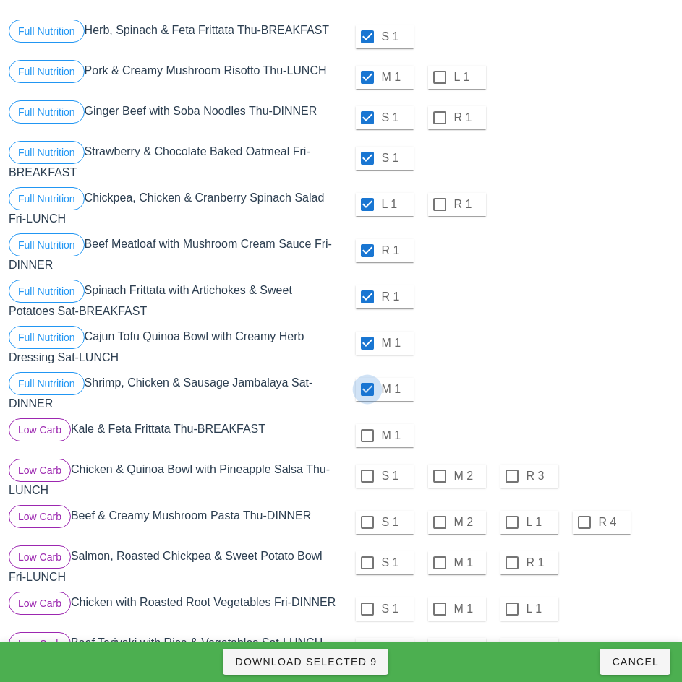
scroll to position [161, 0]
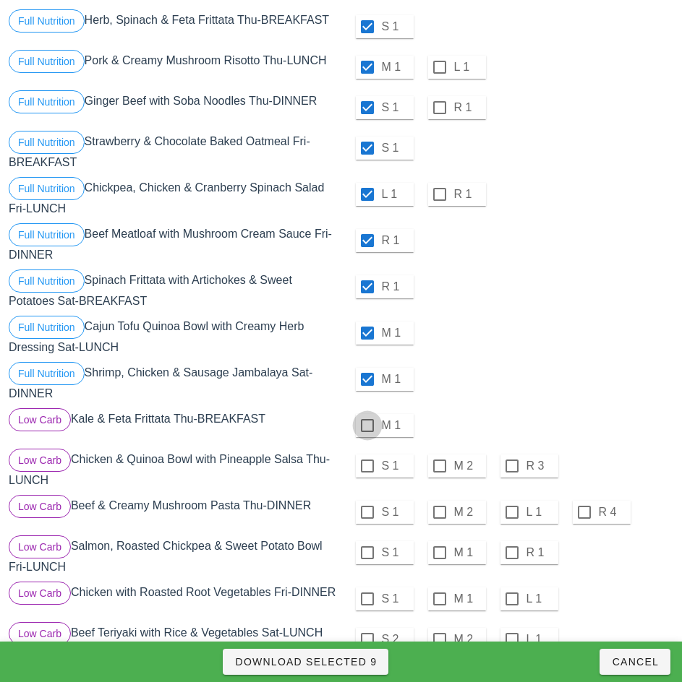
click at [367, 426] on div at bounding box center [367, 426] width 25 height 25
checkbox input "true"
click at [364, 468] on div at bounding box center [367, 466] width 25 height 25
checkbox input "true"
click at [367, 513] on div at bounding box center [367, 512] width 25 height 25
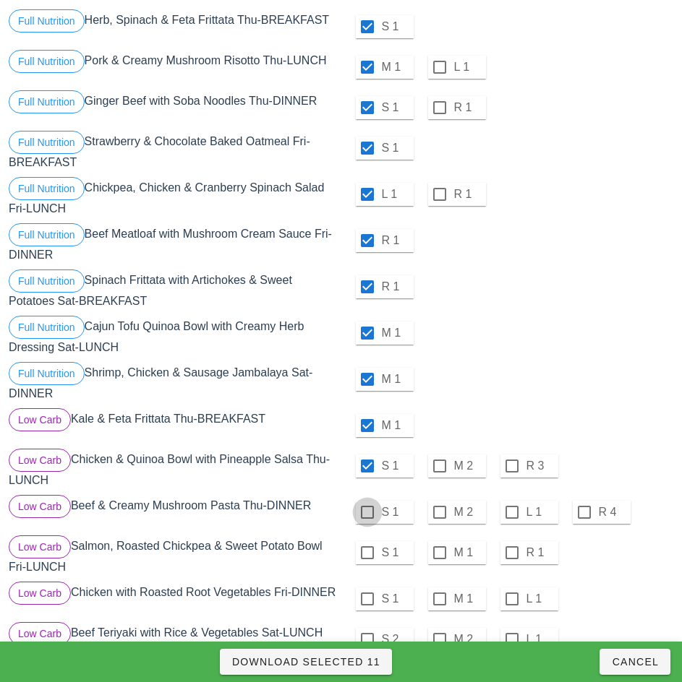
checkbox input "true"
click at [366, 552] on div at bounding box center [367, 553] width 25 height 25
checkbox input "true"
click at [367, 599] on div at bounding box center [367, 599] width 25 height 25
checkbox input "true"
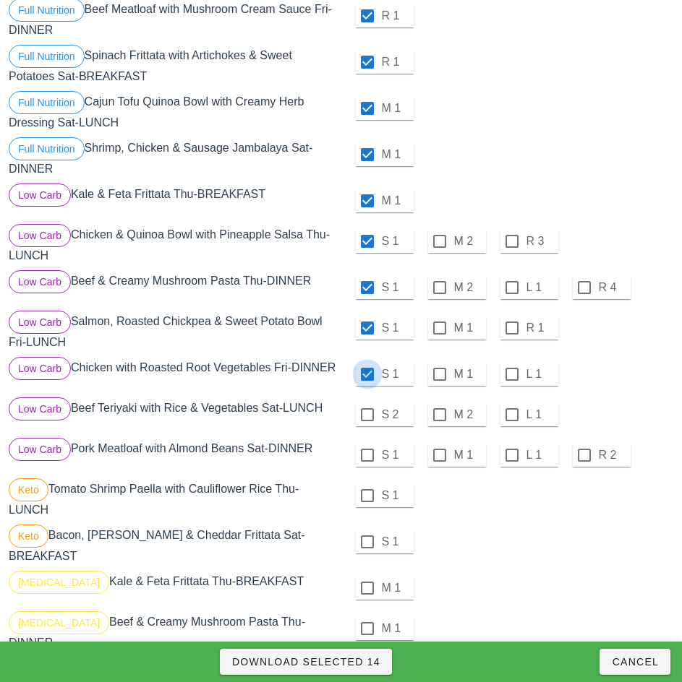
scroll to position [395, 0]
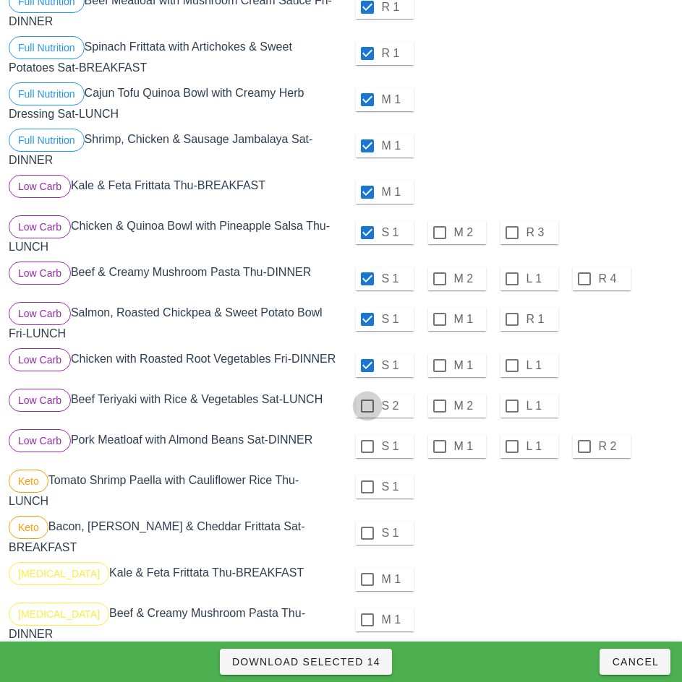
click at [367, 412] on div at bounding box center [367, 406] width 25 height 25
checkbox input "true"
click at [367, 453] on div at bounding box center [367, 447] width 25 height 25
checkbox input "true"
click at [367, 493] on div at bounding box center [367, 487] width 25 height 25
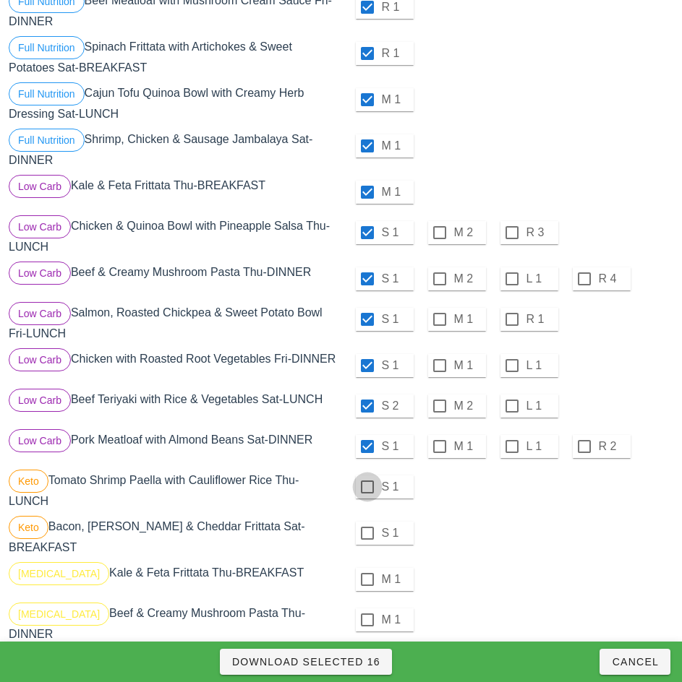
checkbox input "true"
click at [368, 540] on div at bounding box center [367, 533] width 25 height 25
checkbox input "true"
click at [365, 579] on div at bounding box center [367, 580] width 25 height 25
checkbox input "true"
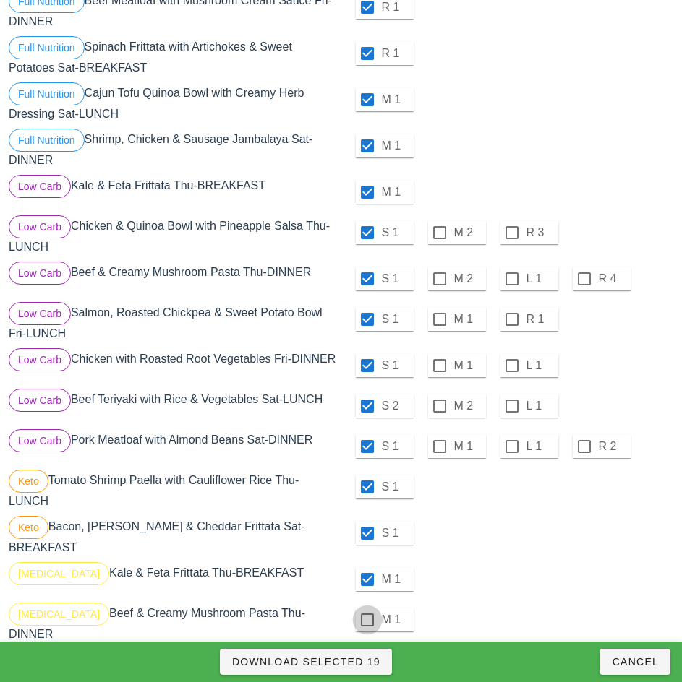
click at [367, 620] on div at bounding box center [367, 620] width 25 height 25
checkbox input "true"
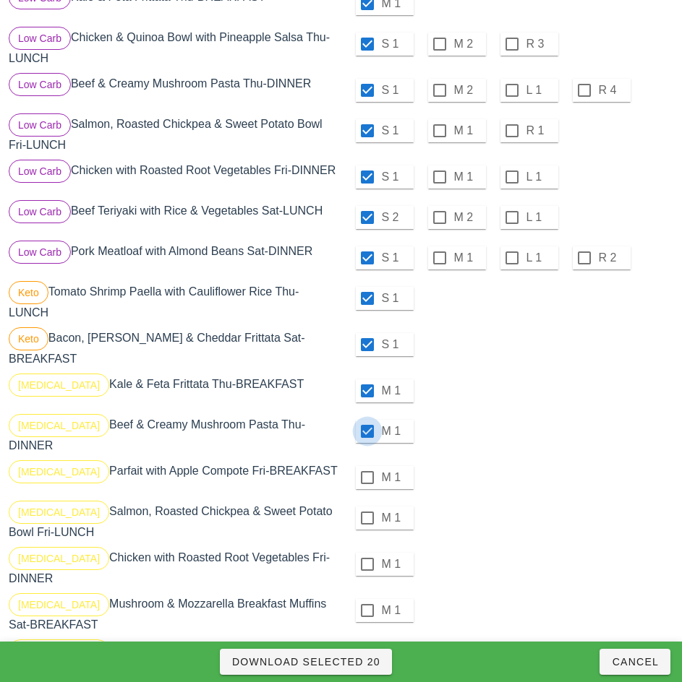
scroll to position [591, 0]
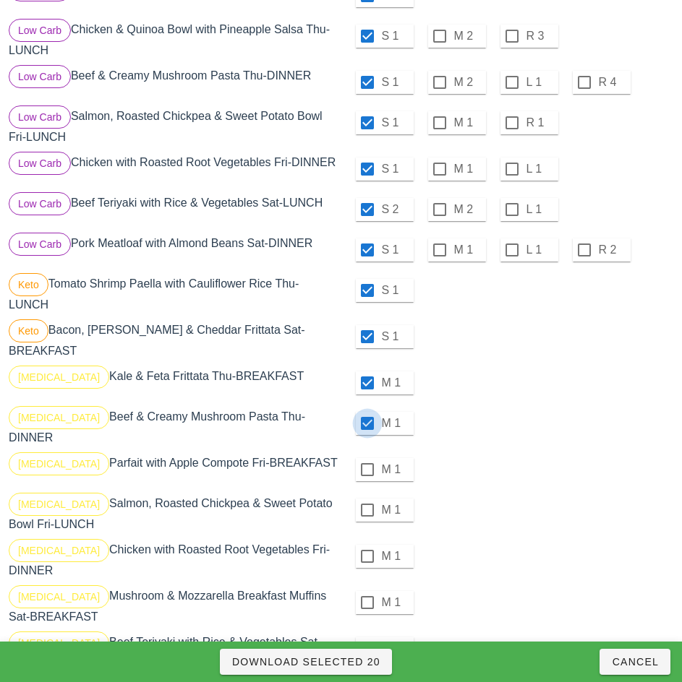
click at [367, 464] on div at bounding box center [367, 470] width 25 height 25
checkbox input "true"
click at [367, 505] on div at bounding box center [367, 510] width 25 height 25
checkbox input "true"
click at [367, 551] on div at bounding box center [367, 556] width 25 height 25
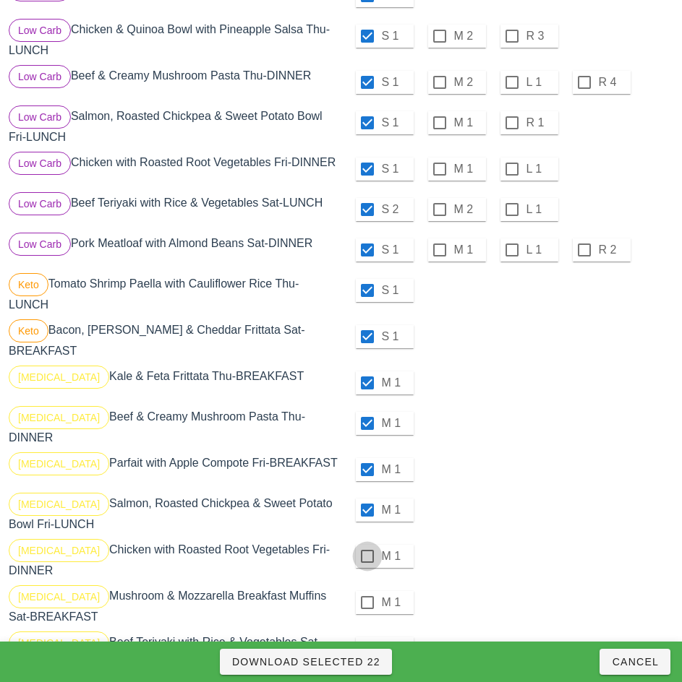
checkbox input "true"
click at [367, 591] on div at bounding box center [367, 603] width 25 height 25
checkbox input "true"
click at [367, 638] on div at bounding box center [367, 649] width 25 height 25
checkbox input "true"
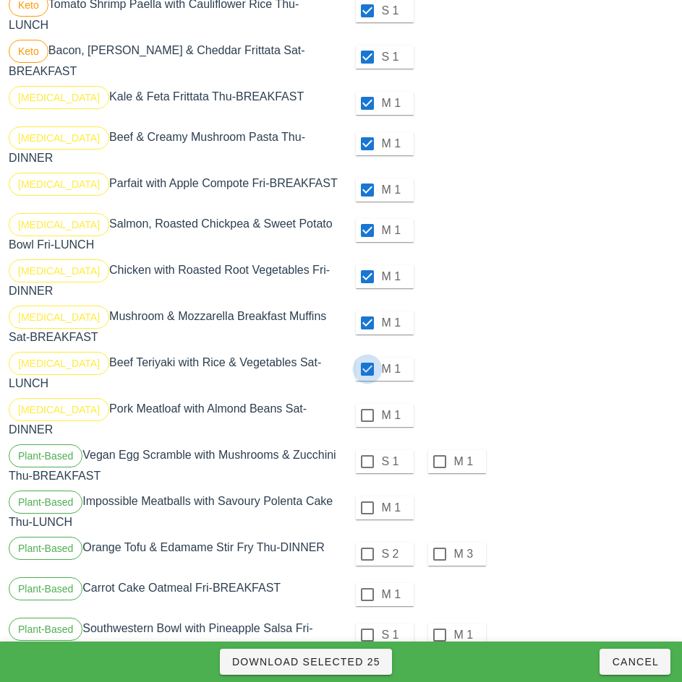
scroll to position [881, 0]
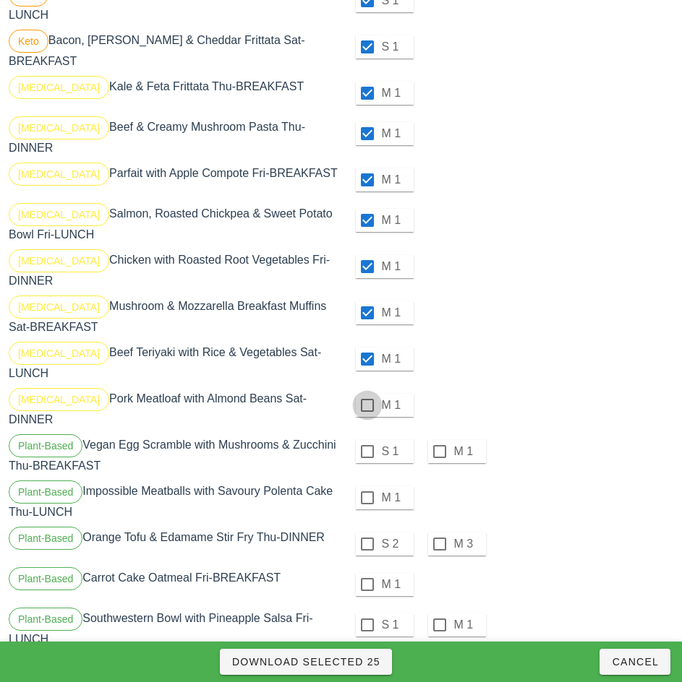
click at [367, 393] on div at bounding box center [367, 405] width 25 height 25
checkbox input "true"
click at [367, 440] on div at bounding box center [367, 452] width 25 height 25
checkbox input "true"
click at [365, 486] on div at bounding box center [367, 498] width 25 height 25
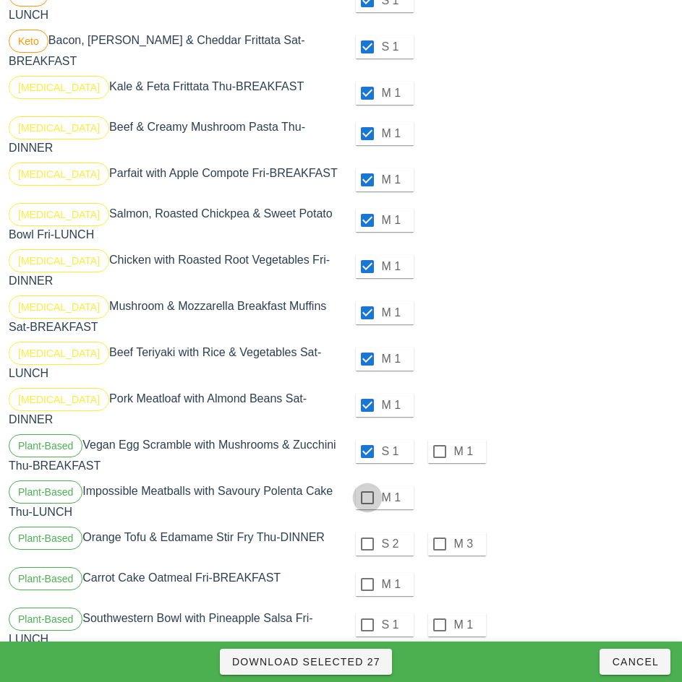
checkbox input "true"
click at [365, 532] on div at bounding box center [367, 544] width 25 height 25
checkbox input "true"
click at [367, 573] on div at bounding box center [367, 585] width 25 height 25
checkbox input "true"
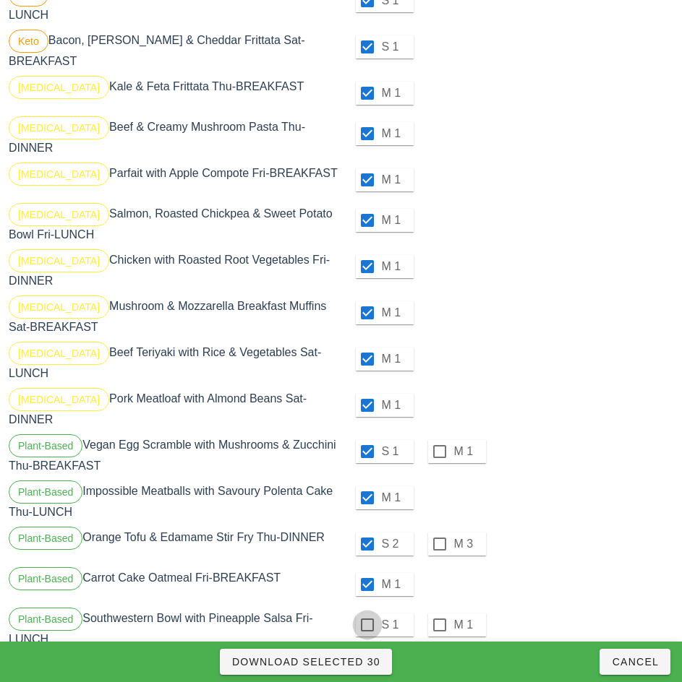
click at [368, 613] on div at bounding box center [367, 625] width 25 height 25
checkbox input "true"
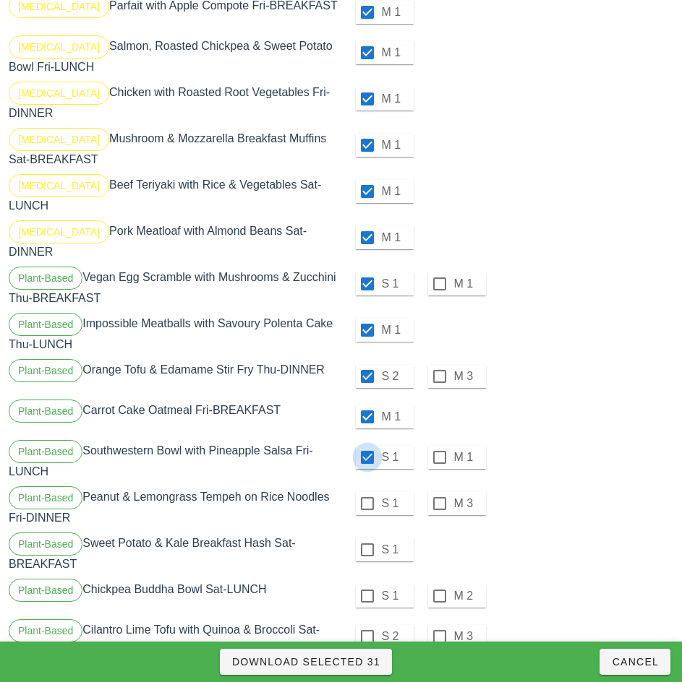
scroll to position [1070, 0]
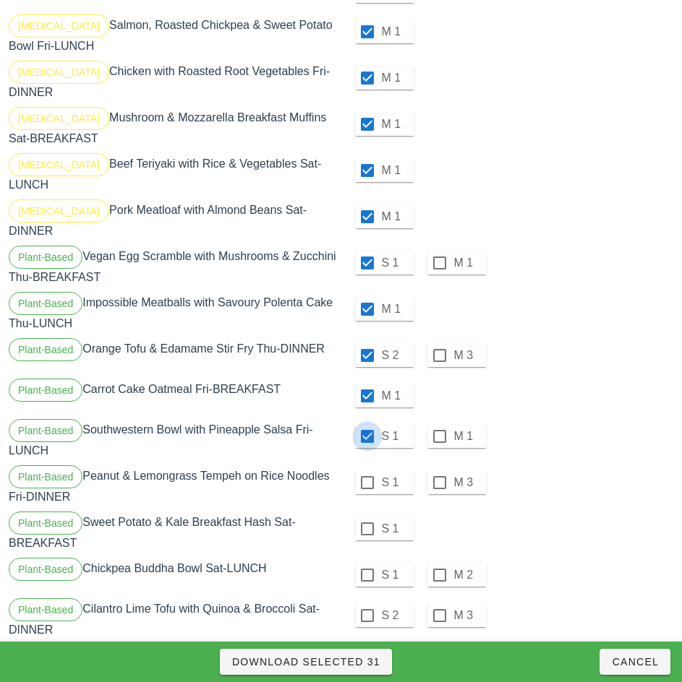
click at [367, 471] on div at bounding box center [367, 483] width 25 height 25
checkbox input "true"
click at [367, 517] on div at bounding box center [367, 529] width 25 height 25
checkbox input "true"
click at [367, 563] on div at bounding box center [367, 575] width 25 height 25
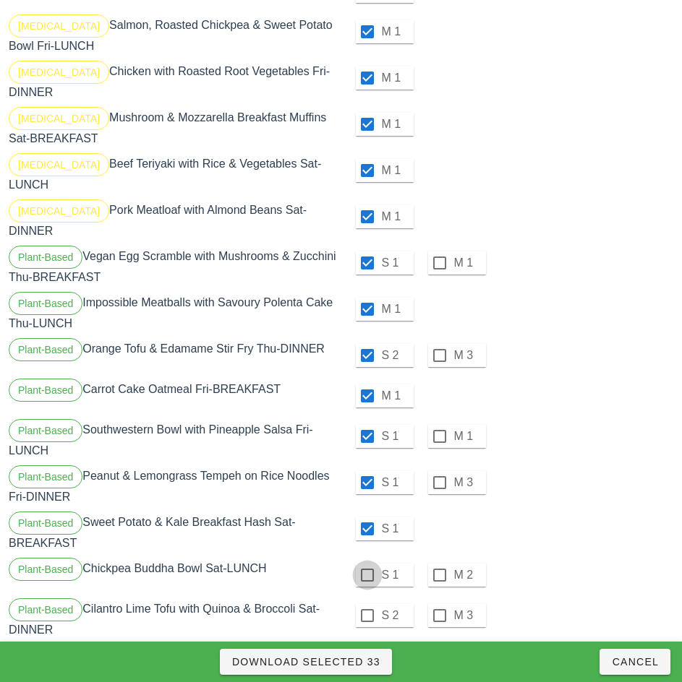
checkbox input "true"
click at [367, 604] on div at bounding box center [367, 616] width 25 height 25
checkbox input "true"
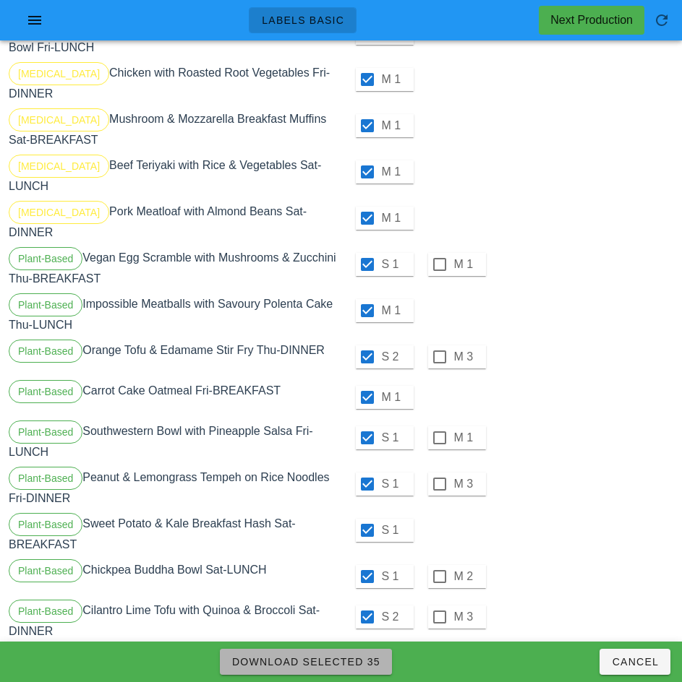
click at [354, 664] on span "Download Selected 35" at bounding box center [305, 662] width 149 height 12
checkbox input "false"
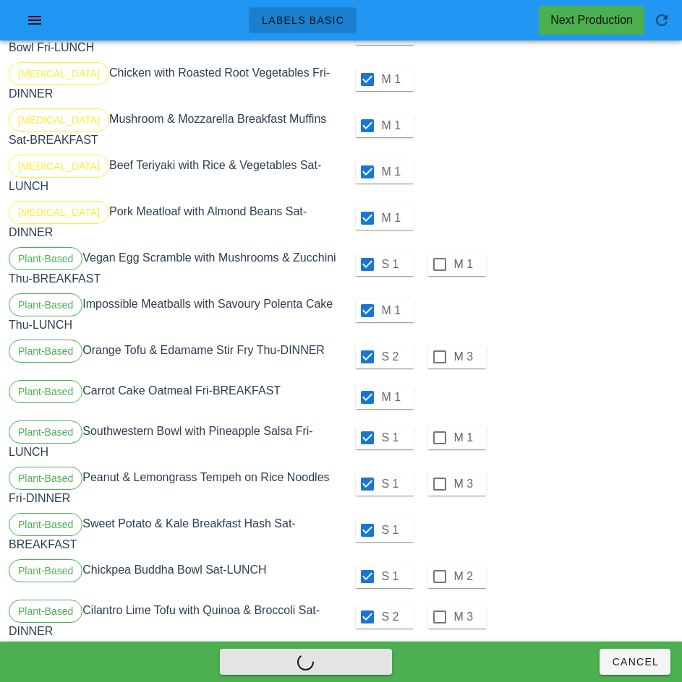
checkbox input "false"
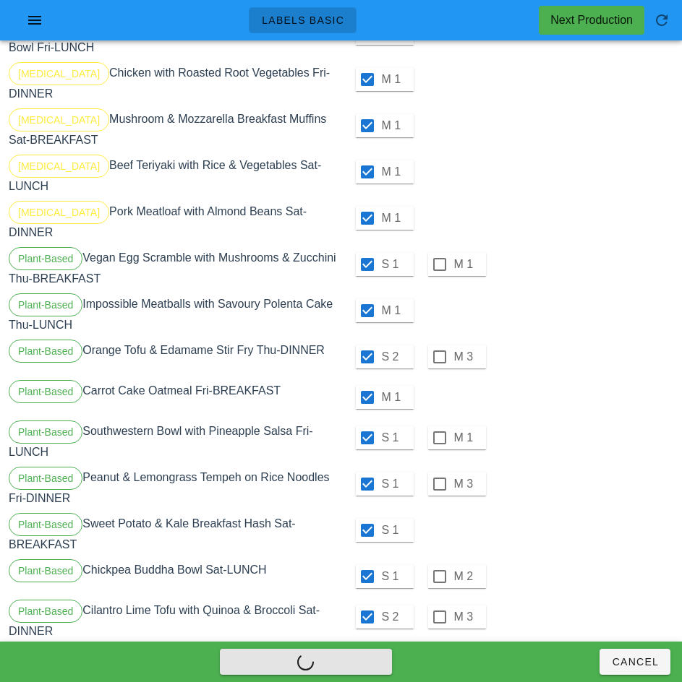
checkbox input "false"
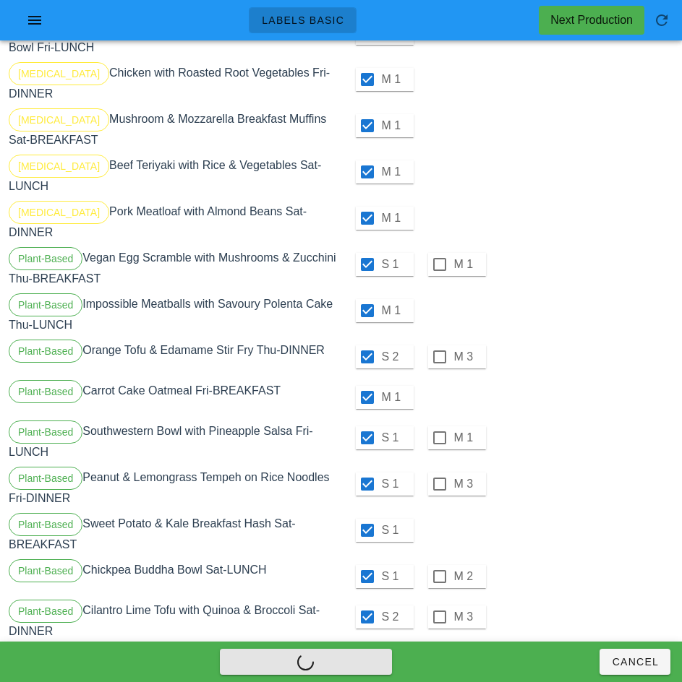
checkbox input "false"
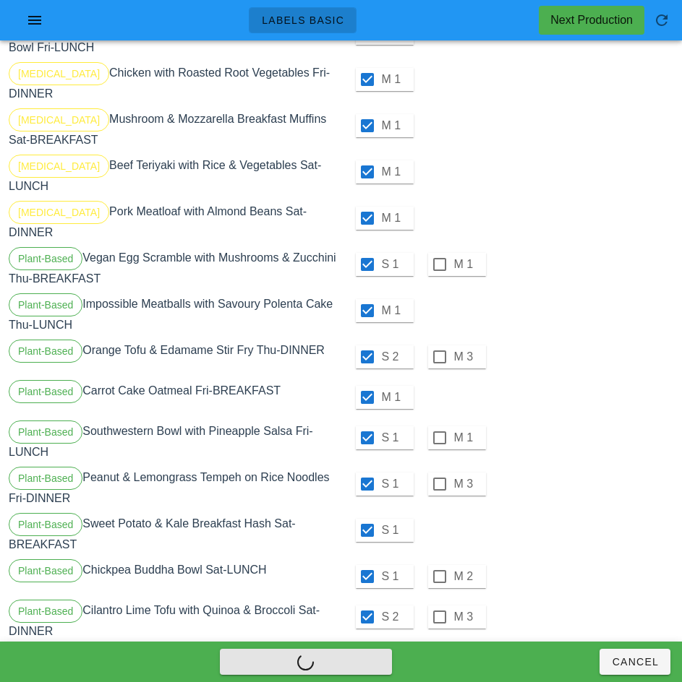
checkbox input "false"
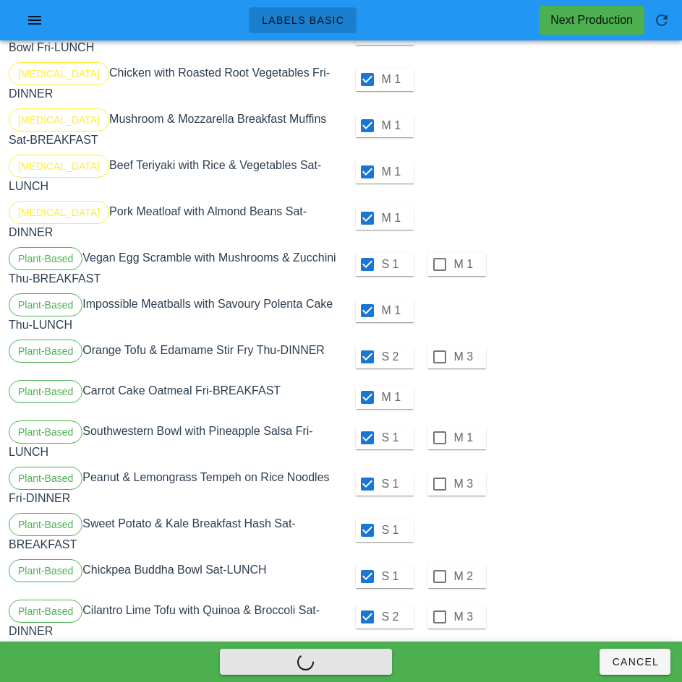
checkbox input "false"
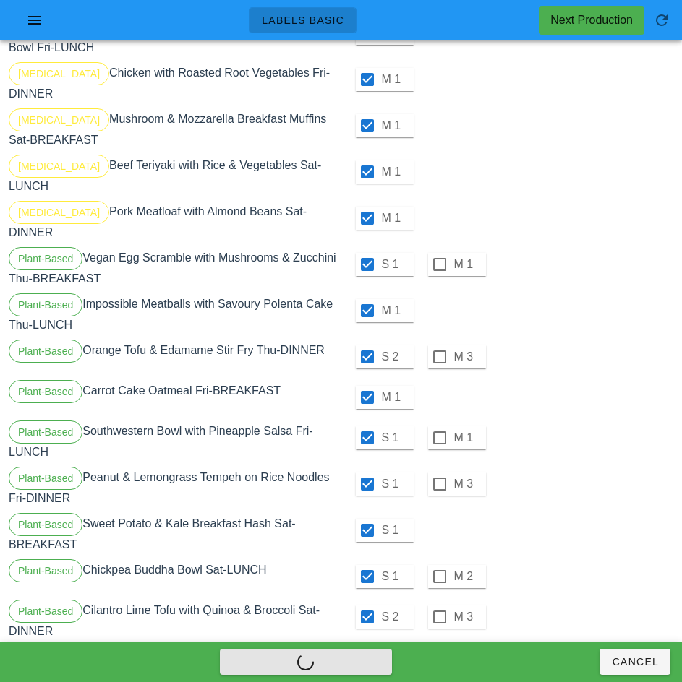
checkbox input "false"
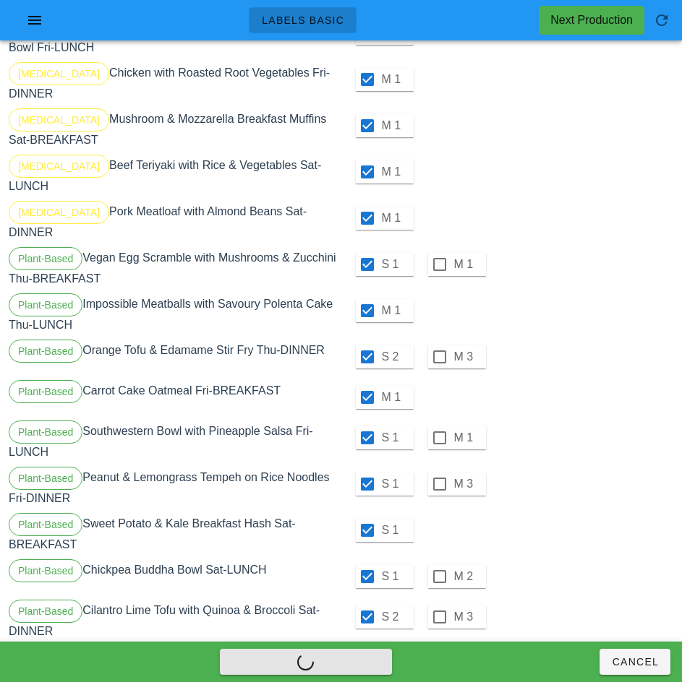
checkbox input "false"
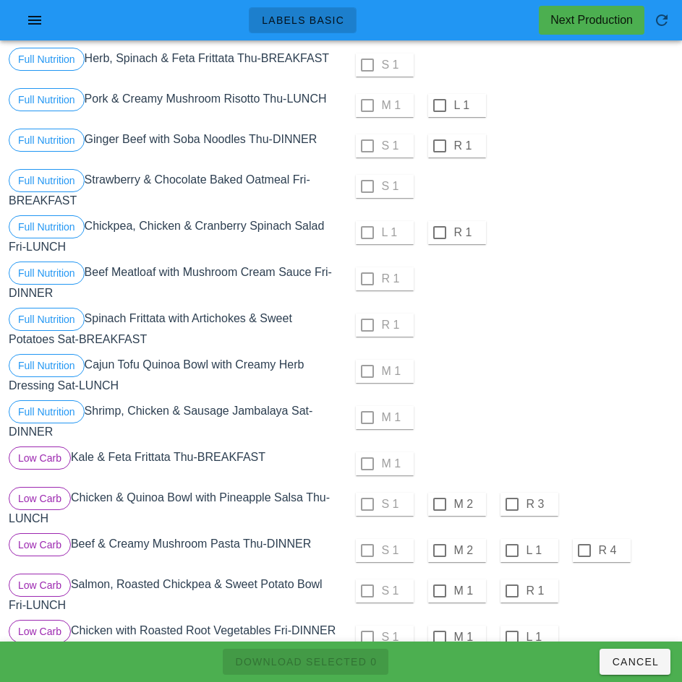
scroll to position [0, 0]
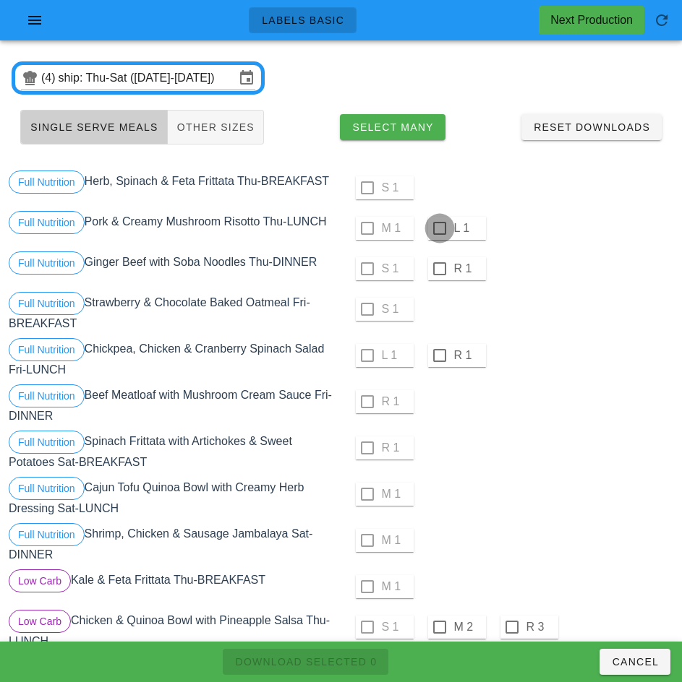
click at [439, 228] on div at bounding box center [439, 228] width 25 height 25
checkbox input "true"
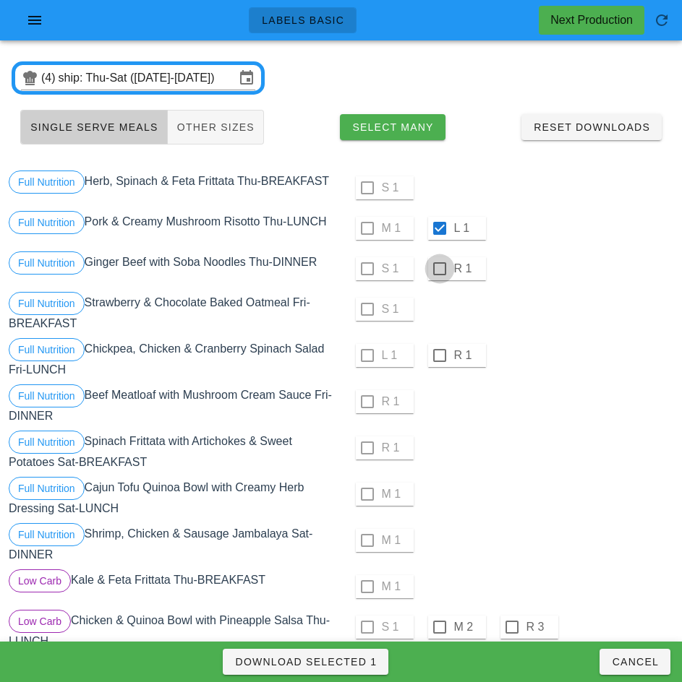
click at [439, 269] on div at bounding box center [439, 269] width 25 height 25
checkbox input "true"
click at [439, 354] on div at bounding box center [439, 355] width 25 height 25
checkbox input "true"
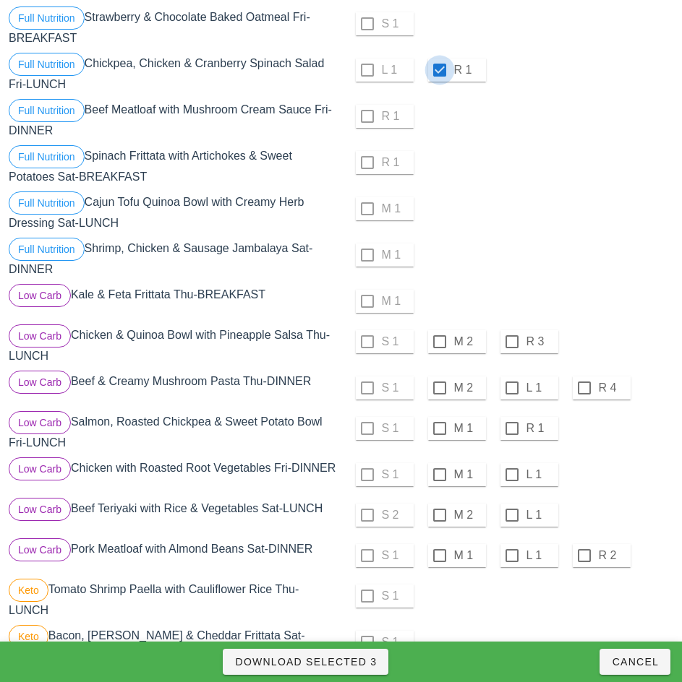
scroll to position [290, 0]
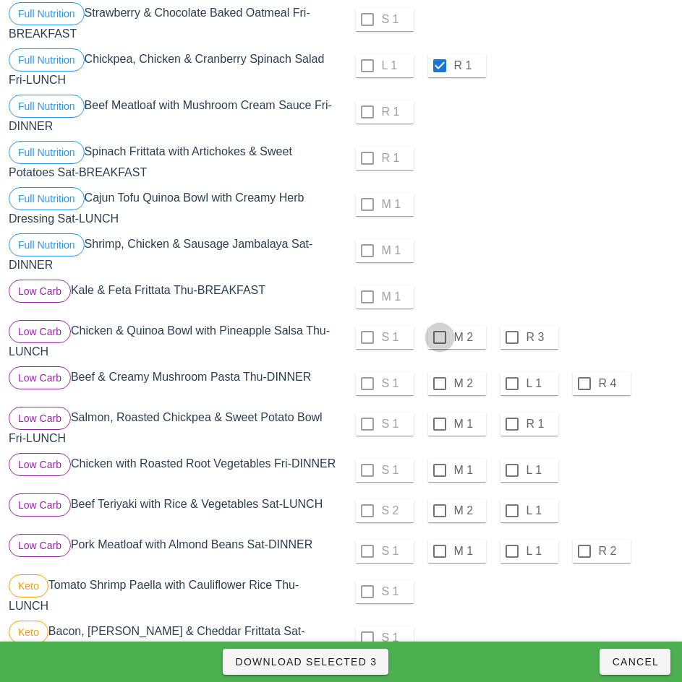
click at [439, 338] on div at bounding box center [439, 337] width 25 height 25
checkbox input "true"
click at [439, 384] on div at bounding box center [439, 384] width 25 height 25
checkbox input "true"
click at [439, 424] on div at bounding box center [439, 424] width 25 height 25
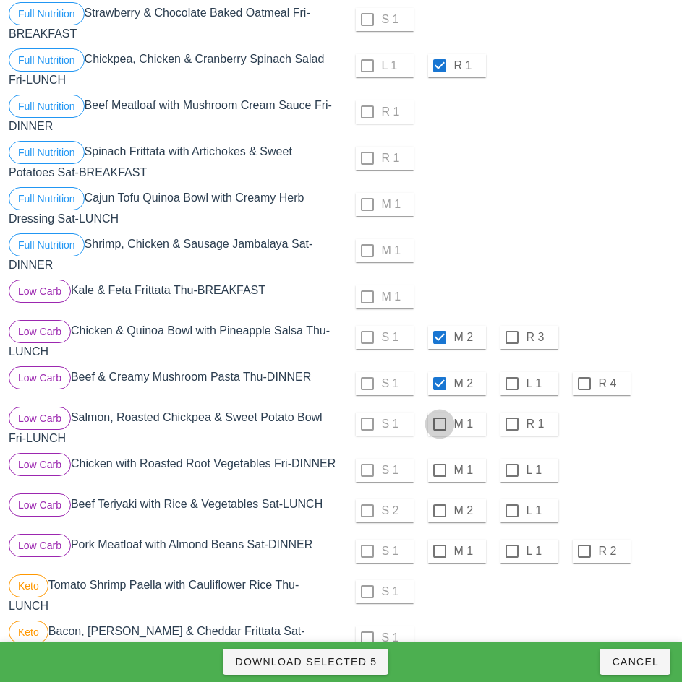
checkbox input "true"
click at [440, 469] on div at bounding box center [439, 470] width 25 height 25
checkbox input "true"
click at [439, 517] on div at bounding box center [439, 511] width 25 height 25
checkbox input "true"
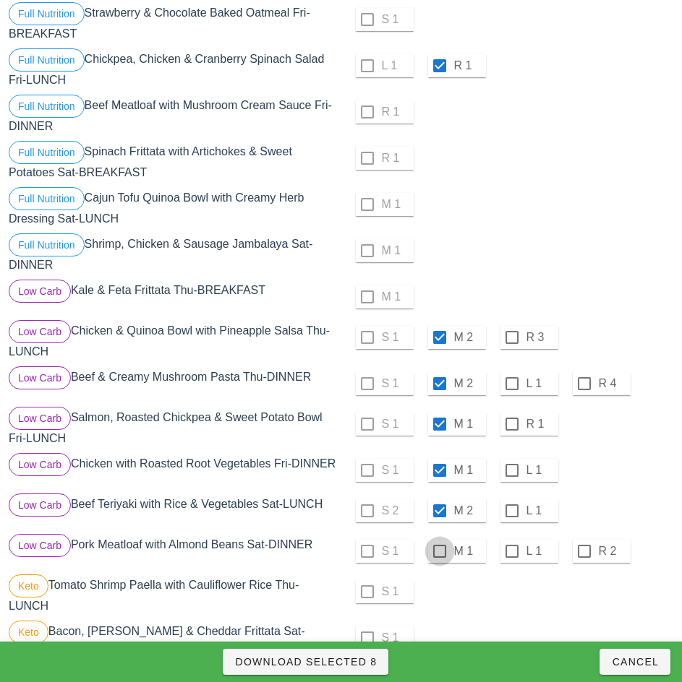
click at [439, 557] on div at bounding box center [439, 551] width 25 height 25
checkbox input "true"
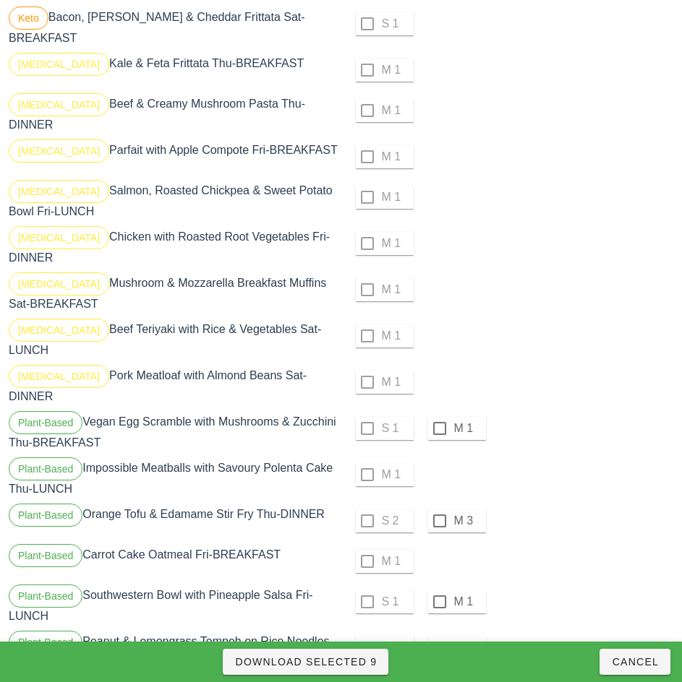
scroll to position [915, 0]
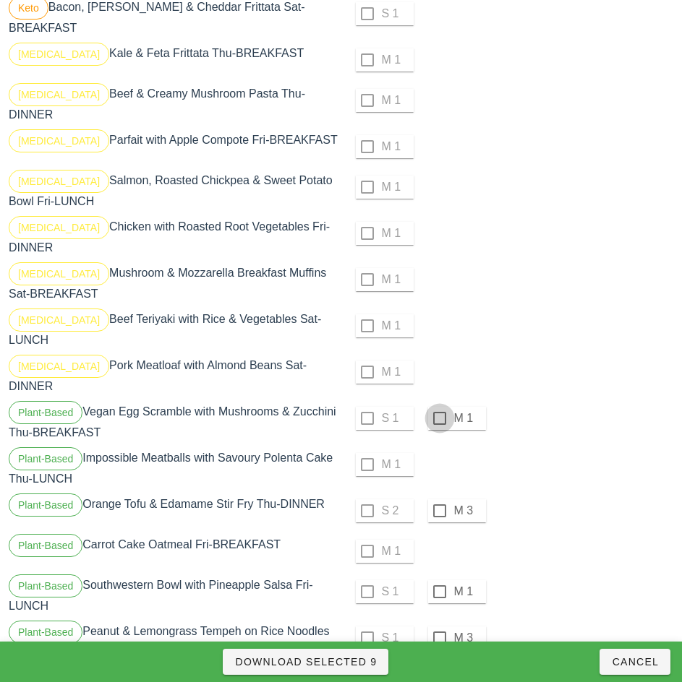
click at [440, 406] on div at bounding box center [439, 418] width 25 height 25
checkbox input "true"
click at [439, 499] on div at bounding box center [439, 511] width 25 height 25
checkbox input "true"
click at [440, 580] on div at bounding box center [439, 592] width 25 height 25
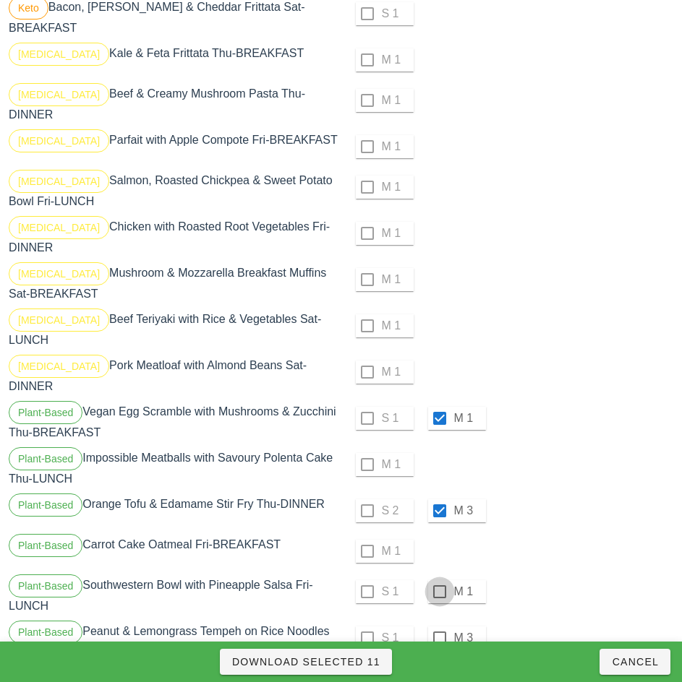
checkbox input "true"
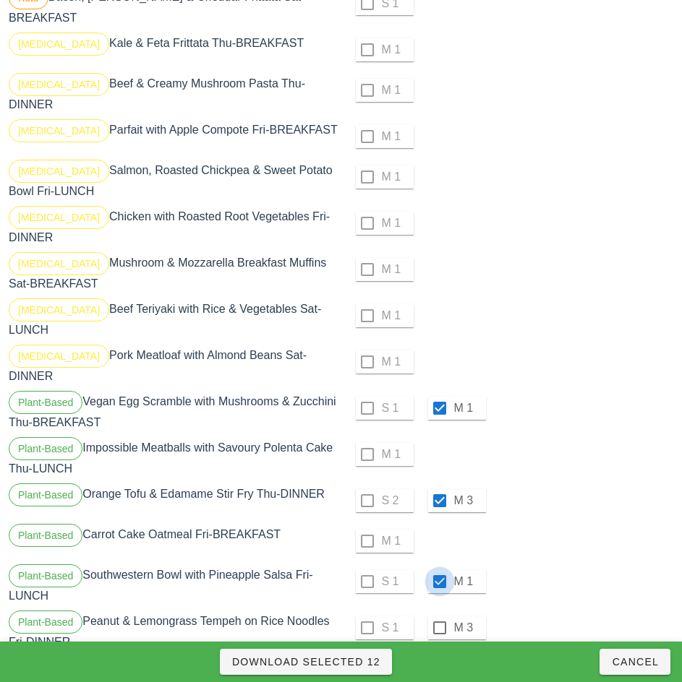
scroll to position [1070, 0]
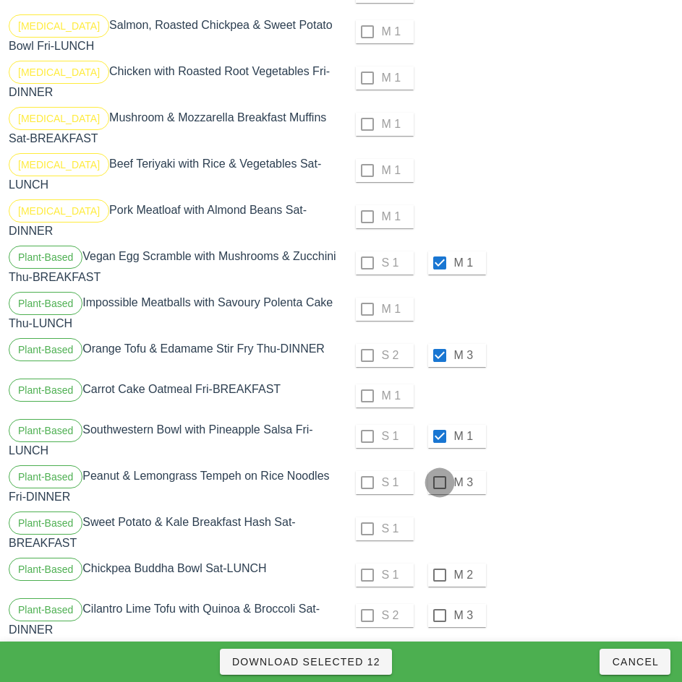
click at [440, 471] on div at bounding box center [439, 483] width 25 height 25
checkbox input "true"
click at [439, 563] on div at bounding box center [439, 575] width 25 height 25
checkbox input "true"
click at [439, 604] on div at bounding box center [439, 616] width 25 height 25
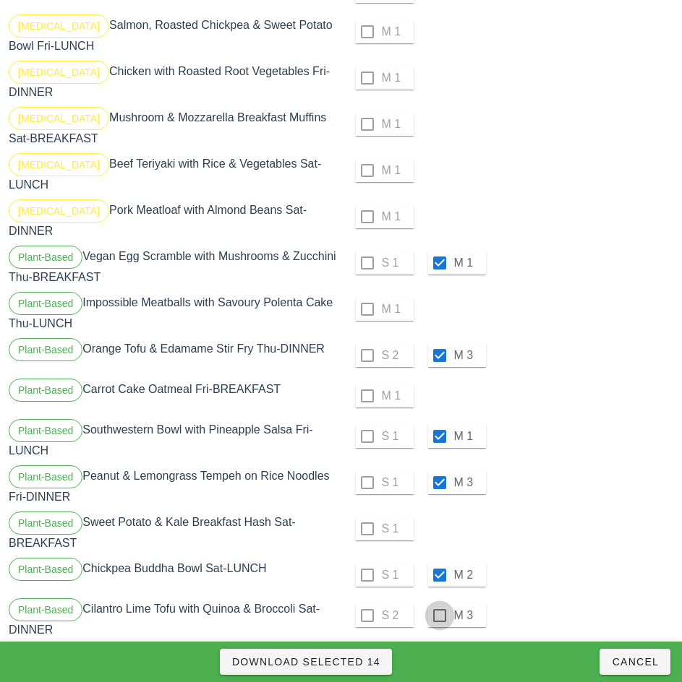
checkbox input "true"
click at [343, 664] on span "Download Selected 15" at bounding box center [305, 662] width 149 height 12
checkbox input "false"
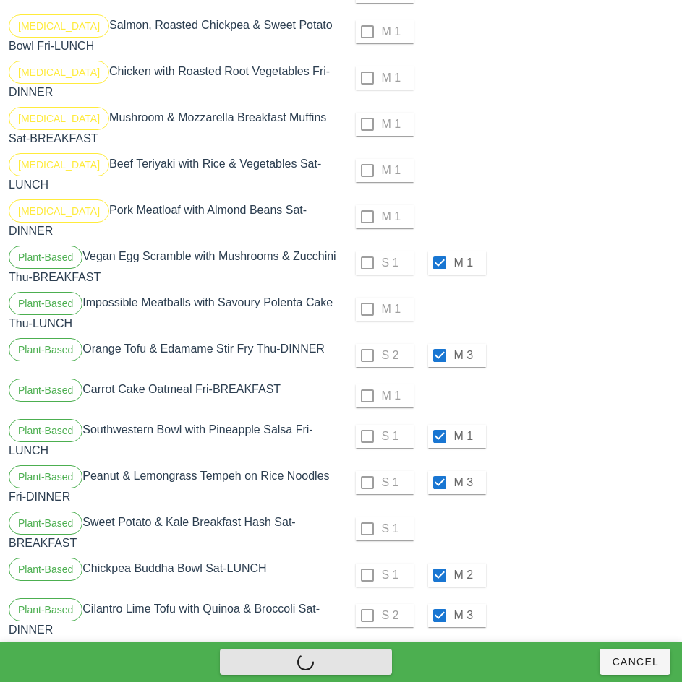
checkbox input "false"
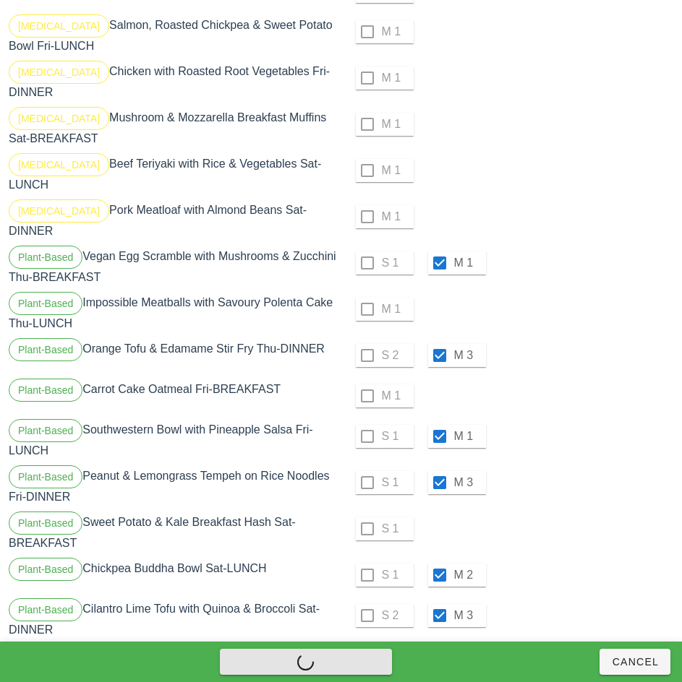
checkbox input "false"
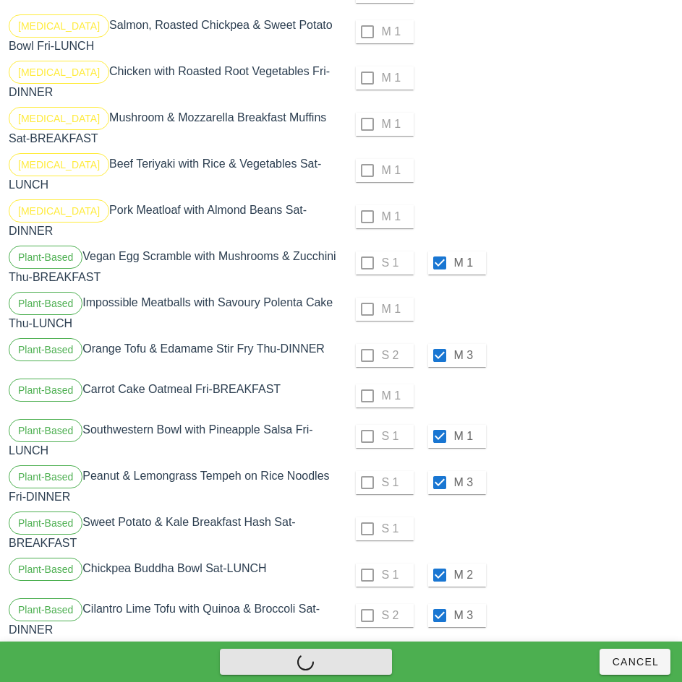
checkbox input "false"
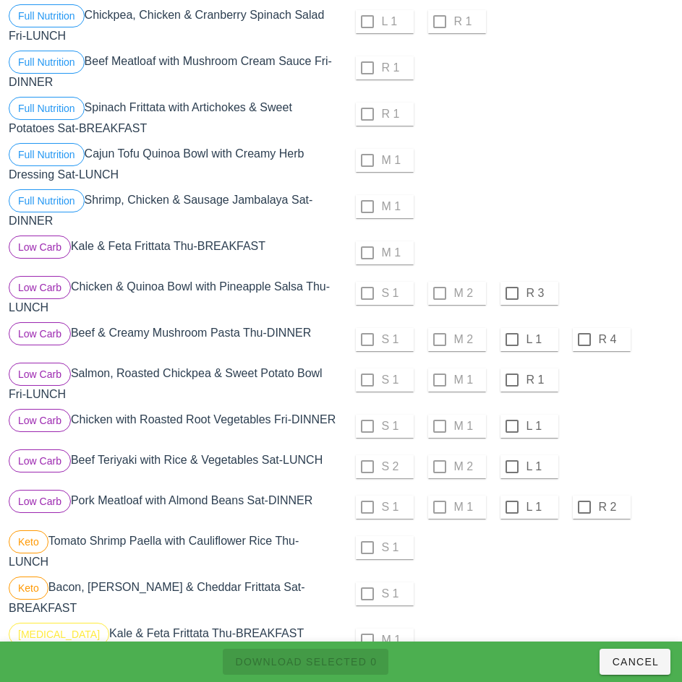
scroll to position [360, 0]
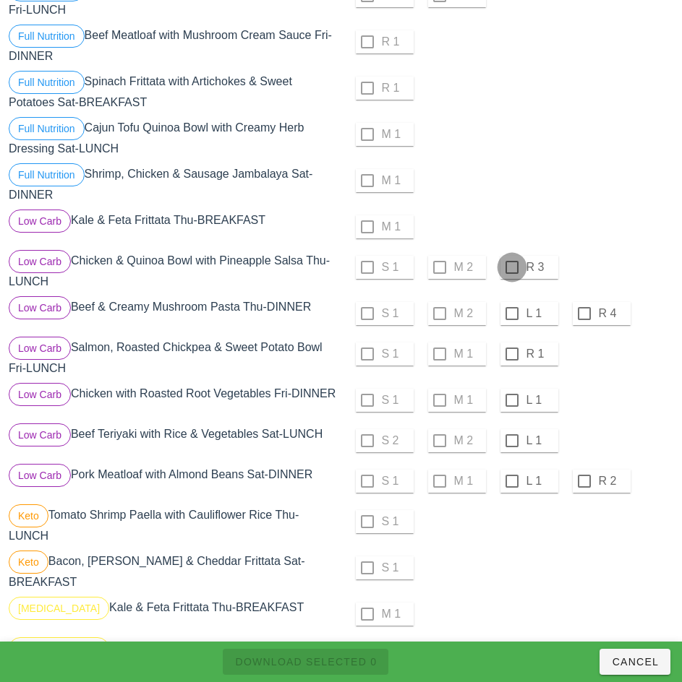
click at [511, 268] on div at bounding box center [512, 267] width 25 height 25
checkbox input "true"
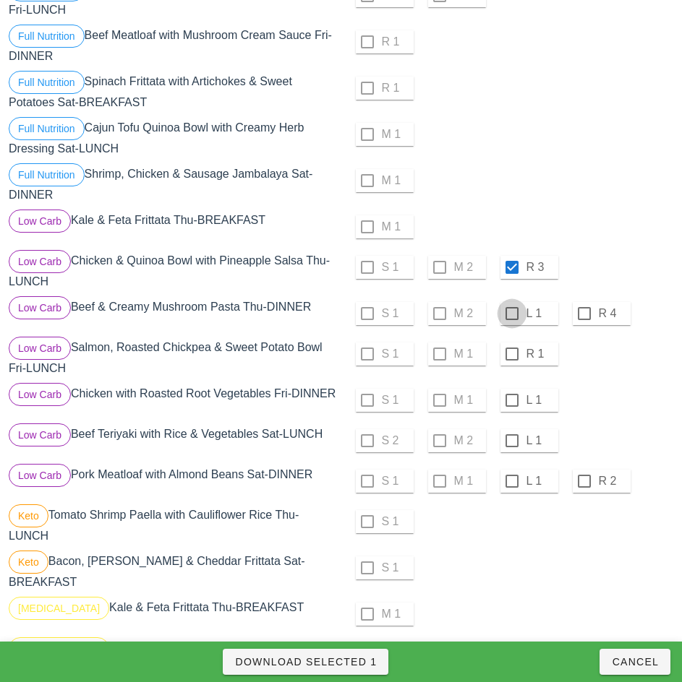
click at [511, 314] on div at bounding box center [512, 313] width 25 height 25
checkbox input "true"
click at [511, 354] on div at bounding box center [512, 354] width 25 height 25
checkbox input "true"
click at [509, 402] on div at bounding box center [512, 400] width 25 height 25
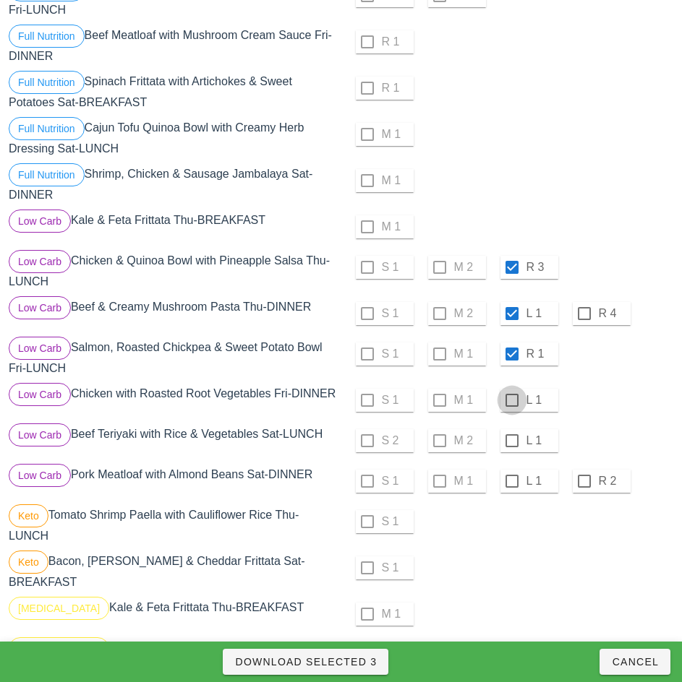
checkbox input "true"
click at [513, 448] on div at bounding box center [512, 441] width 25 height 25
checkbox input "true"
click at [511, 487] on div at bounding box center [512, 481] width 25 height 25
checkbox input "true"
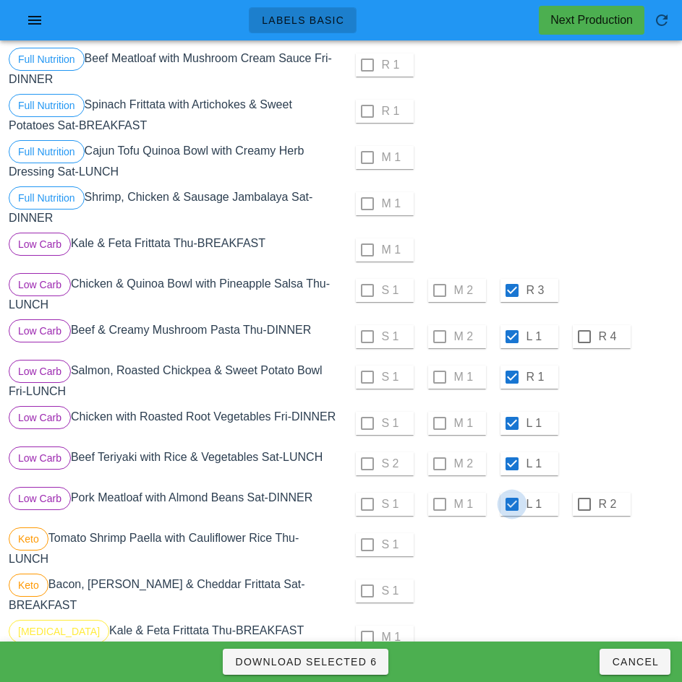
scroll to position [336, 0]
click at [360, 664] on span "Download Selected 6" at bounding box center [305, 662] width 142 height 12
checkbox input "false"
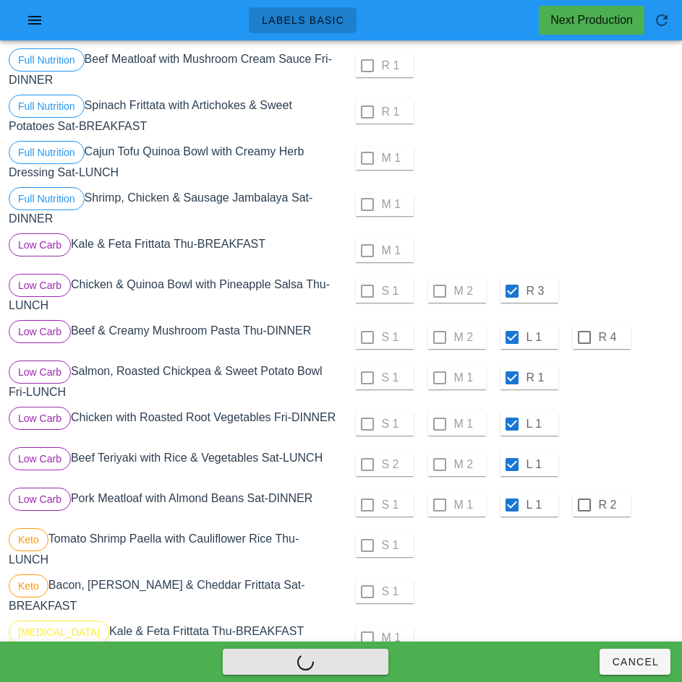
checkbox input "false"
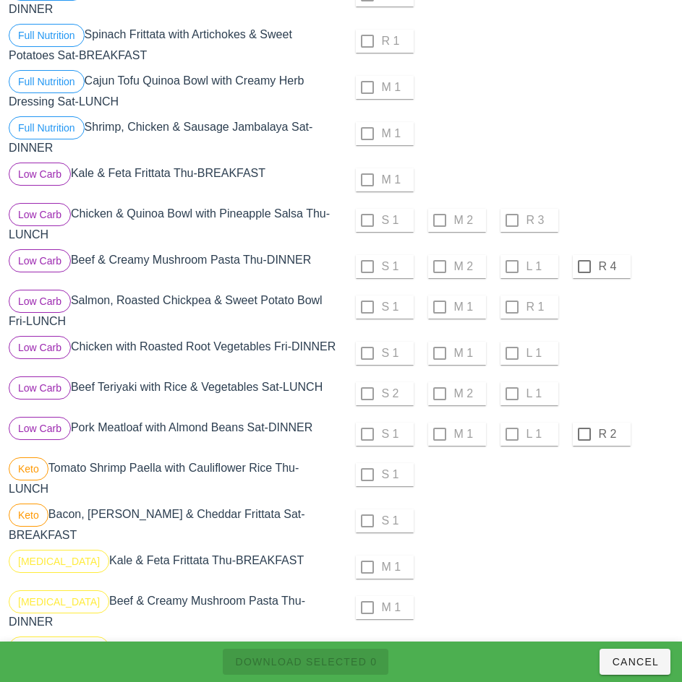
scroll to position [409, 0]
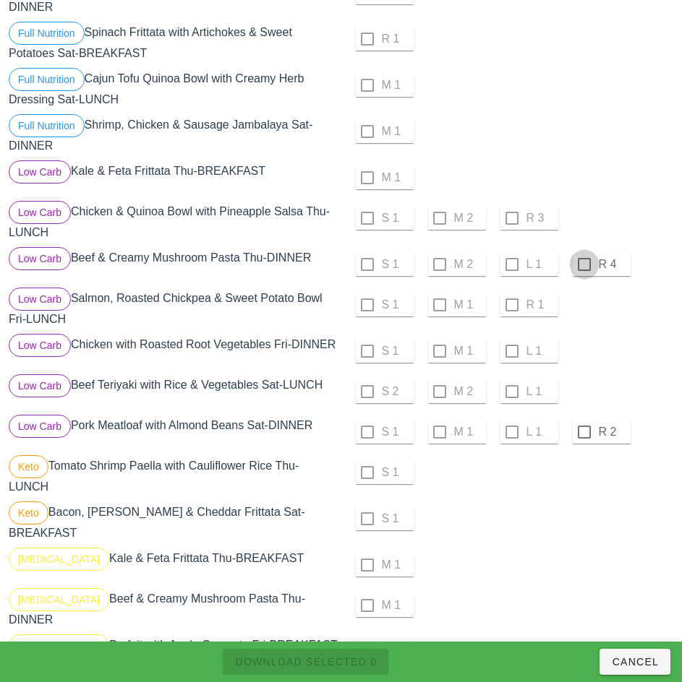
click at [583, 265] on div at bounding box center [584, 264] width 25 height 25
checkbox input "true"
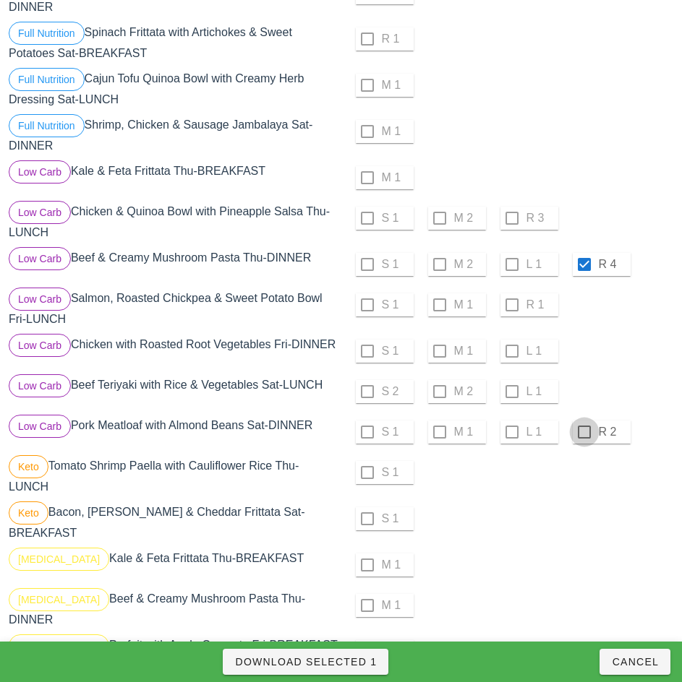
click at [583, 438] on div at bounding box center [584, 432] width 25 height 25
checkbox input "true"
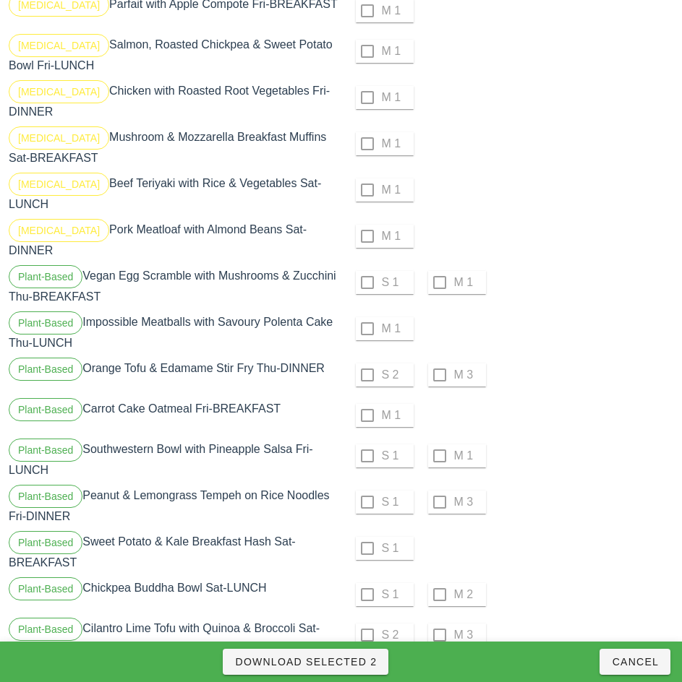
scroll to position [1070, 0]
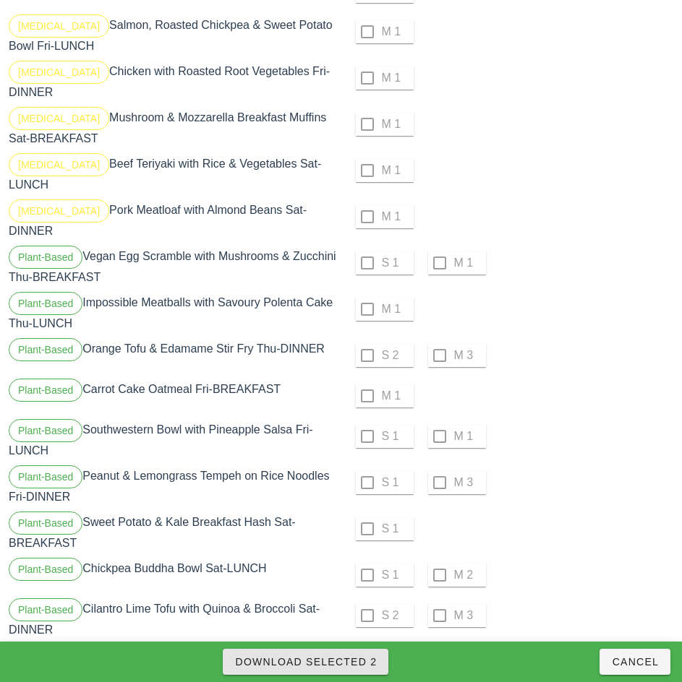
click at [366, 662] on span "Download Selected 2" at bounding box center [305, 662] width 142 height 12
checkbox input "false"
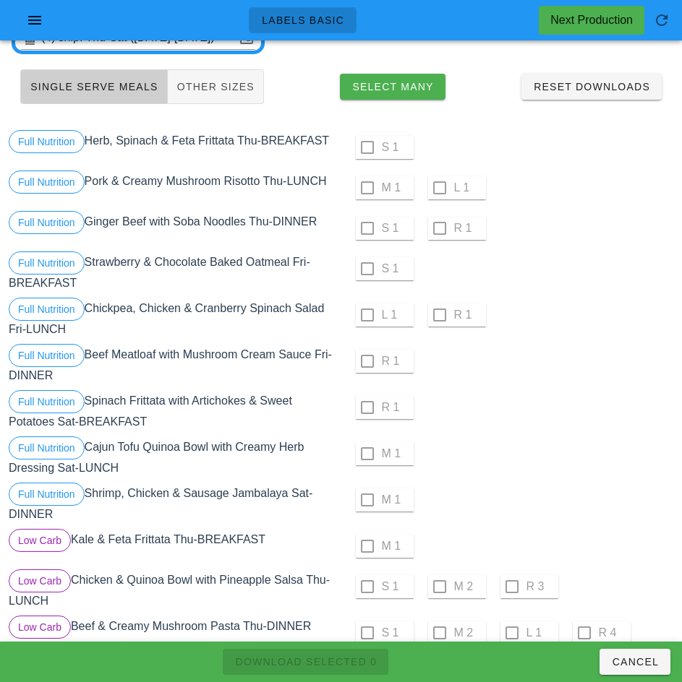
scroll to position [0, 0]
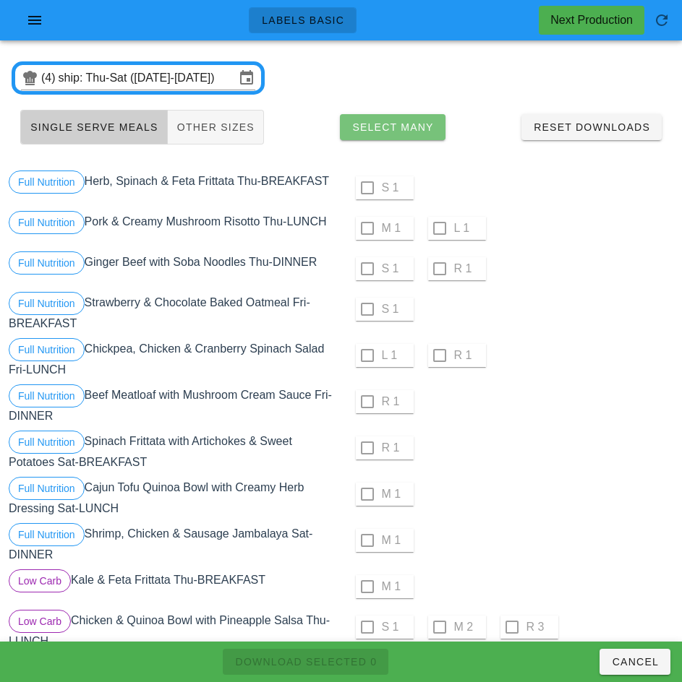
click at [423, 128] on span "Select Many" at bounding box center [392, 127] width 82 height 12
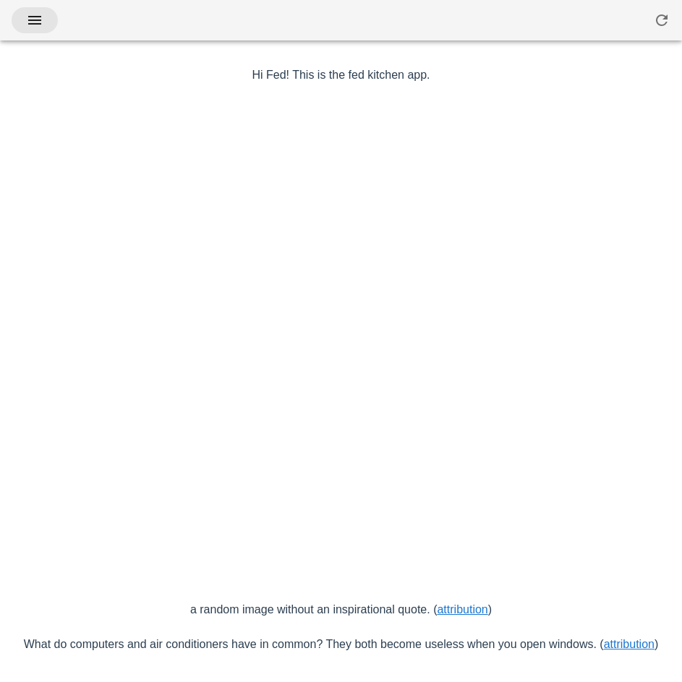
click at [47, 18] on button "button" at bounding box center [35, 20] width 46 height 26
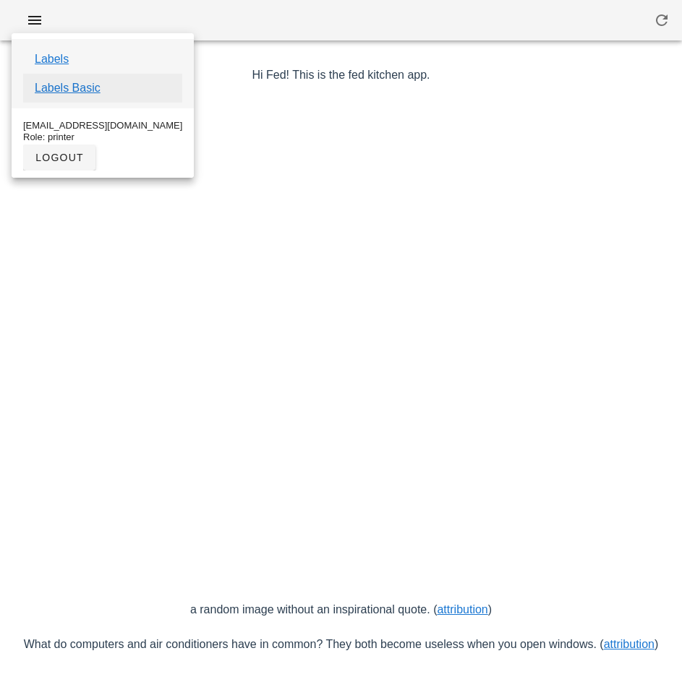
click at [95, 90] on link "Labels Basic" at bounding box center [68, 88] width 66 height 17
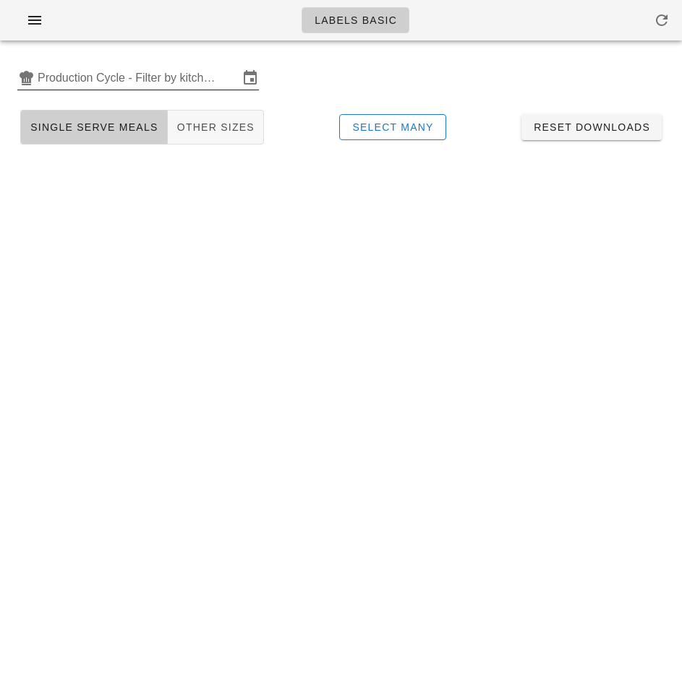
click at [138, 85] on input "Production Cycle - Filter by kitchen production schedules" at bounding box center [138, 78] width 201 height 23
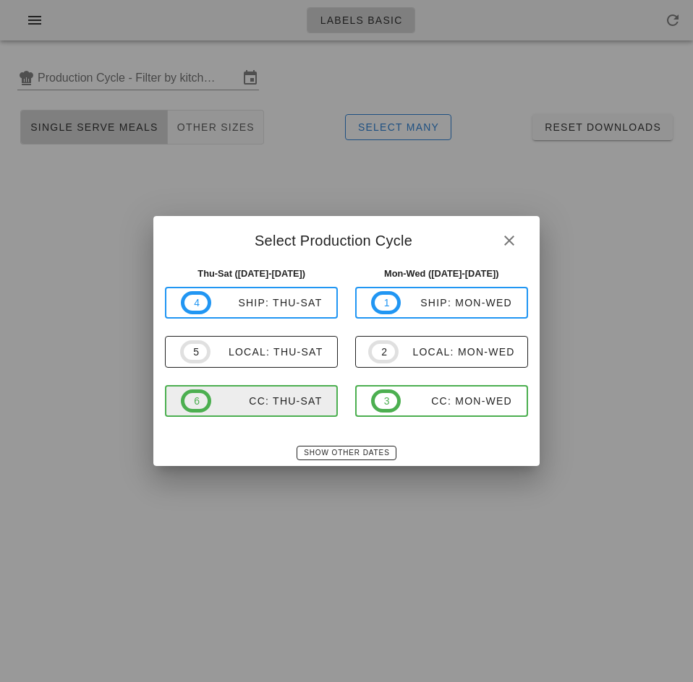
click at [283, 403] on div "CC: Thu-Sat" at bounding box center [266, 401] width 111 height 12
type input "CC: Thu-Sat ([DATE]-[DATE])"
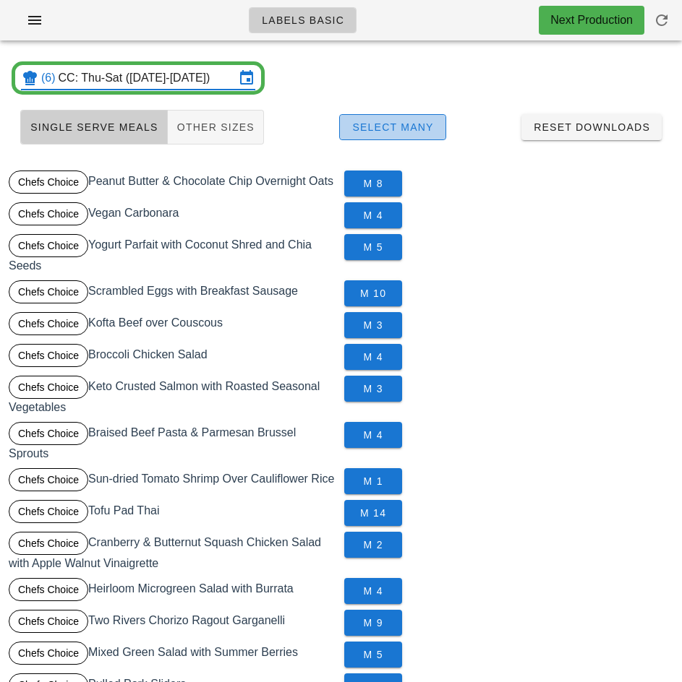
click at [429, 122] on span "Select Many" at bounding box center [392, 127] width 82 height 12
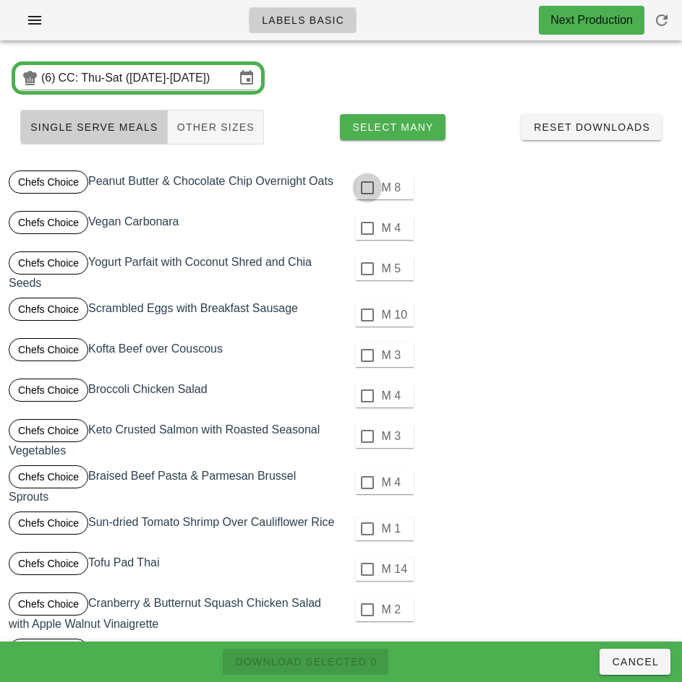
click at [367, 188] on div at bounding box center [367, 188] width 25 height 25
checkbox input "true"
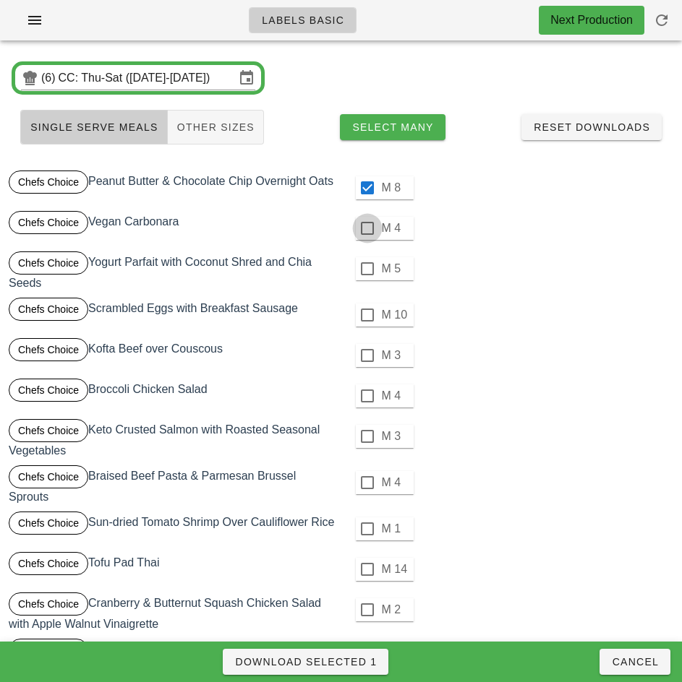
click at [368, 230] on div at bounding box center [367, 228] width 25 height 25
checkbox input "true"
click at [367, 269] on div at bounding box center [367, 269] width 25 height 25
checkbox input "true"
click at [367, 315] on div at bounding box center [367, 315] width 25 height 25
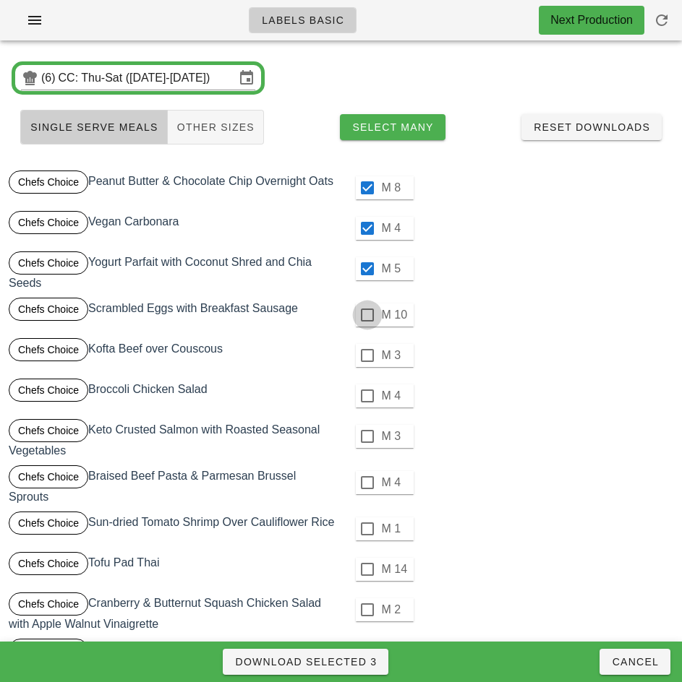
checkbox input "true"
click at [367, 356] on div at bounding box center [367, 355] width 25 height 25
checkbox input "true"
click at [367, 396] on div at bounding box center [367, 396] width 25 height 25
checkbox input "true"
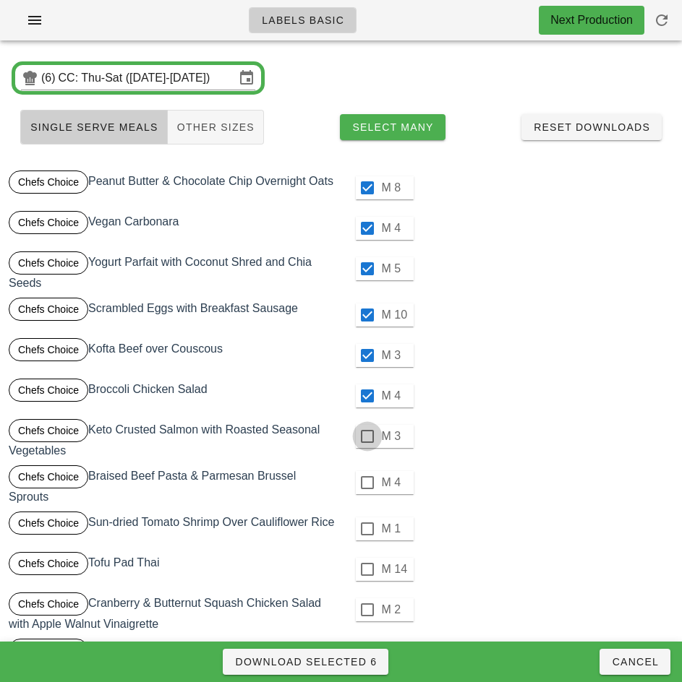
click at [367, 437] on div at bounding box center [367, 436] width 25 height 25
checkbox input "true"
click at [364, 482] on div at bounding box center [367, 483] width 25 height 25
checkbox input "true"
click at [367, 529] on div at bounding box center [367, 529] width 25 height 25
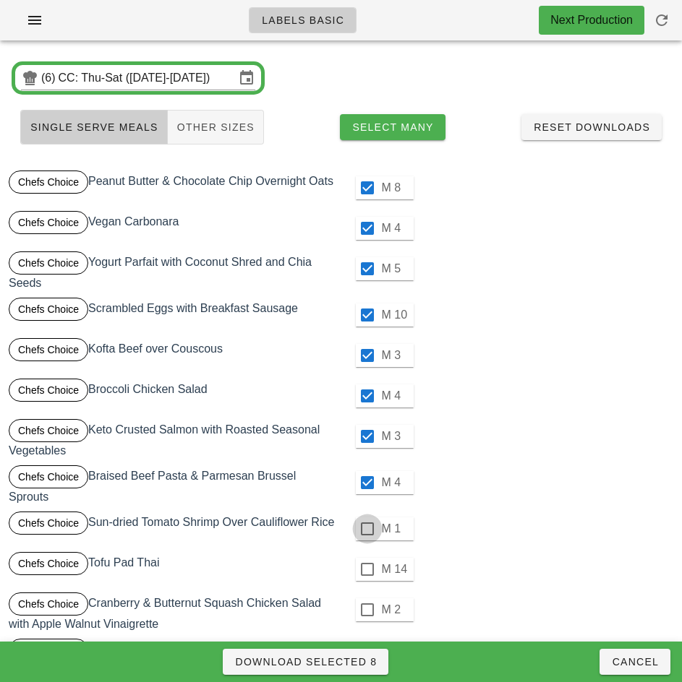
checkbox input "true"
click at [365, 572] on div at bounding box center [367, 569] width 25 height 25
checkbox input "true"
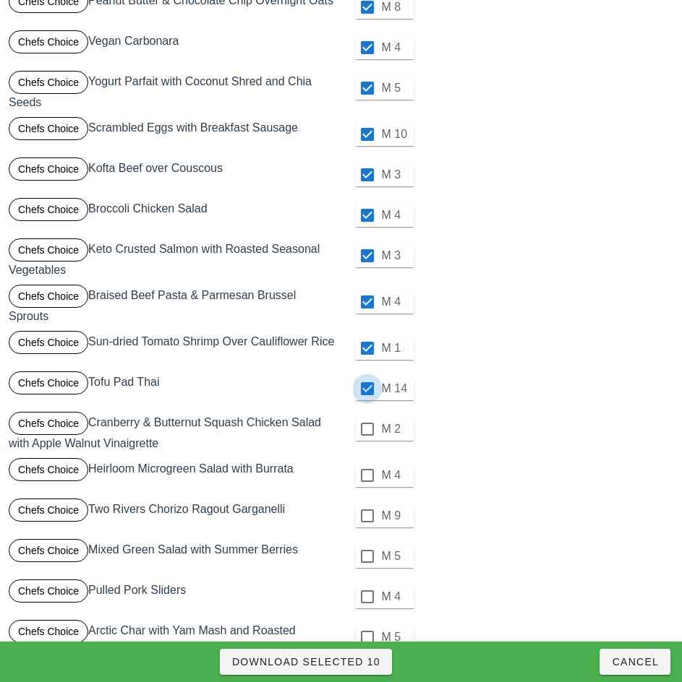
scroll to position [216, 0]
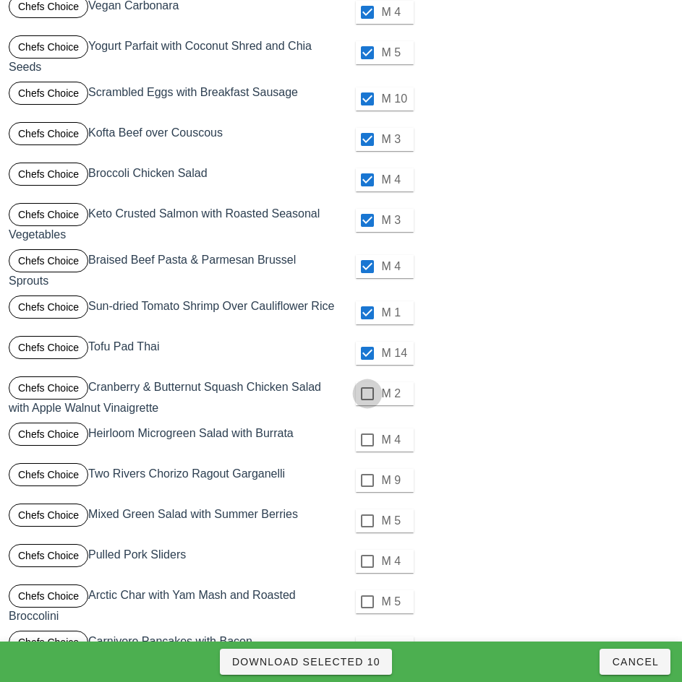
click at [367, 394] on div at bounding box center [367, 394] width 25 height 25
checkbox input "true"
click at [367, 440] on div at bounding box center [367, 440] width 25 height 25
checkbox input "true"
click at [366, 480] on div at bounding box center [367, 480] width 25 height 25
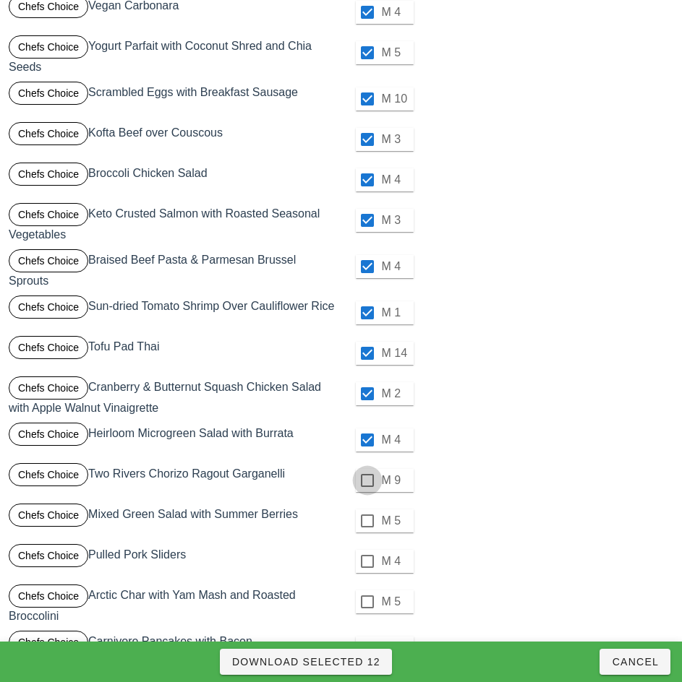
checkbox input "true"
click at [367, 521] on div at bounding box center [367, 521] width 25 height 25
checkbox input "true"
click at [367, 562] on div at bounding box center [367, 561] width 25 height 25
checkbox input "true"
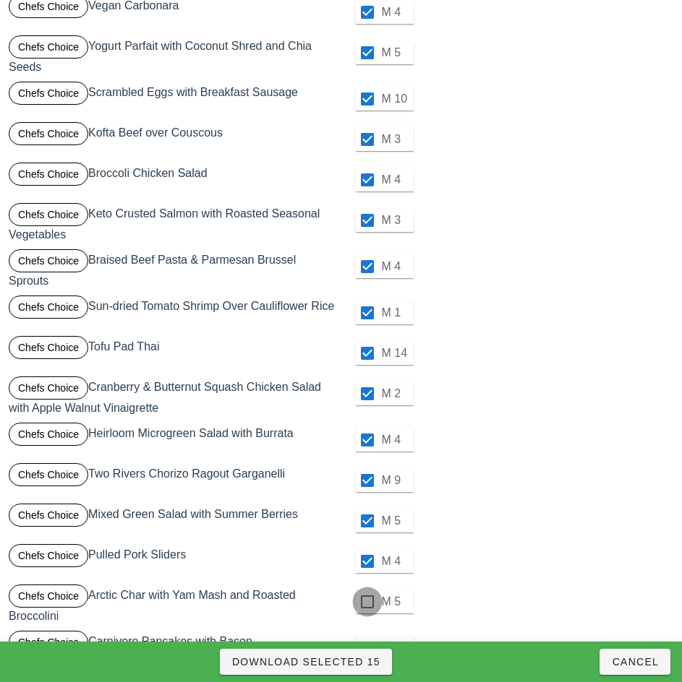
click at [367, 602] on div at bounding box center [367, 602] width 25 height 25
checkbox input "true"
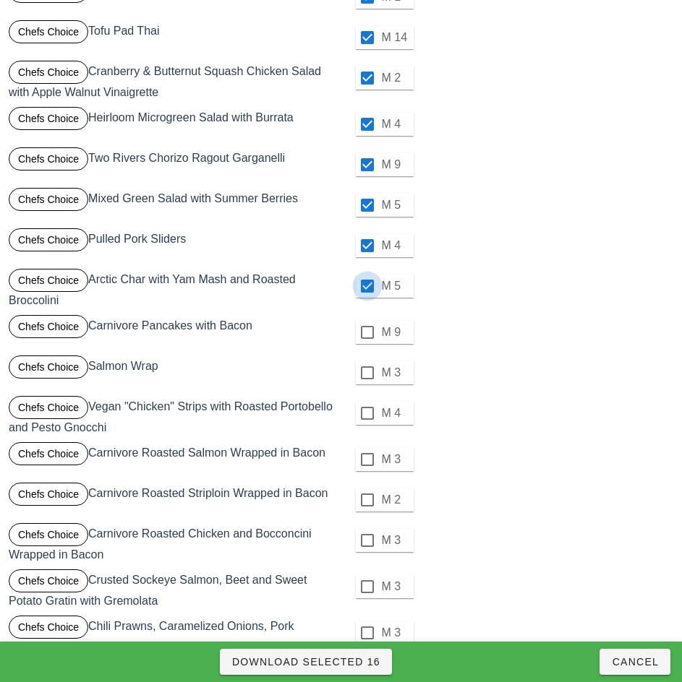
scroll to position [534, 0]
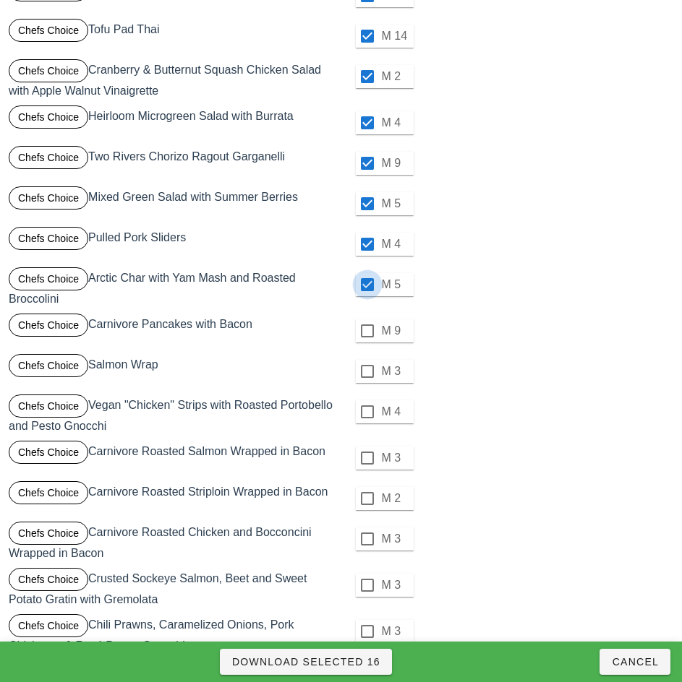
click at [367, 331] on div at bounding box center [367, 331] width 25 height 25
checkbox input "true"
click at [367, 372] on div at bounding box center [367, 371] width 25 height 25
checkbox input "true"
click at [368, 411] on div at bounding box center [367, 412] width 25 height 25
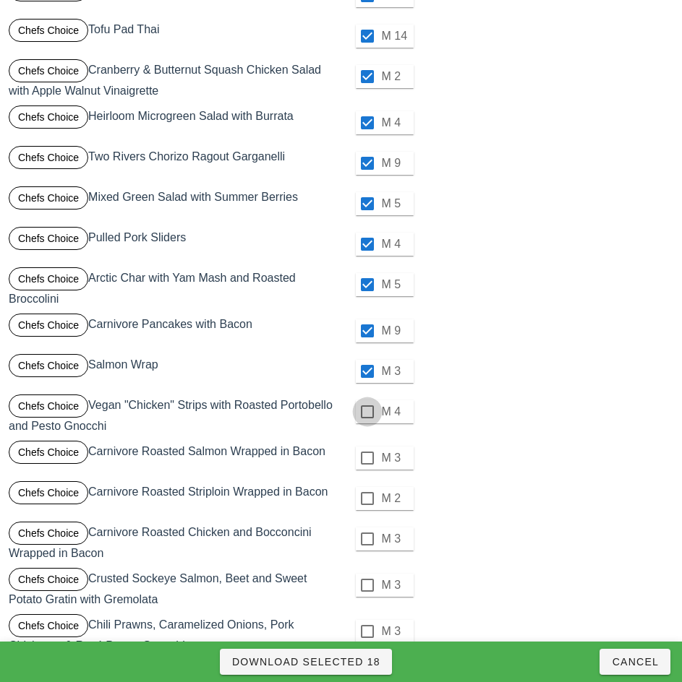
checkbox input "true"
click at [365, 458] on div at bounding box center [367, 458] width 25 height 25
checkbox input "true"
click at [367, 499] on div at bounding box center [367, 499] width 25 height 25
checkbox input "true"
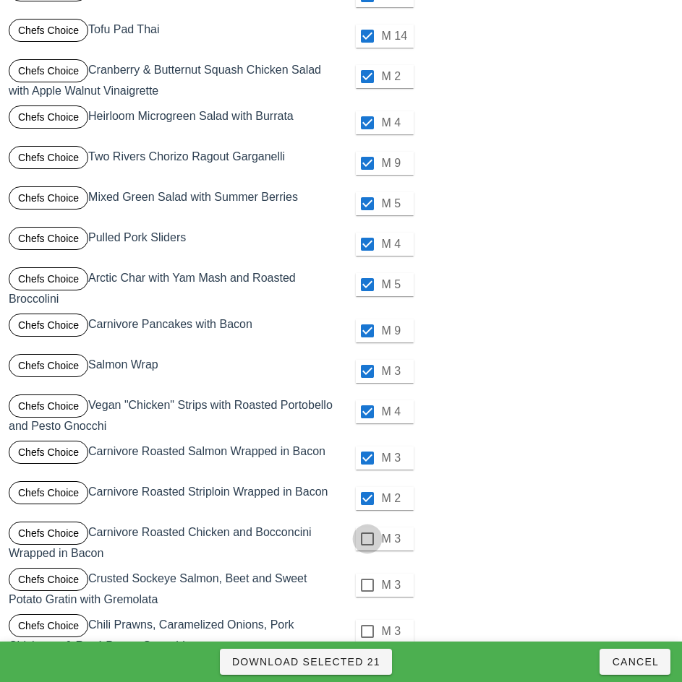
click at [365, 542] on div at bounding box center [367, 539] width 25 height 25
checkbox input "true"
click at [366, 584] on div at bounding box center [367, 585] width 25 height 25
checkbox input "true"
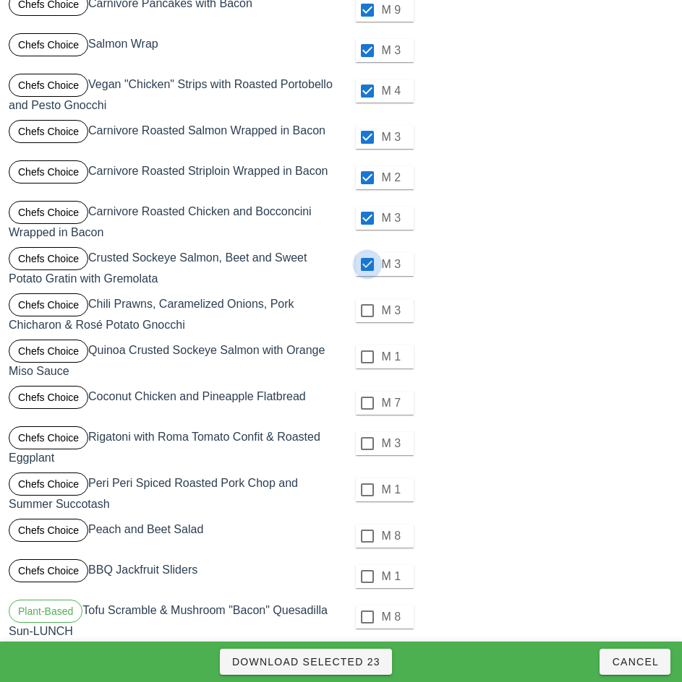
scroll to position [860, 0]
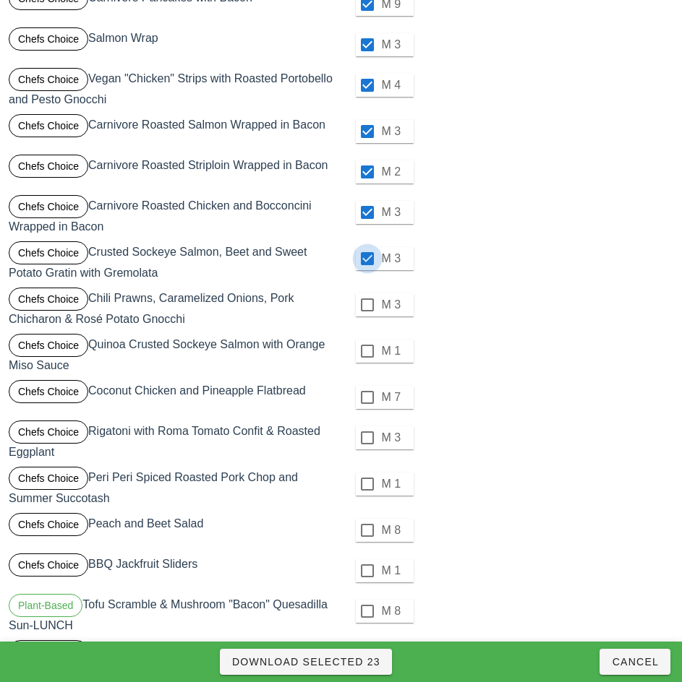
click at [367, 305] on div at bounding box center [367, 305] width 25 height 25
checkbox input "true"
click at [367, 351] on div at bounding box center [367, 351] width 25 height 25
checkbox input "true"
click at [367, 398] on div at bounding box center [367, 397] width 25 height 25
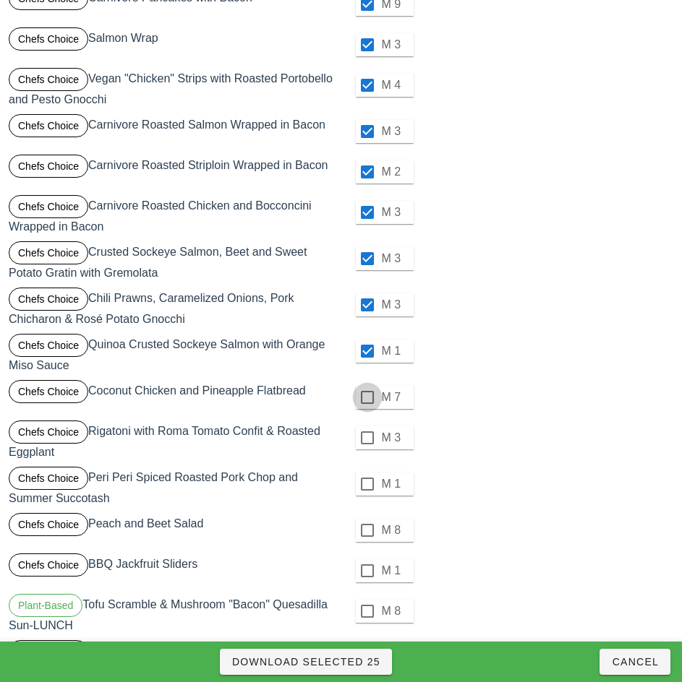
checkbox input "true"
click at [367, 438] on div at bounding box center [367, 438] width 25 height 25
checkbox input "true"
click at [364, 484] on div at bounding box center [367, 484] width 25 height 25
checkbox input "true"
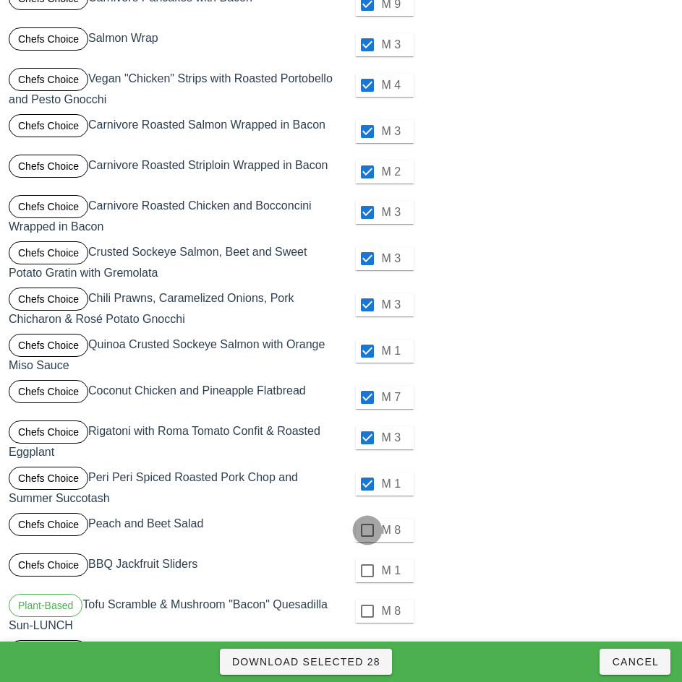
click at [364, 529] on div at bounding box center [367, 530] width 25 height 25
checkbox input "true"
click at [367, 571] on div at bounding box center [367, 571] width 25 height 25
checkbox input "true"
click at [367, 612] on div at bounding box center [367, 611] width 25 height 25
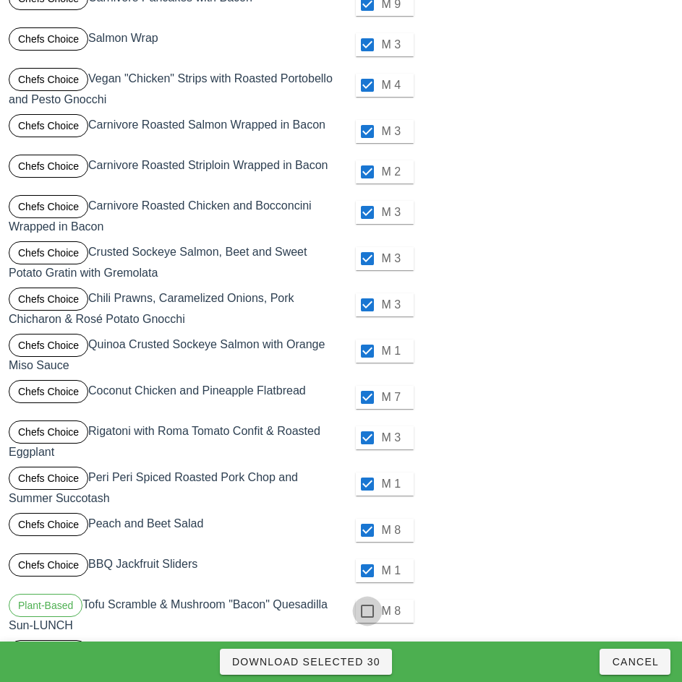
checkbox input "true"
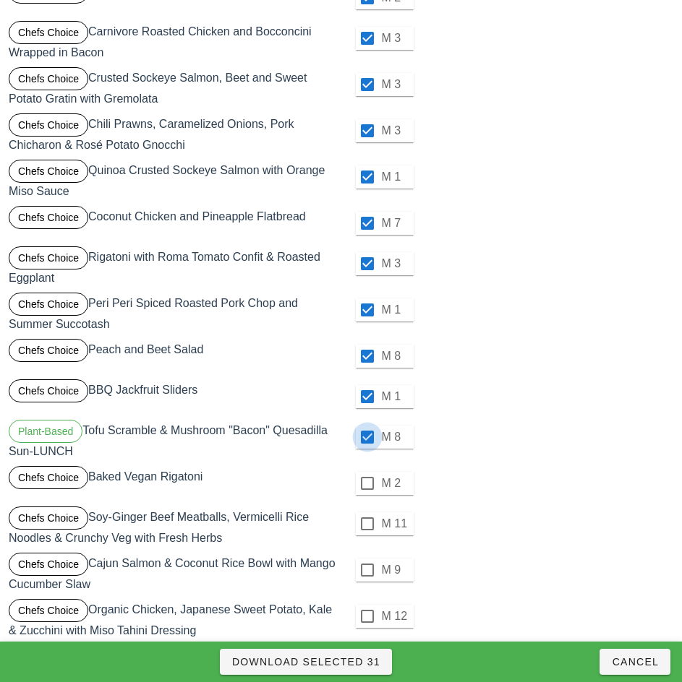
scroll to position [1058, 0]
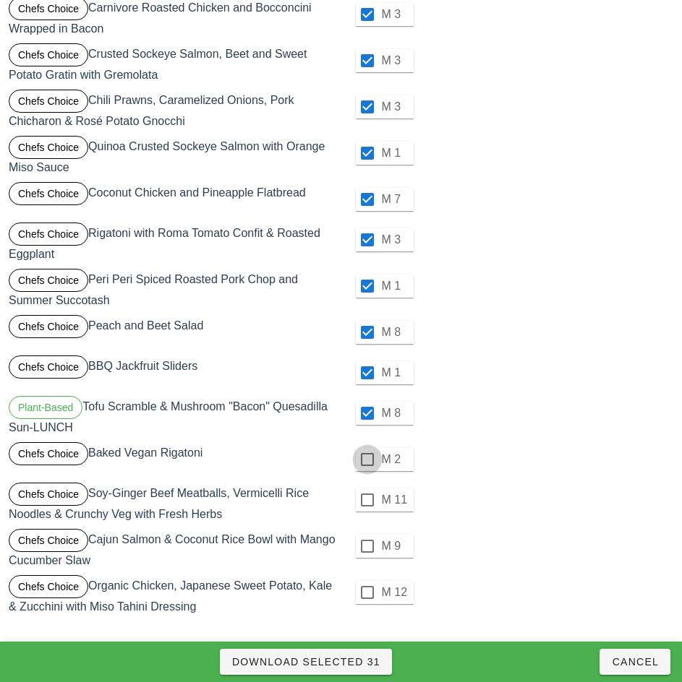
click at [367, 461] on div at bounding box center [367, 460] width 25 height 25
checkbox input "true"
click at [367, 500] on div at bounding box center [367, 500] width 25 height 25
checkbox input "true"
click at [367, 547] on div at bounding box center [367, 546] width 25 height 25
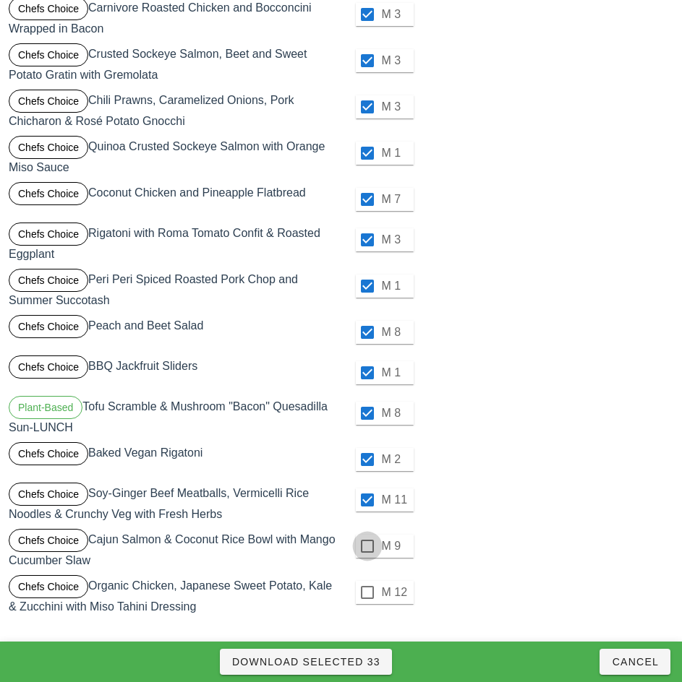
checkbox input "true"
click at [367, 593] on div at bounding box center [367, 593] width 25 height 25
checkbox input "true"
click at [347, 667] on span "Download Selected 35" at bounding box center [305, 662] width 149 height 12
checkbox input "false"
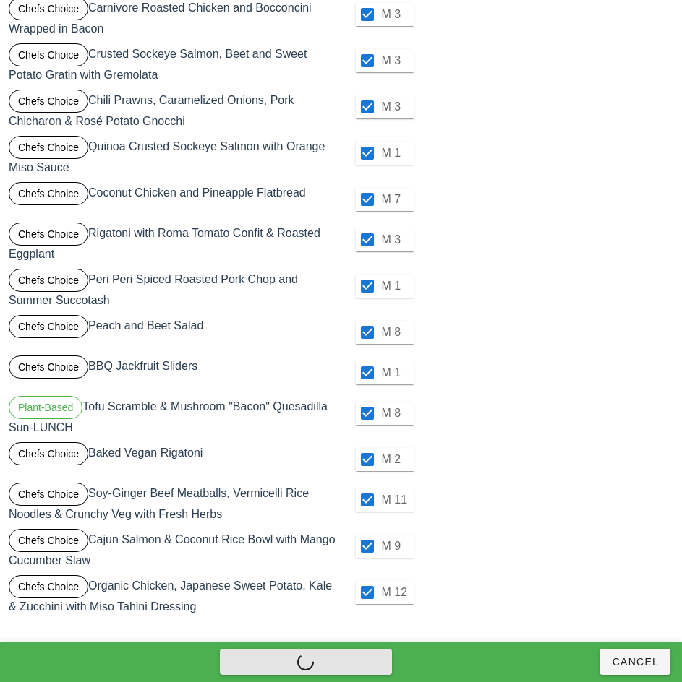
checkbox input "false"
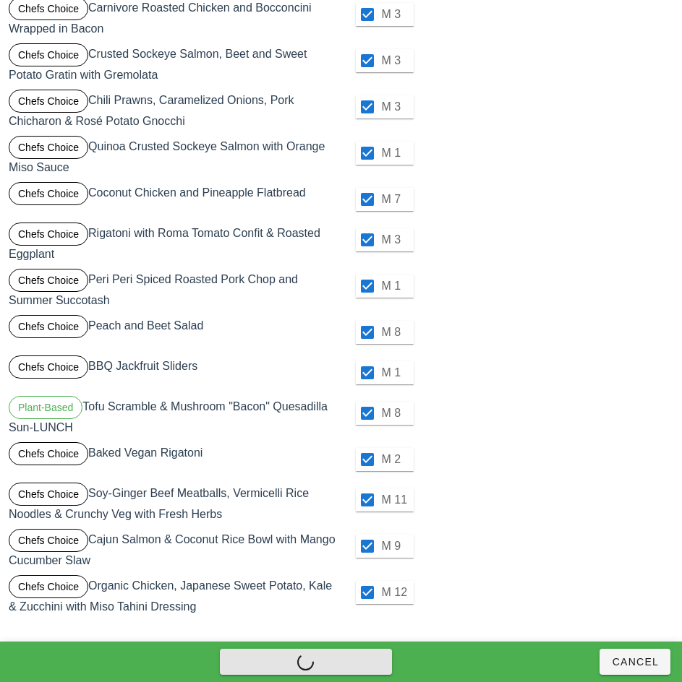
checkbox input "false"
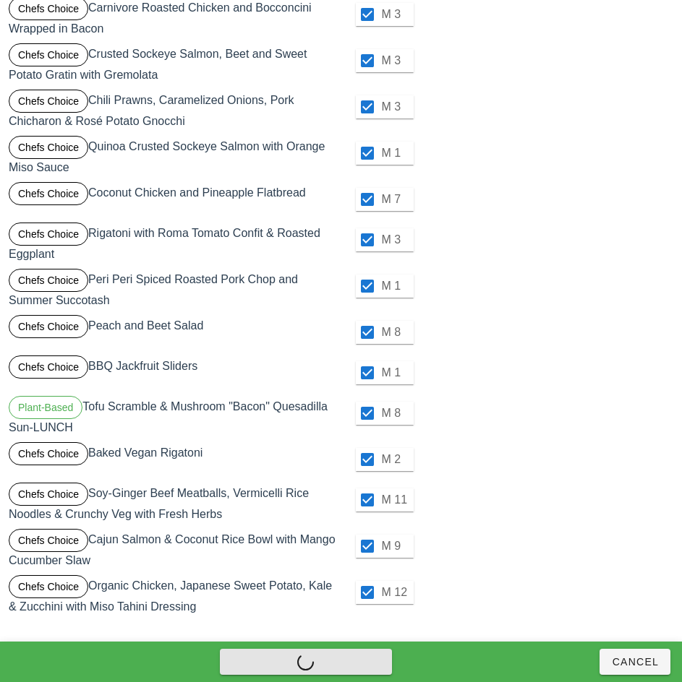
checkbox input "false"
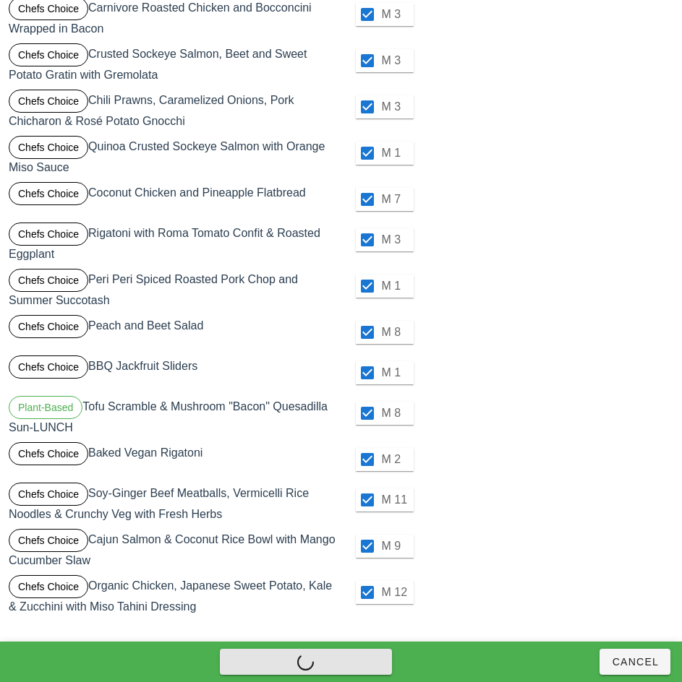
checkbox input "false"
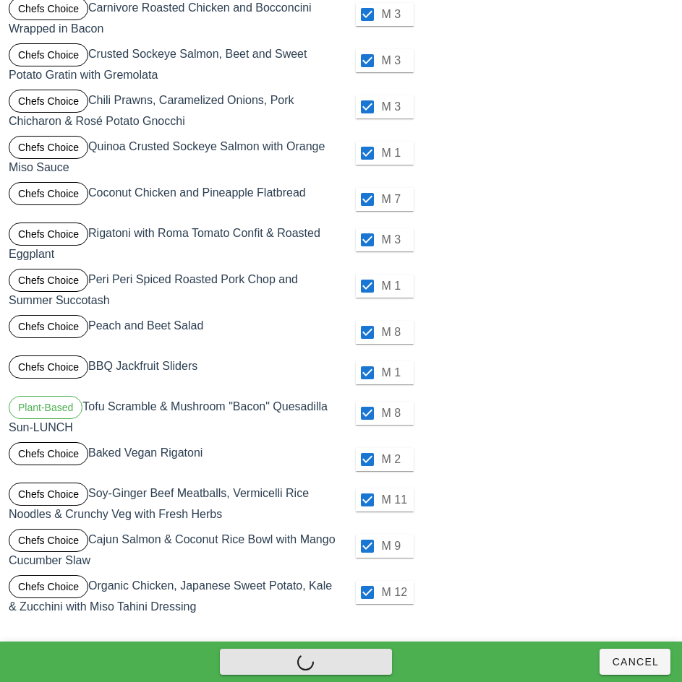
checkbox input "false"
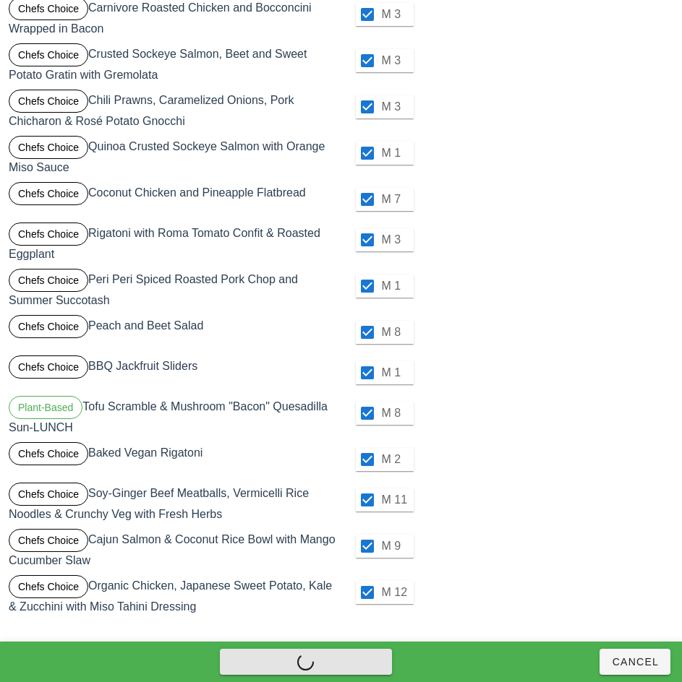
checkbox input "false"
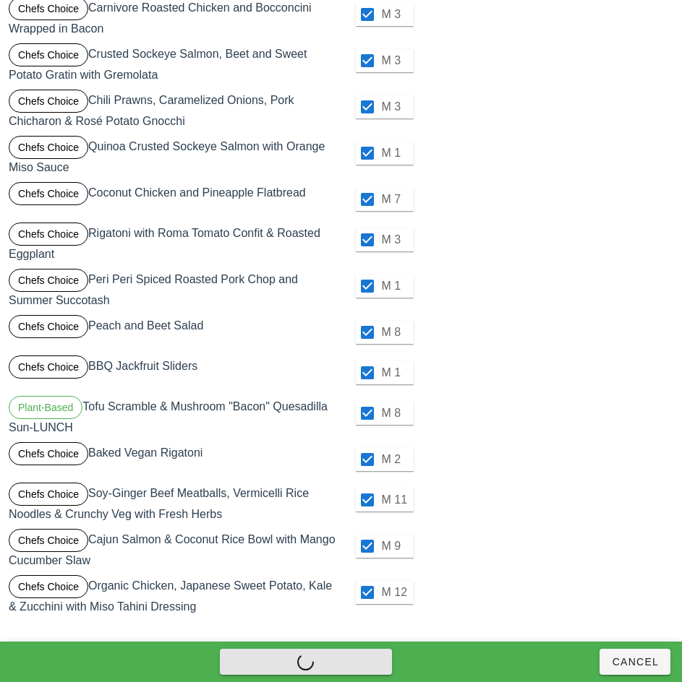
checkbox input "false"
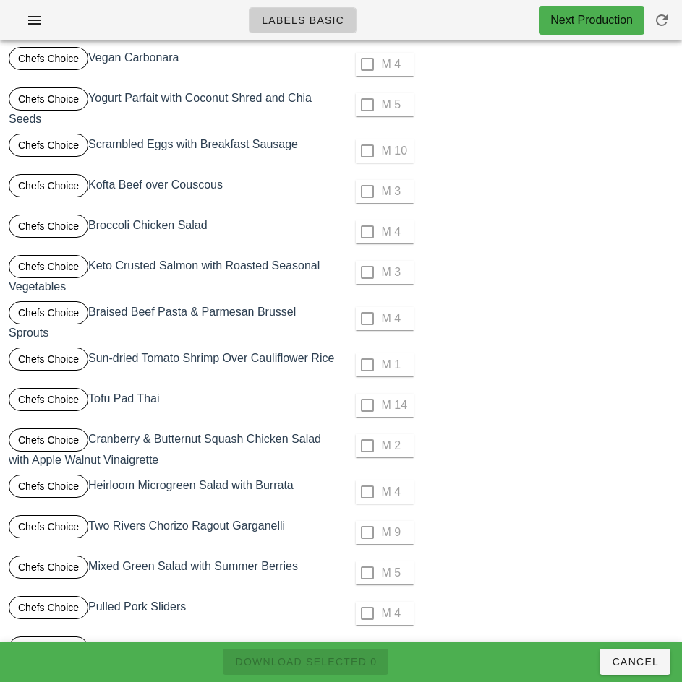
scroll to position [0, 0]
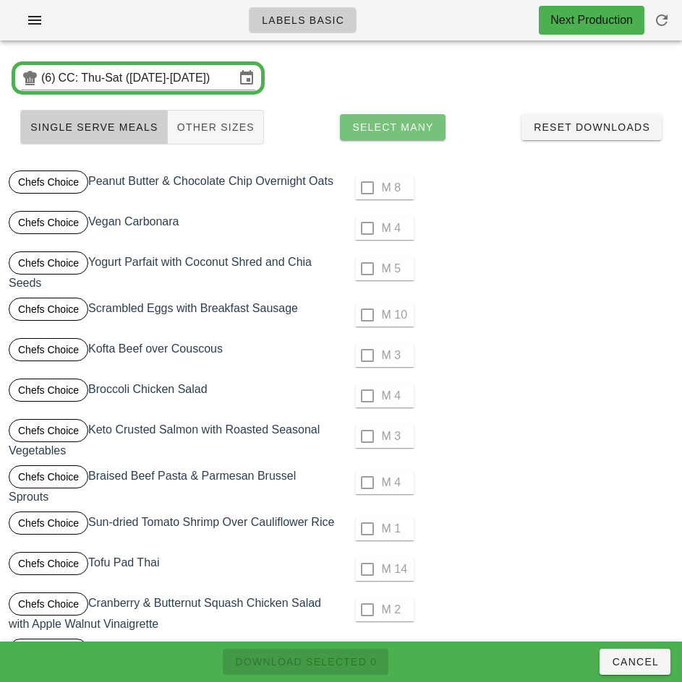
click at [422, 131] on span "Select Many" at bounding box center [392, 127] width 82 height 12
